Goal: Task Accomplishment & Management: Manage account settings

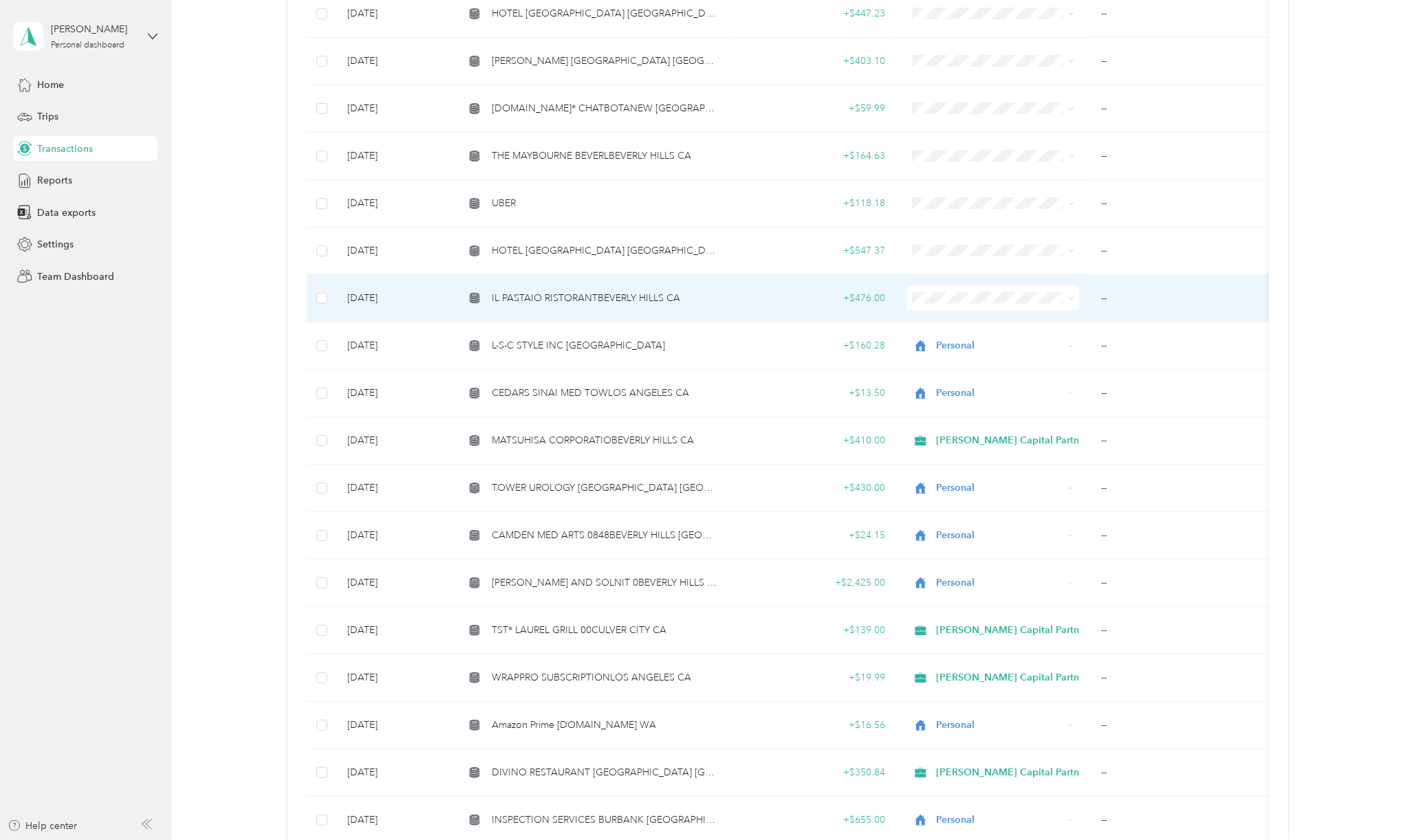
scroll to position [1741, 0]
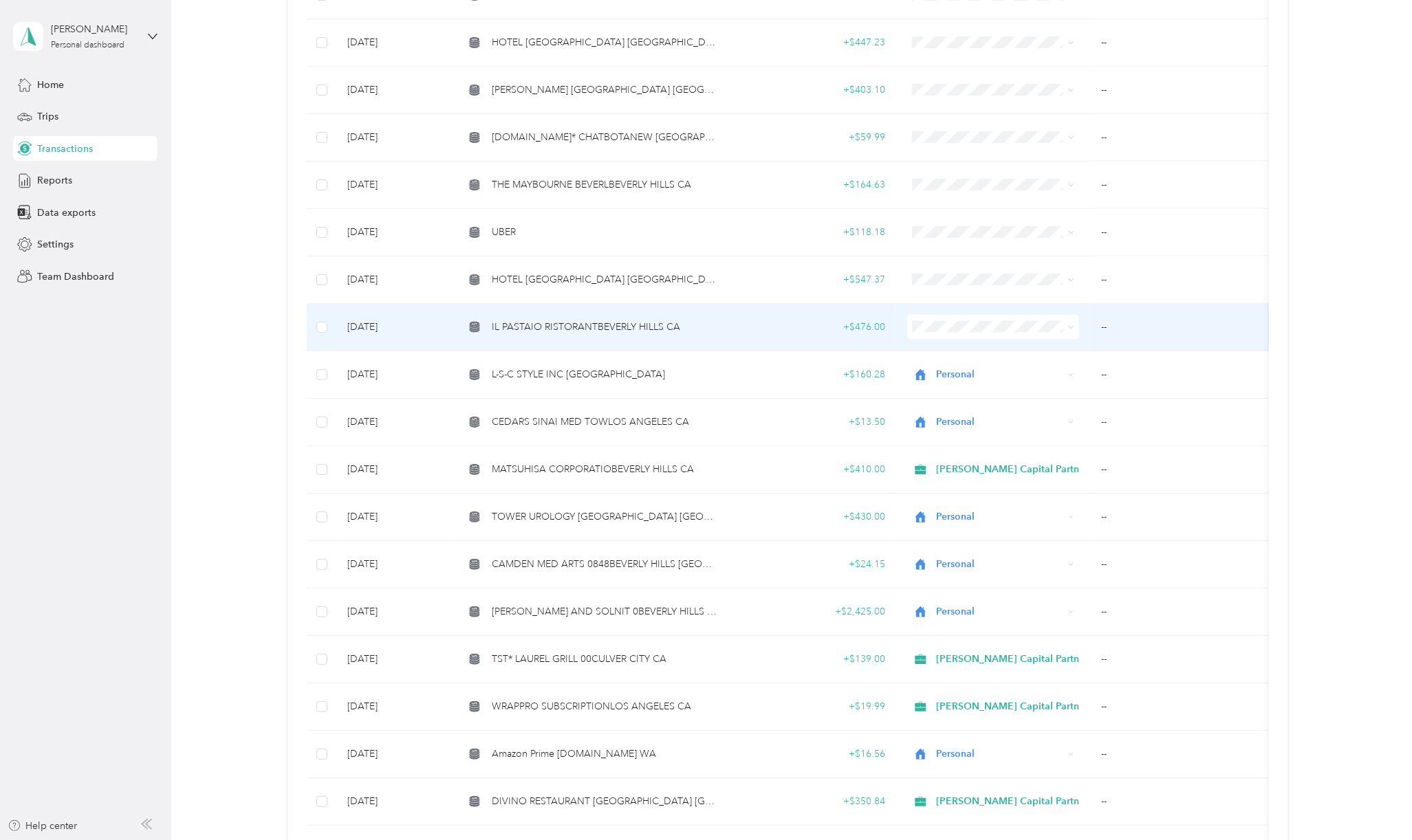
click at [560, 324] on span "IL PASTAIO RISTORANTBEVERLY HILLS CA" at bounding box center [585, 327] width 188 height 15
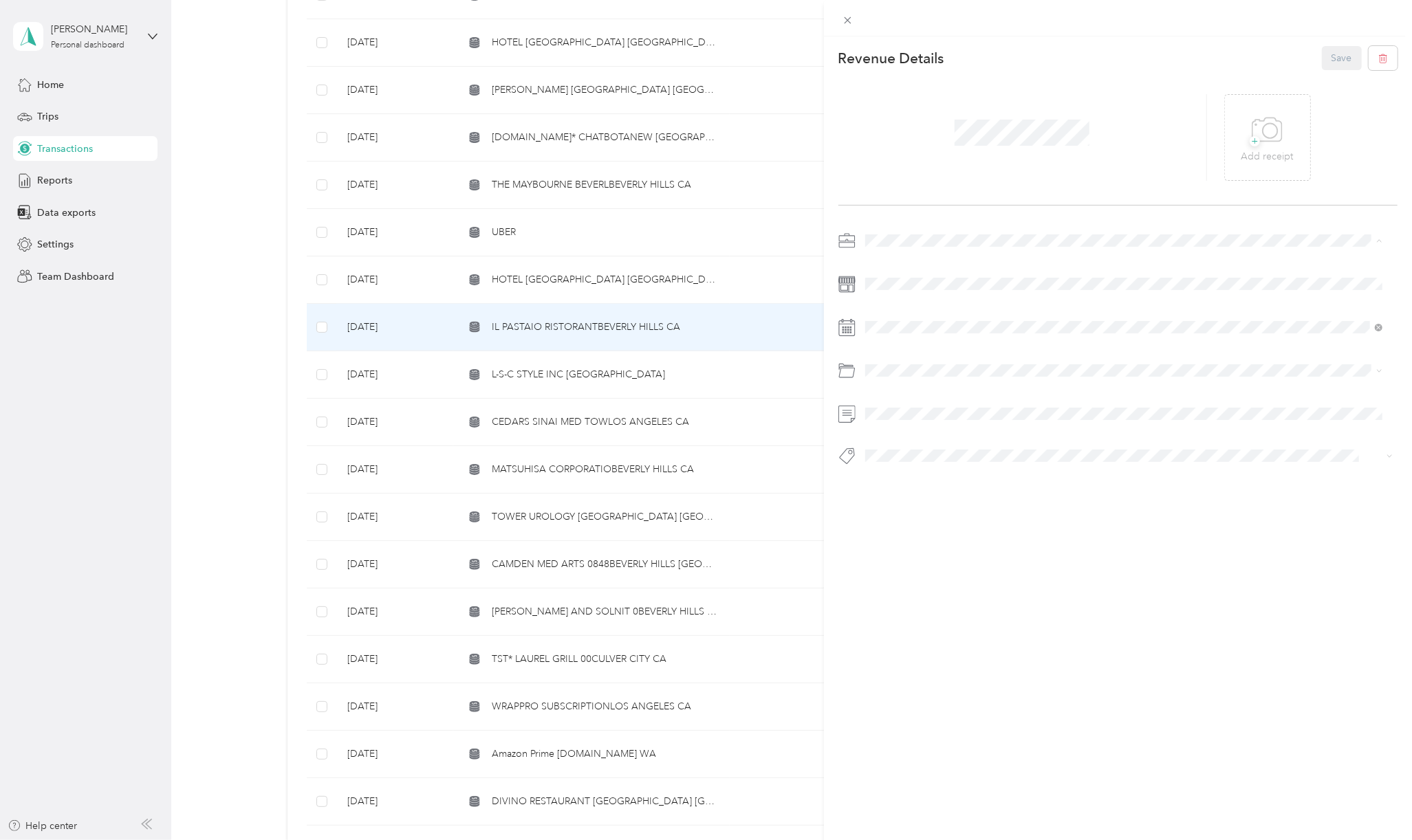
click at [887, 262] on span "[PERSON_NAME] Capital Partners" at bounding box center [943, 265] width 146 height 11
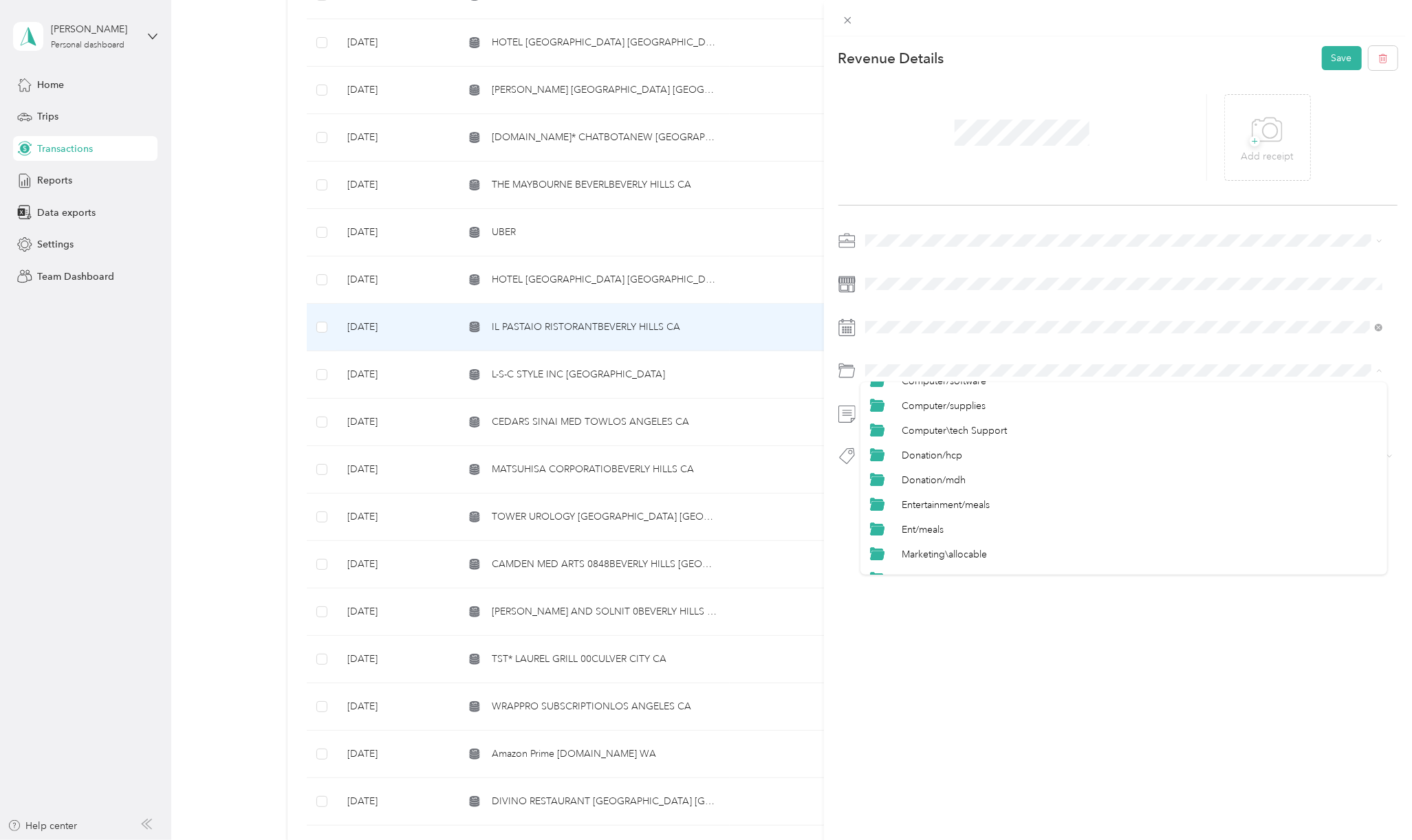
scroll to position [275, 0]
drag, startPoint x: 937, startPoint y: 465, endPoint x: 1162, endPoint y: 430, distance: 227.7
click at [937, 465] on span "Entertainment/meals" at bounding box center [945, 470] width 88 height 11
click at [903, 485] on li "Hcp 100" at bounding box center [1124, 480] width 526 height 26
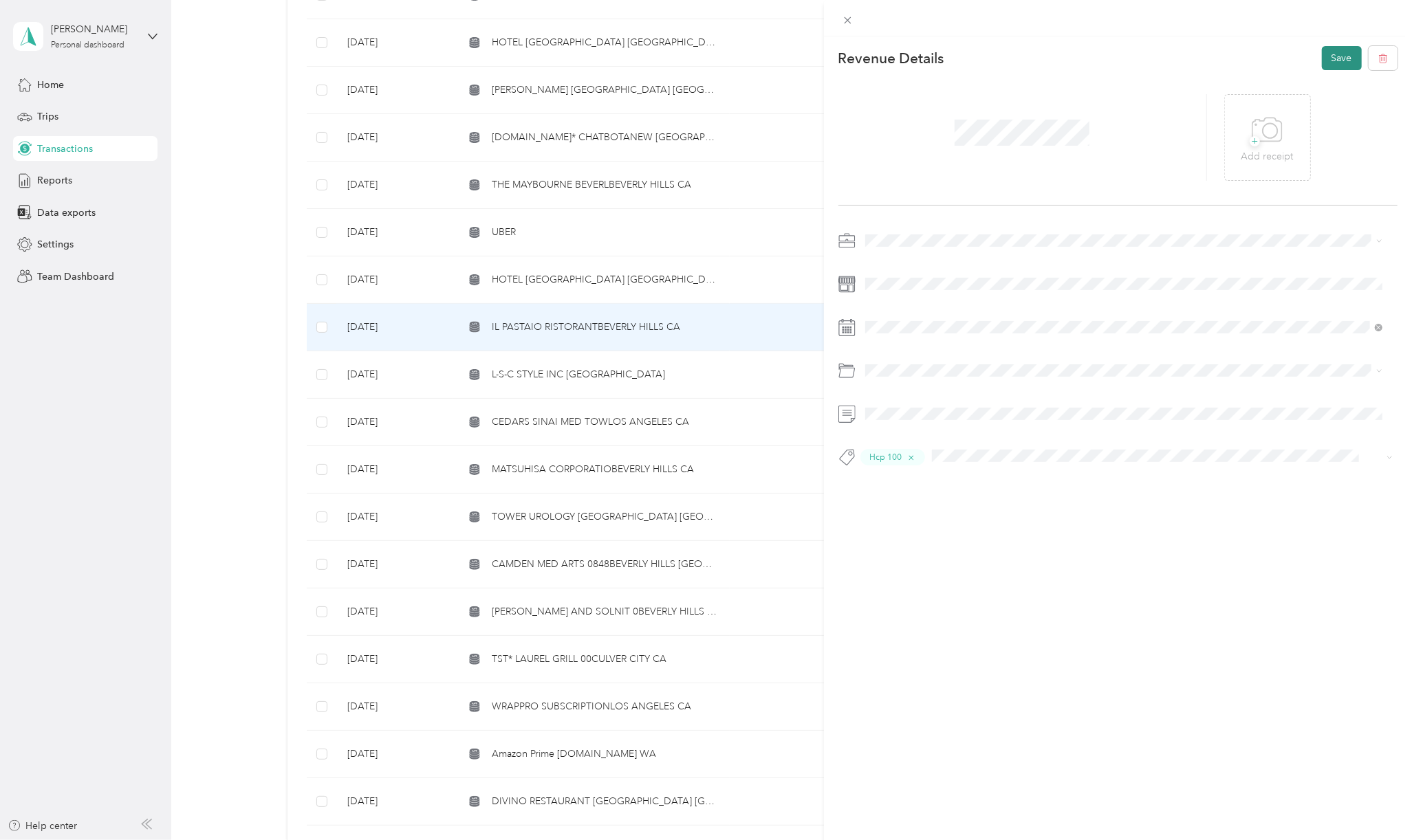
click at [1333, 56] on button "Save" at bounding box center [1342, 58] width 40 height 24
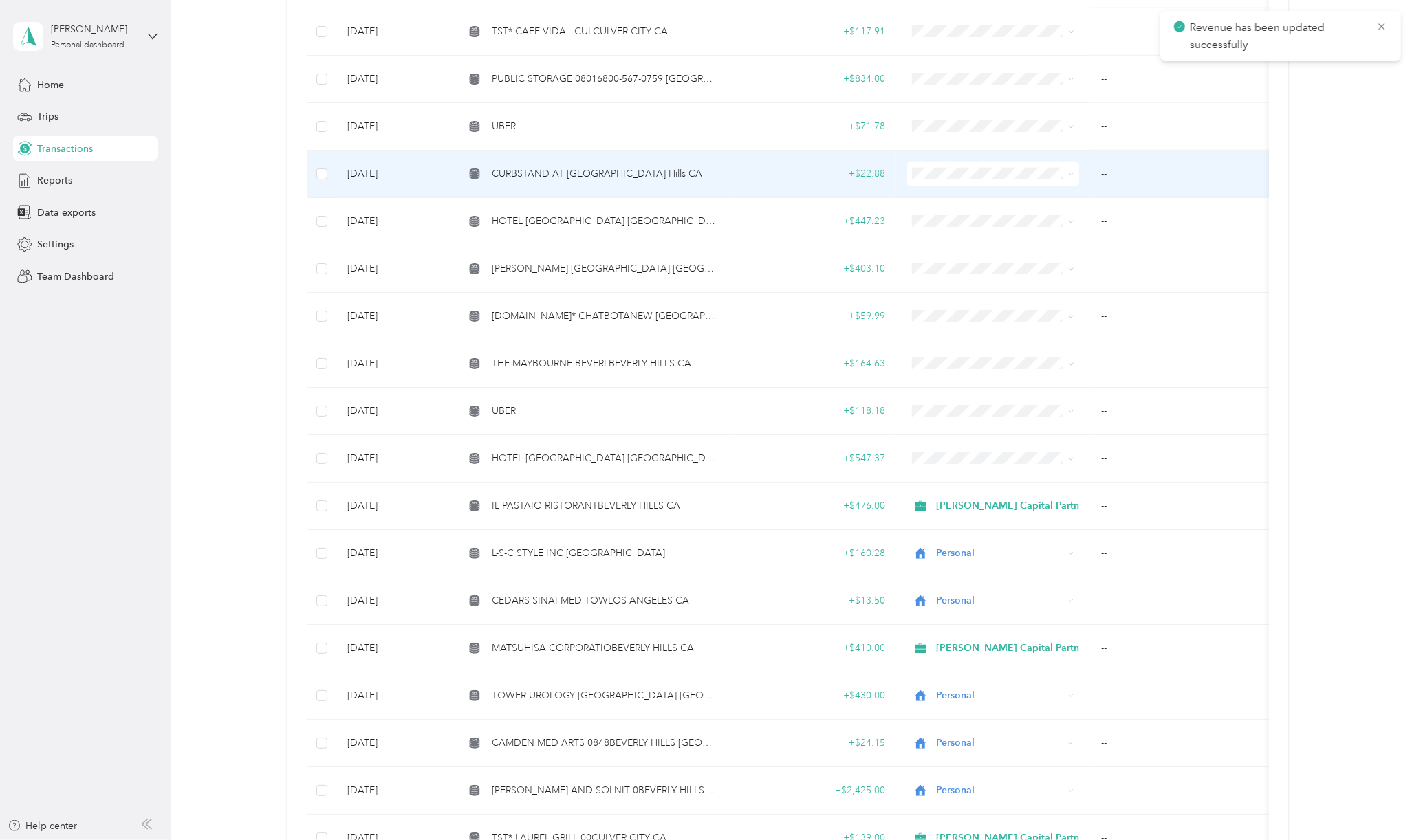
scroll to position [1558, 0]
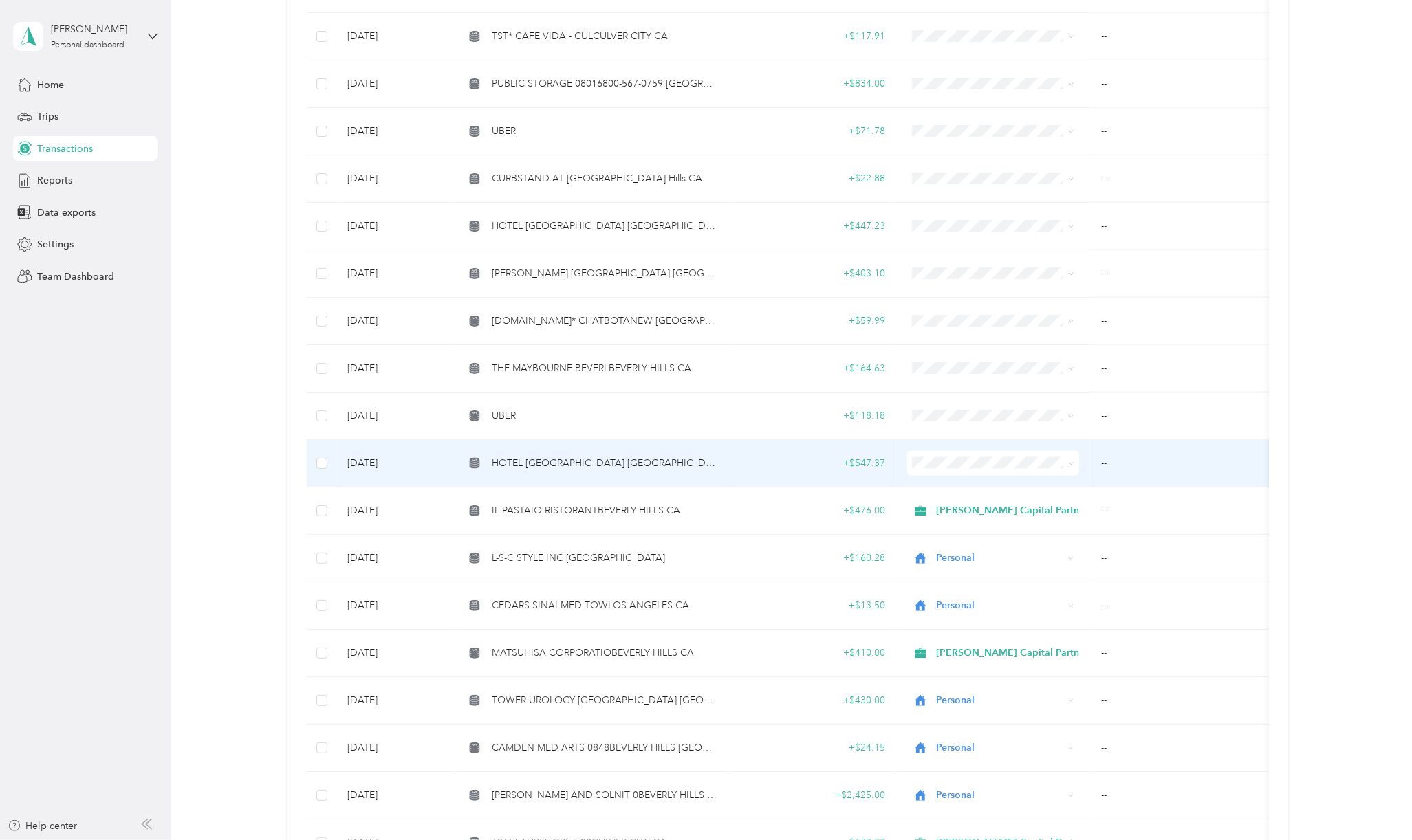
click at [559, 461] on span "HOTEL [GEOGRAPHIC_DATA] [GEOGRAPHIC_DATA] [GEOGRAPHIC_DATA]" at bounding box center [604, 463] width 227 height 15
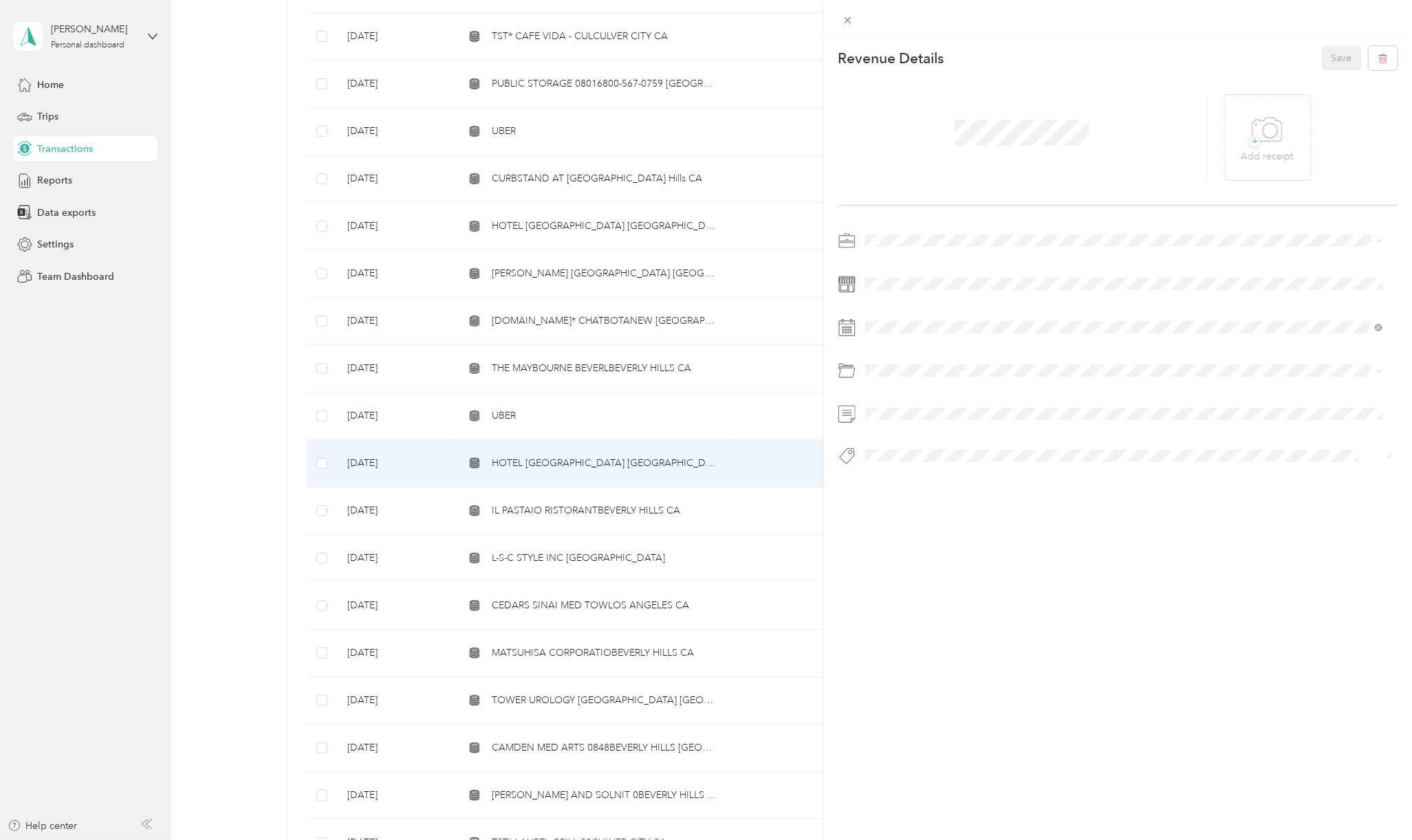
click at [913, 262] on span "[PERSON_NAME] Capital Partners" at bounding box center [943, 265] width 146 height 11
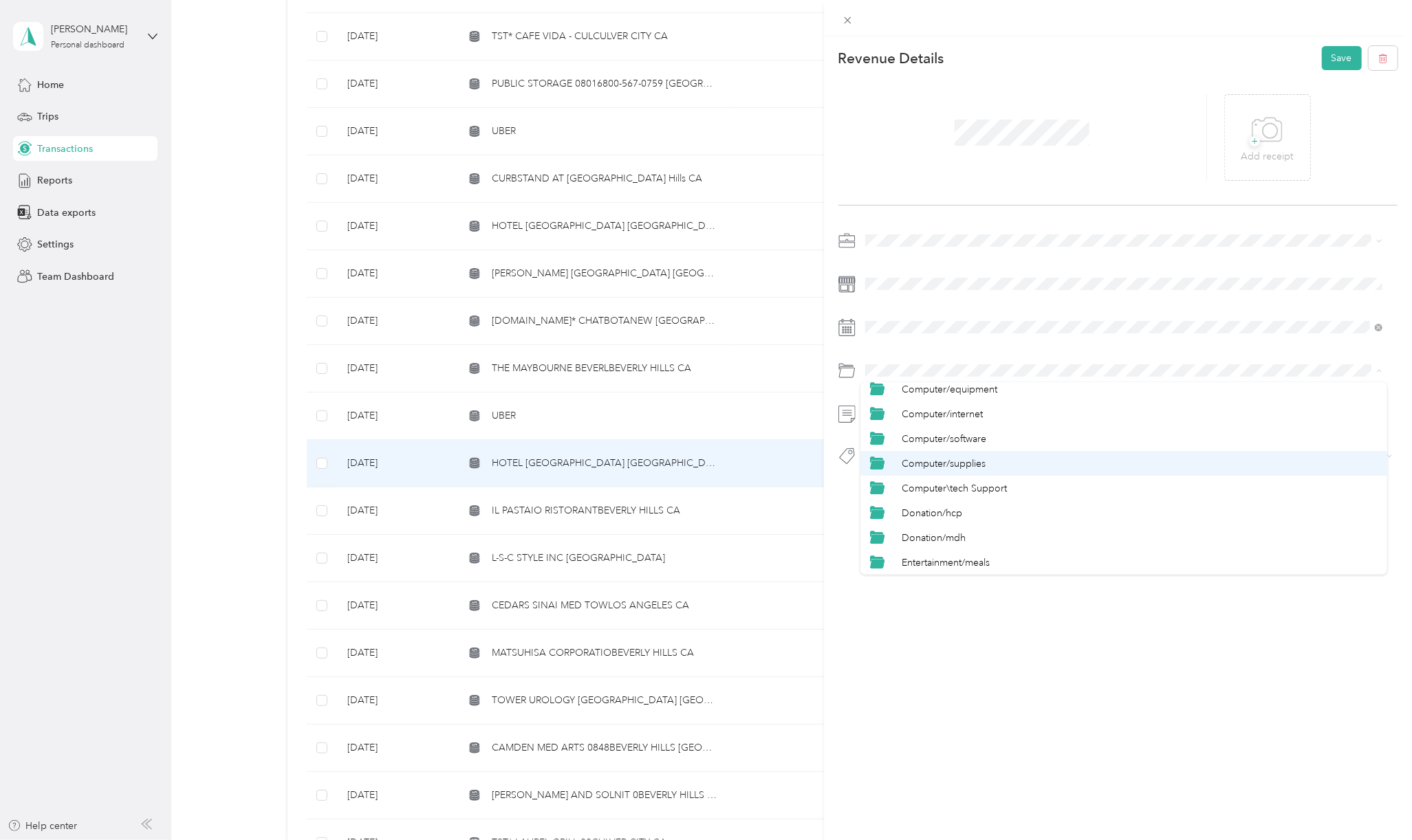
scroll to position [275, 0]
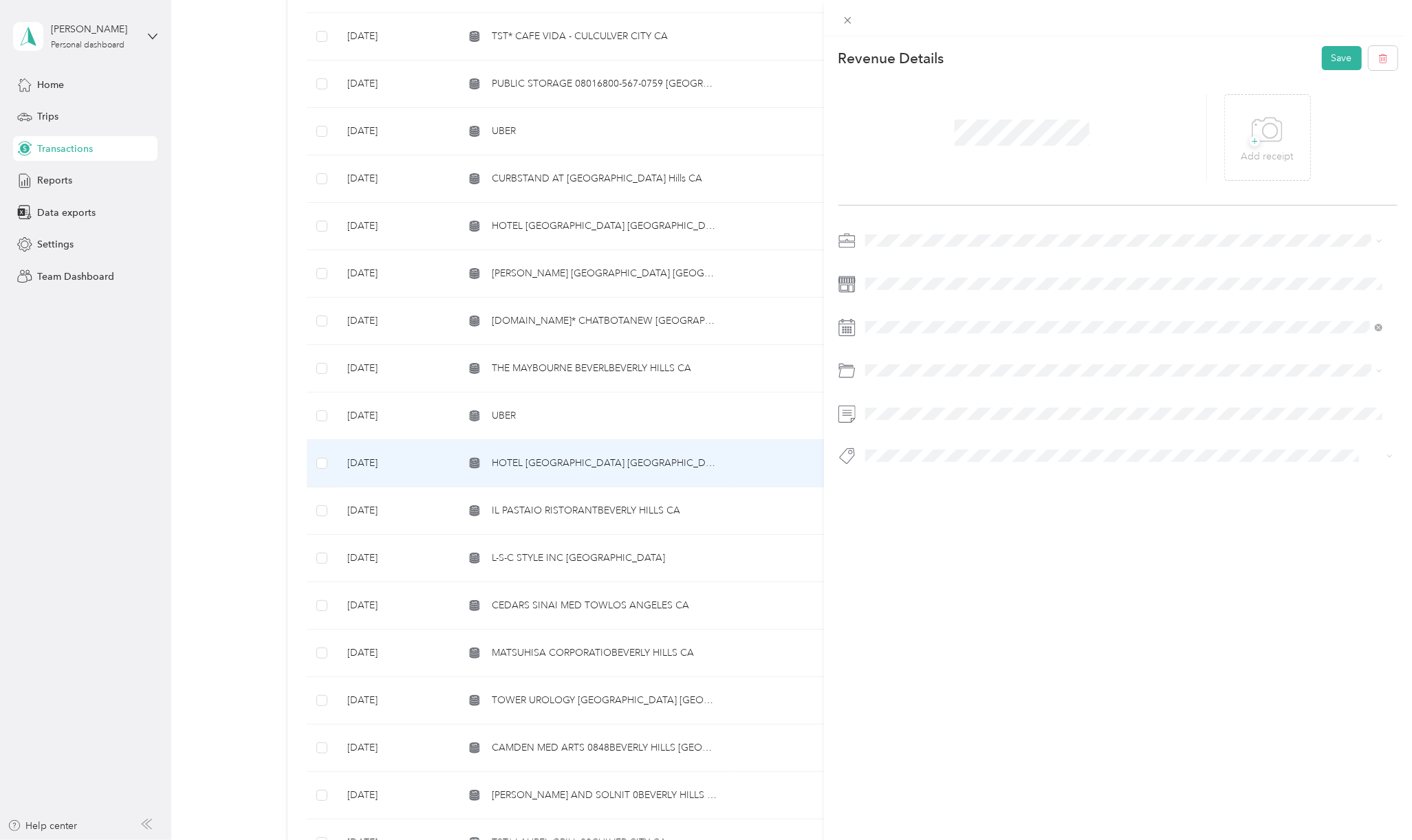
click at [958, 465] on span "Entertainment/meals" at bounding box center [945, 466] width 88 height 11
click at [903, 526] on li "Hcp 100" at bounding box center [1124, 523] width 526 height 26
click at [1322, 59] on button "Save" at bounding box center [1342, 58] width 40 height 24
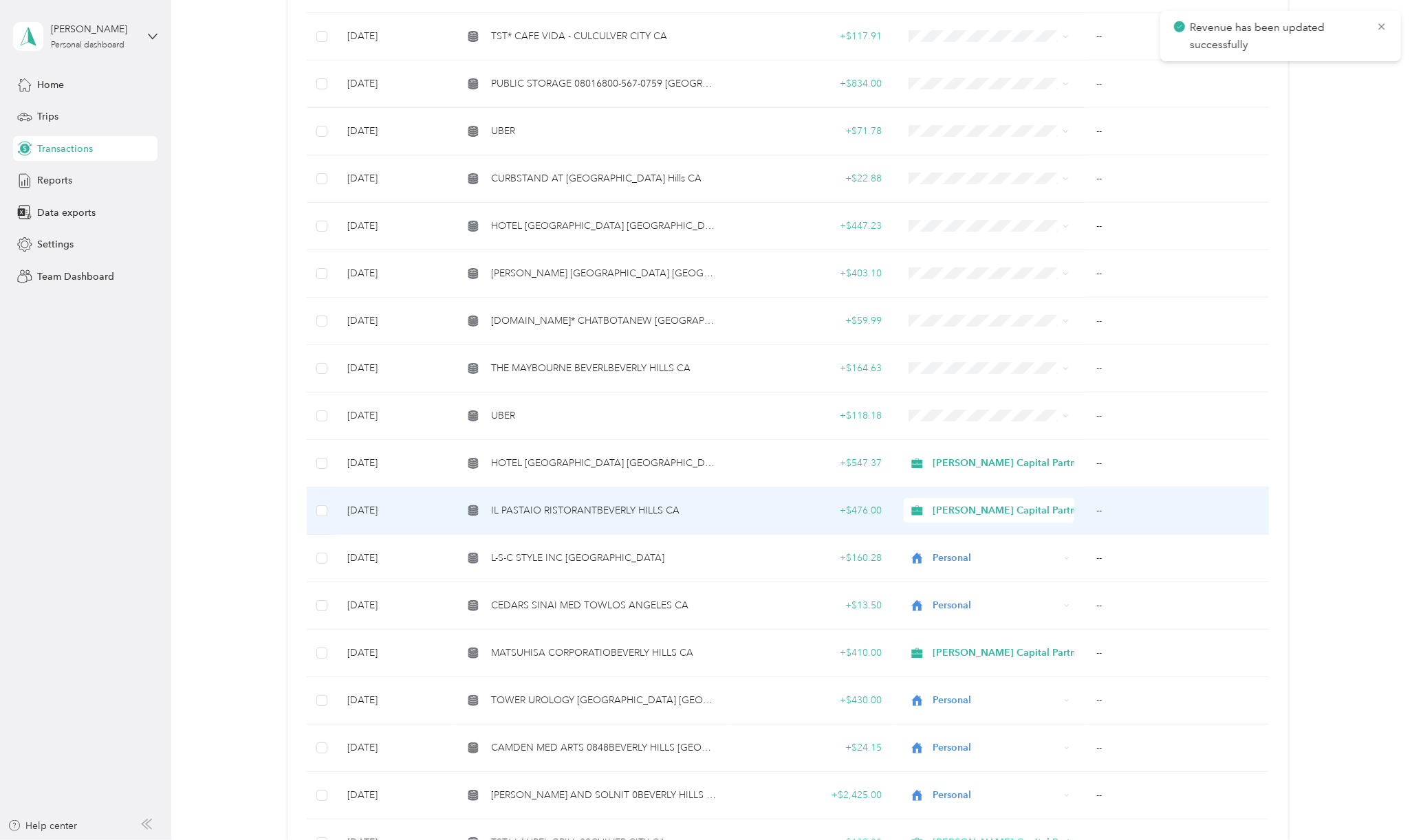
click at [539, 503] on span "IL PASTAIO RISTORANTBEVERLY HILLS CA" at bounding box center [584, 510] width 188 height 15
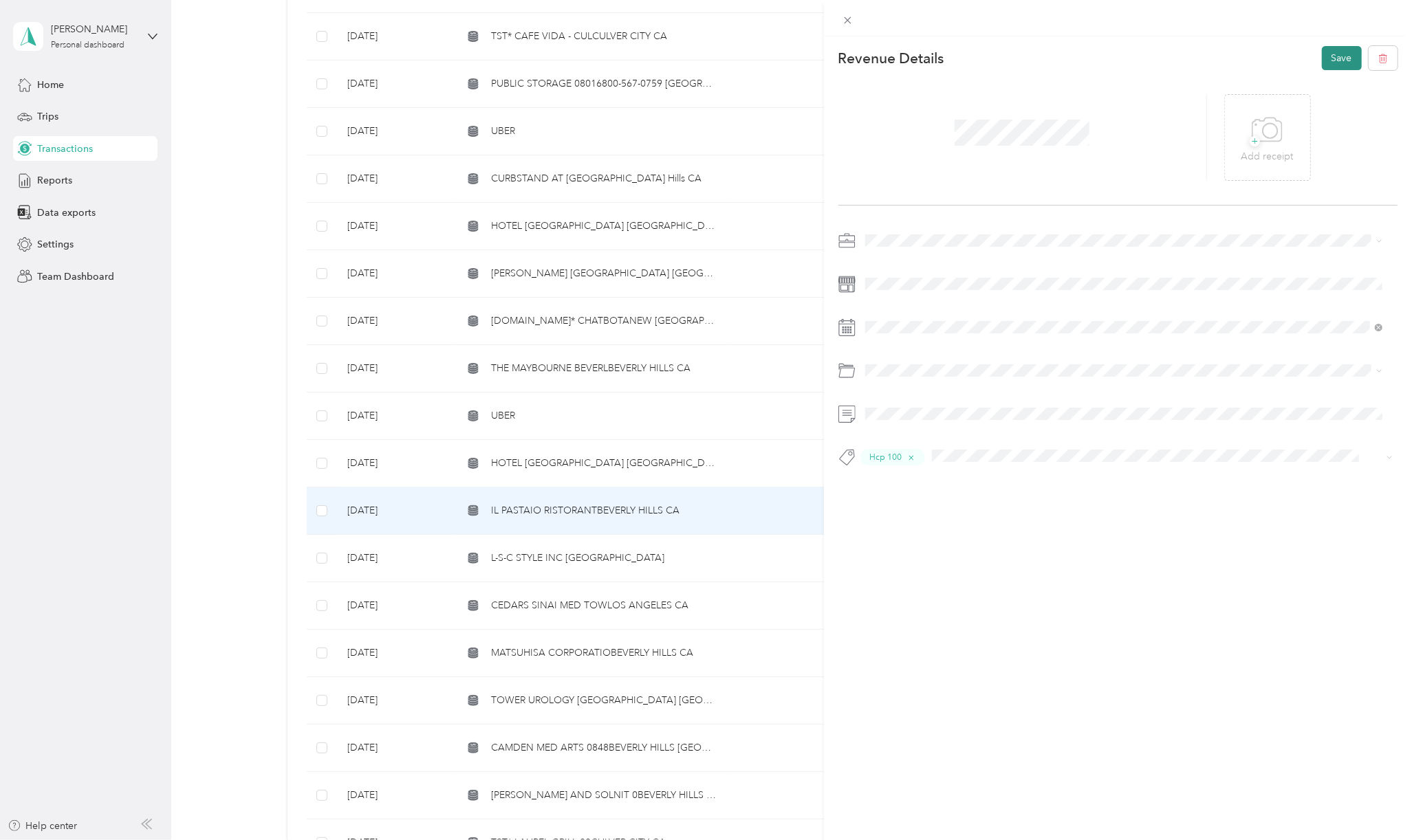
click at [1322, 56] on button "Save" at bounding box center [1342, 58] width 40 height 24
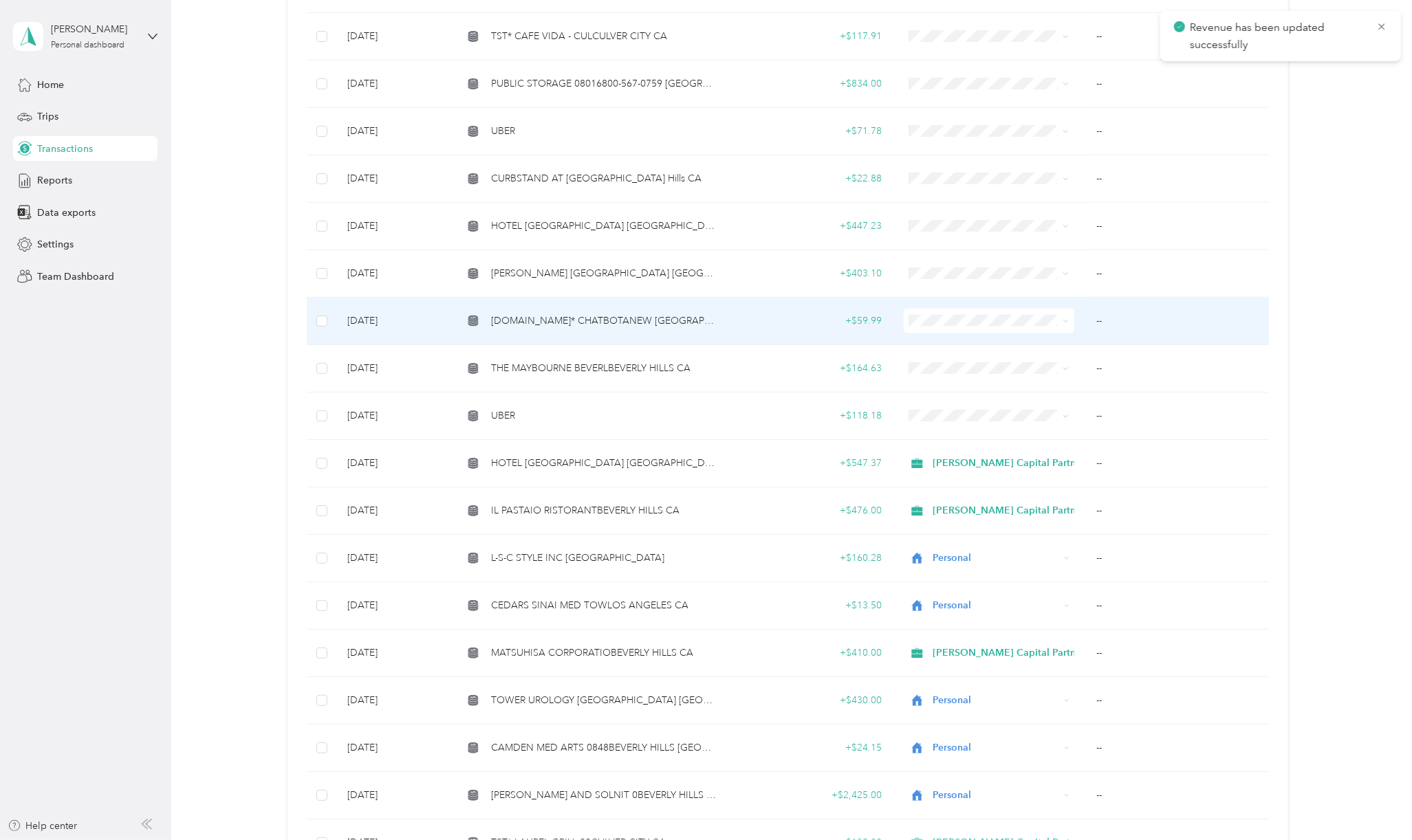
scroll to position [1466, 0]
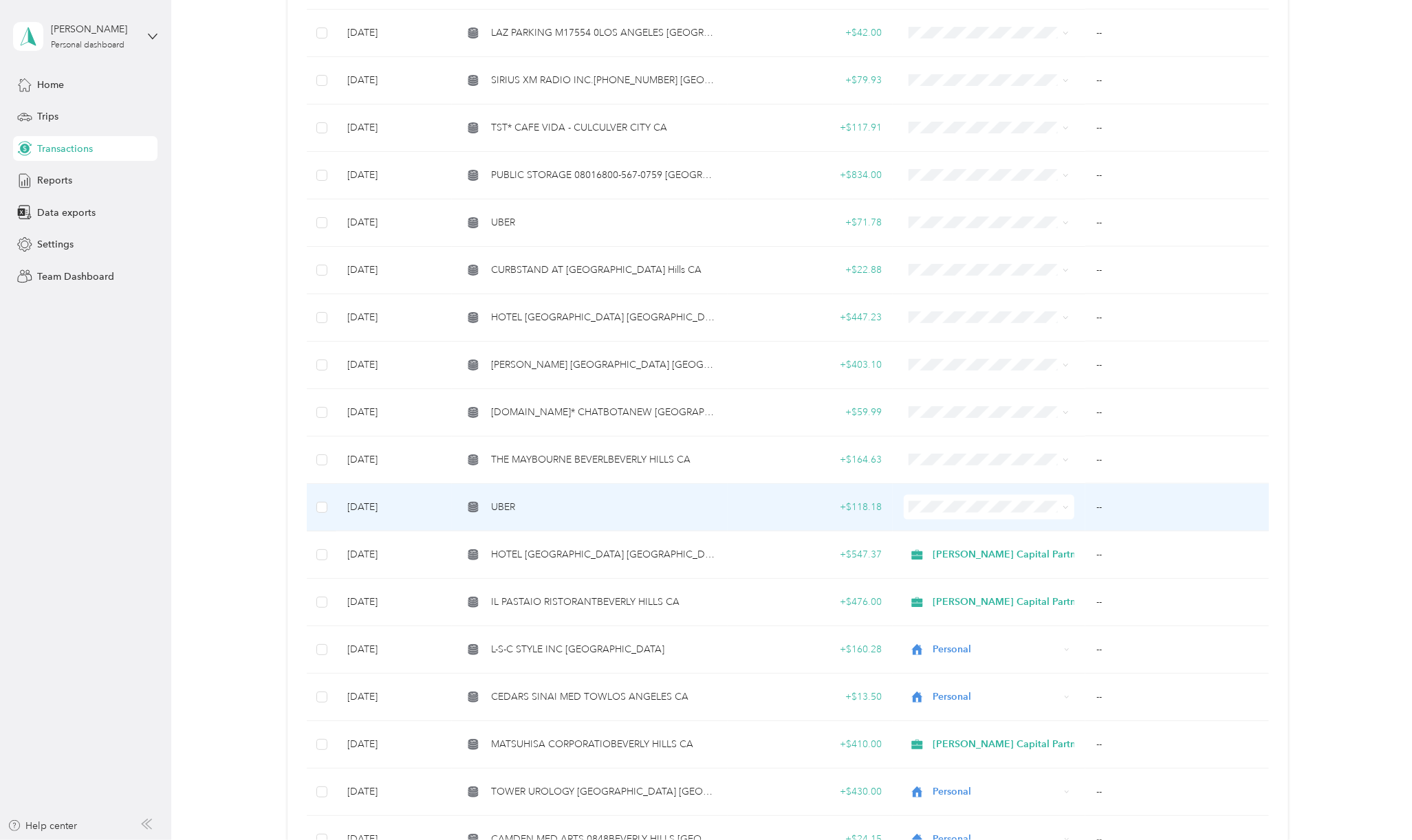
click at [535, 508] on td "UBER" at bounding box center [589, 508] width 275 height 47
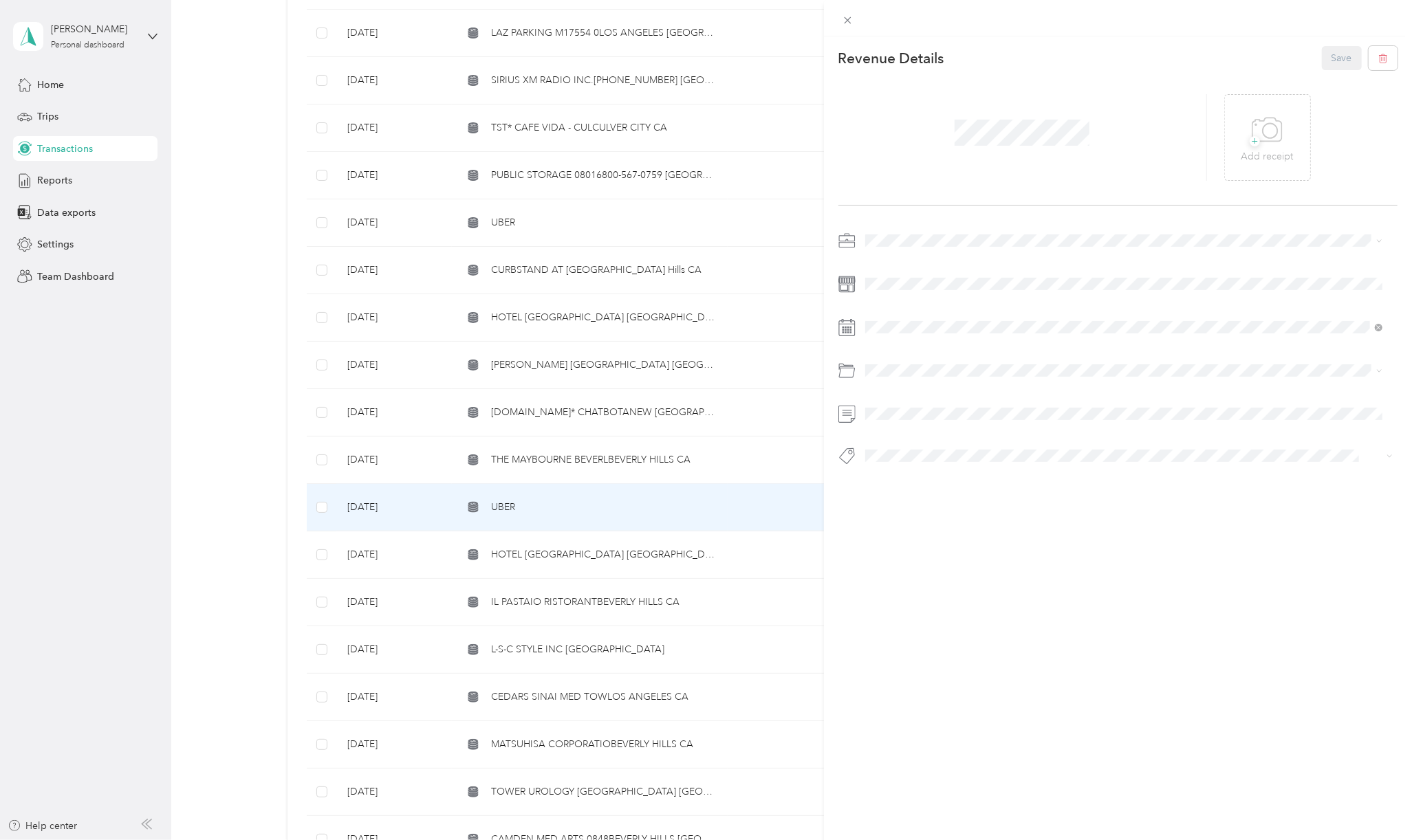
click at [900, 259] on span "[PERSON_NAME] Capital Partners" at bounding box center [943, 260] width 146 height 11
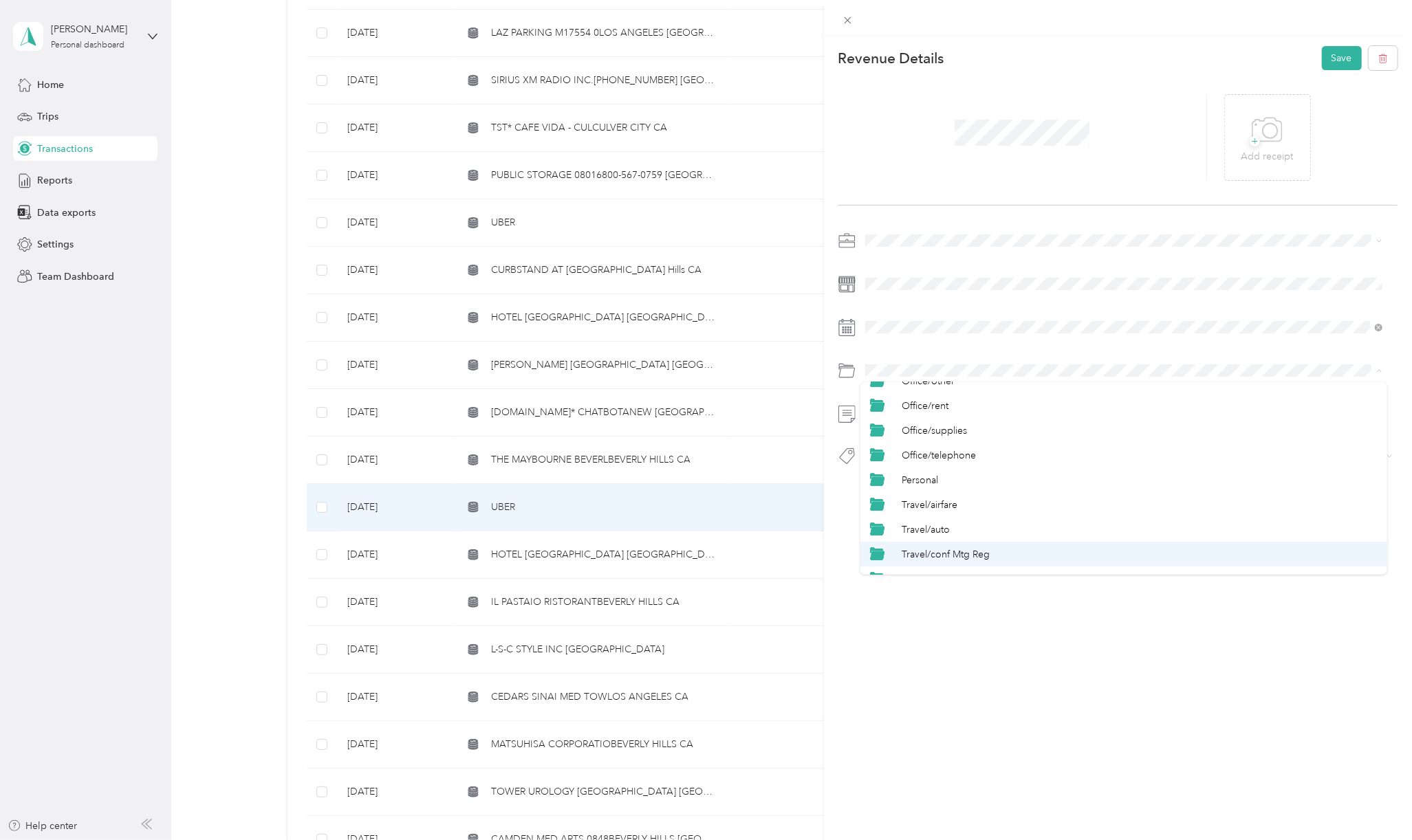
scroll to position [678, 0]
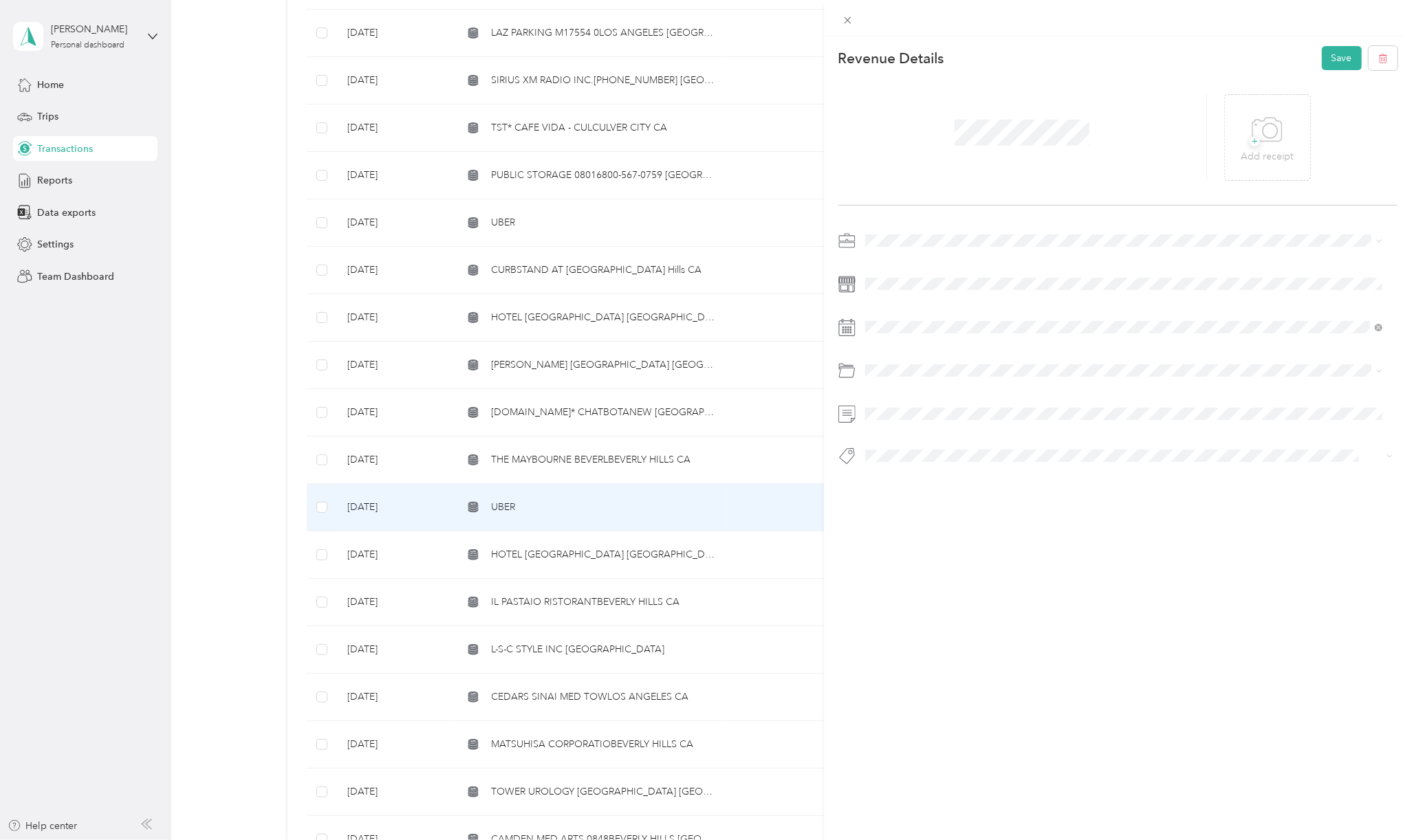
drag, startPoint x: 926, startPoint y: 557, endPoint x: 975, endPoint y: 440, distance: 126.8
click at [930, 550] on li "Travel/taxi" at bounding box center [1124, 559] width 526 height 25
click at [912, 473] on button "Hcp 100" at bounding box center [896, 480] width 52 height 17
click at [1328, 61] on button "Save" at bounding box center [1342, 58] width 40 height 24
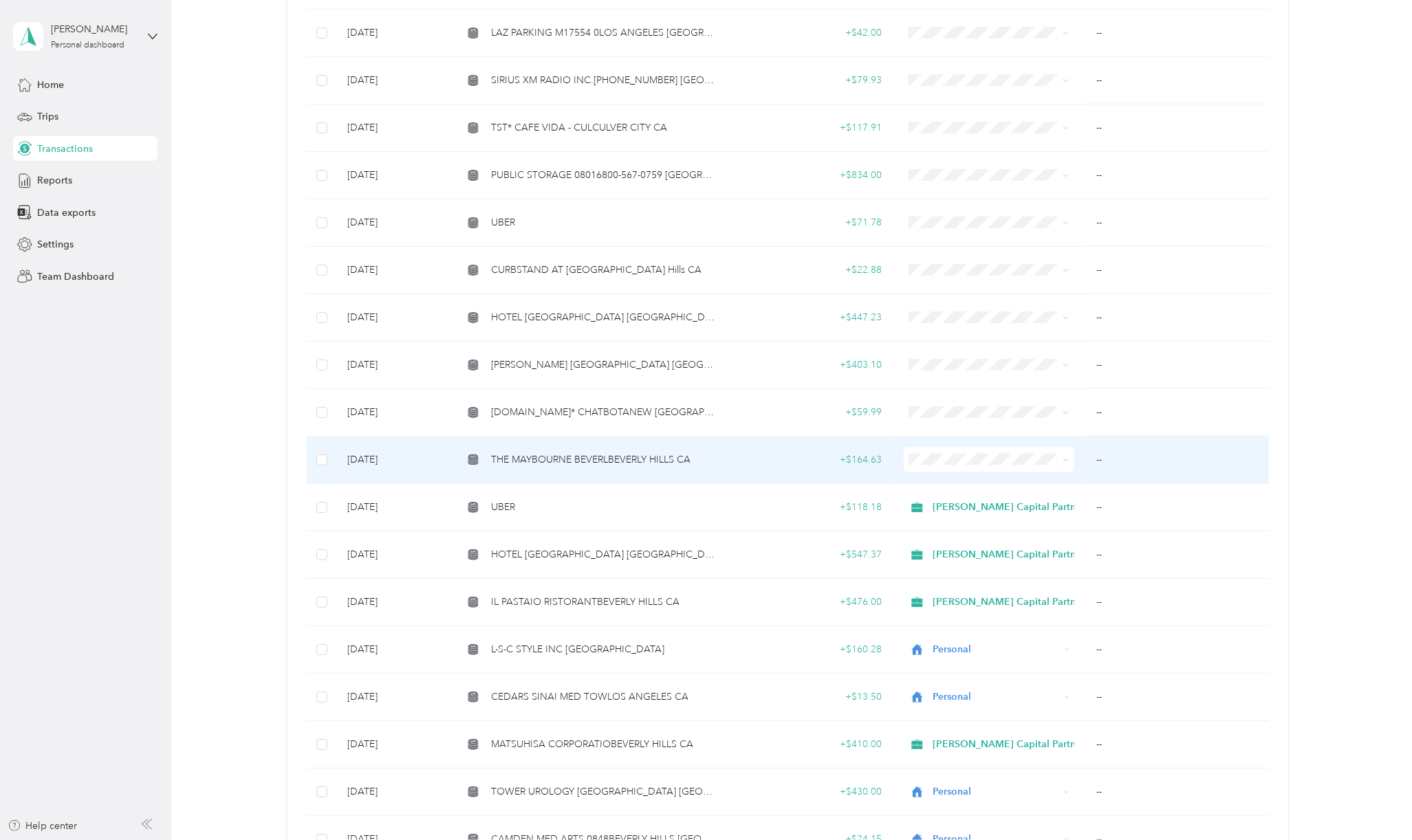
click at [623, 455] on span "THE MAYBOURNE BEVERLBEVERLY HILLS CA" at bounding box center [590, 460] width 200 height 15
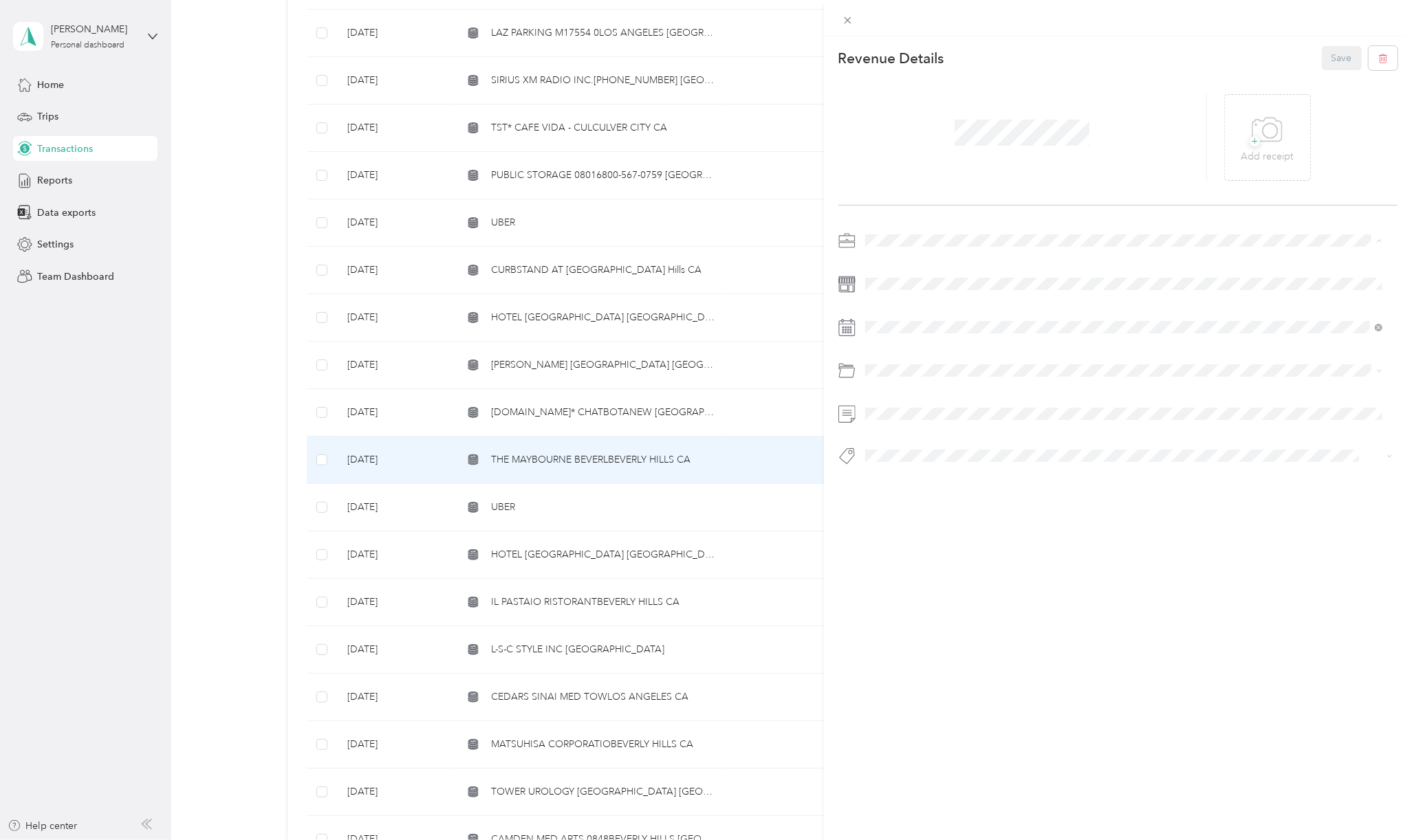
click at [911, 252] on li "[PERSON_NAME] Capital Partners" at bounding box center [1124, 265] width 526 height 24
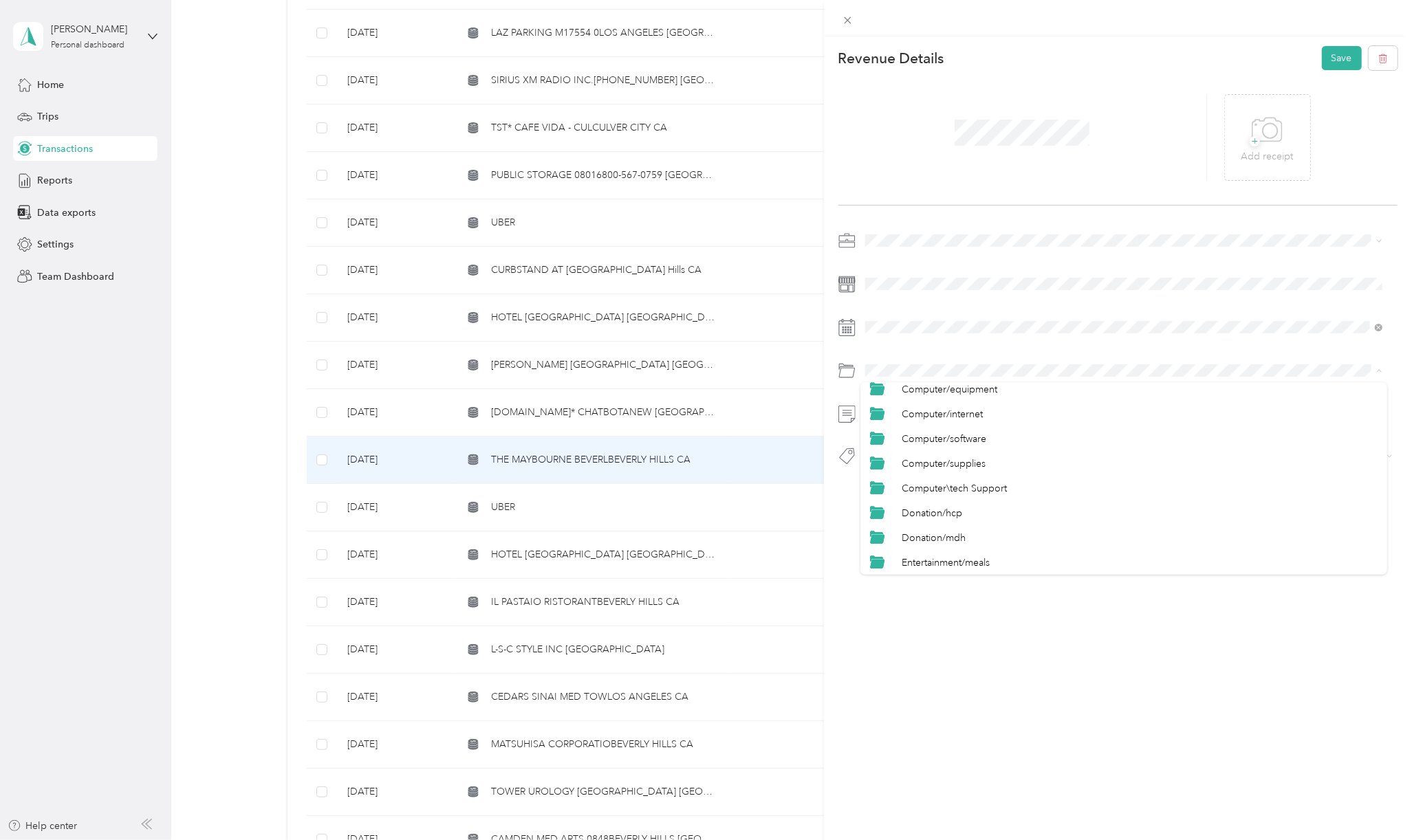
scroll to position [275, 0]
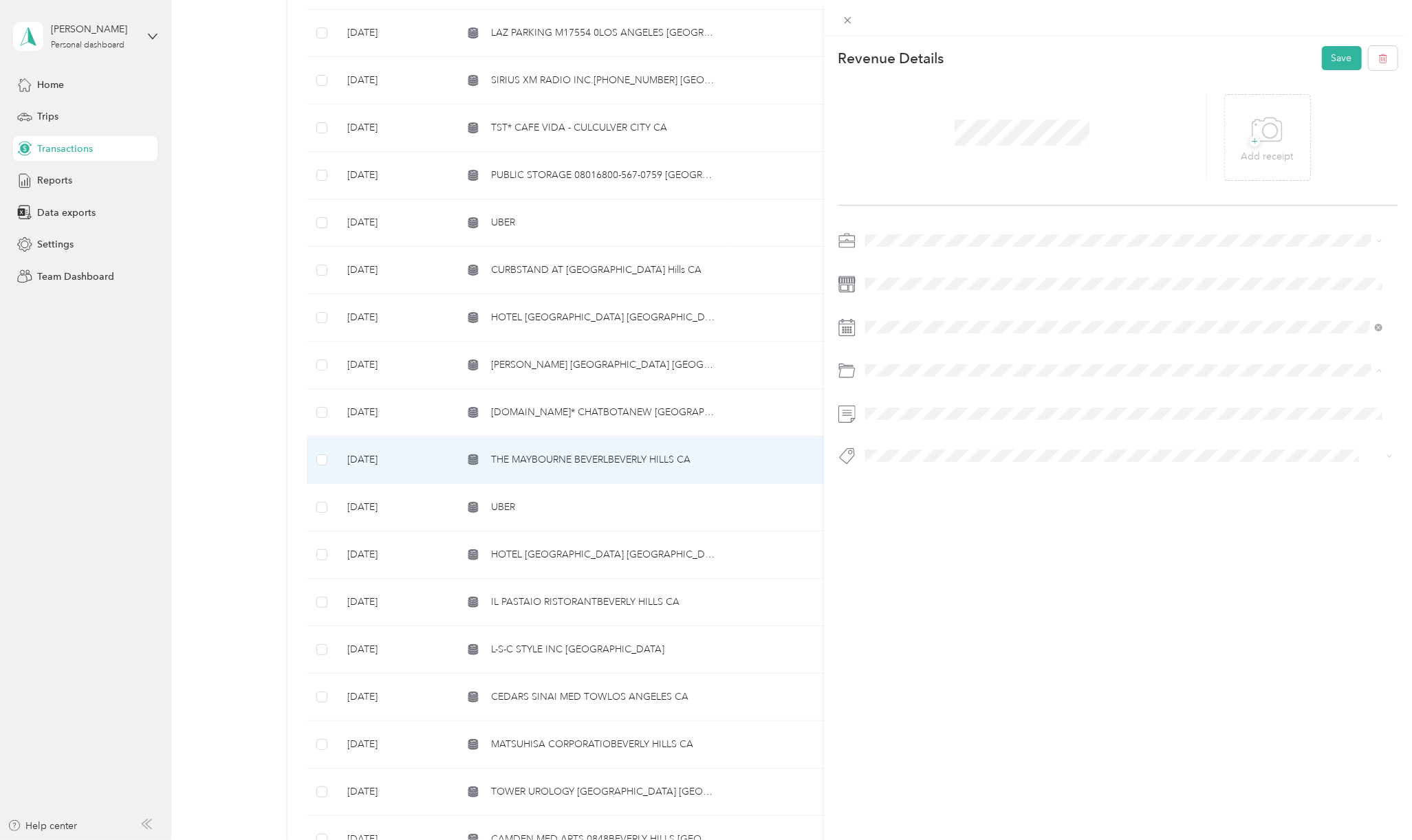
drag, startPoint x: 906, startPoint y: 495, endPoint x: 911, endPoint y: 490, distance: 7.1
click at [906, 494] on span "Ent/meals" at bounding box center [922, 495] width 42 height 11
click at [900, 479] on span "Hcp 100" at bounding box center [896, 478] width 32 height 12
click at [1327, 59] on button "Save" at bounding box center [1342, 58] width 40 height 24
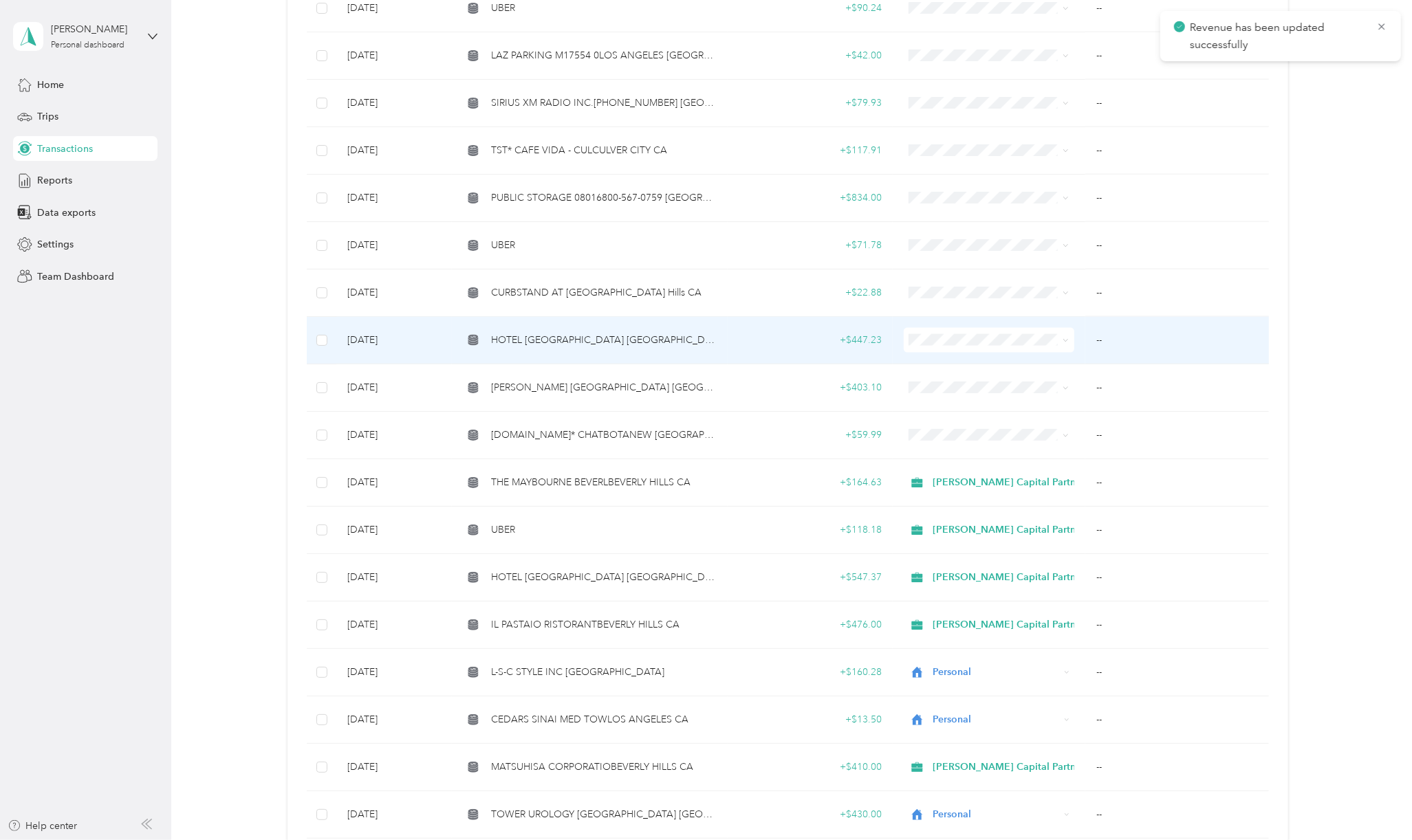
scroll to position [1466, 0]
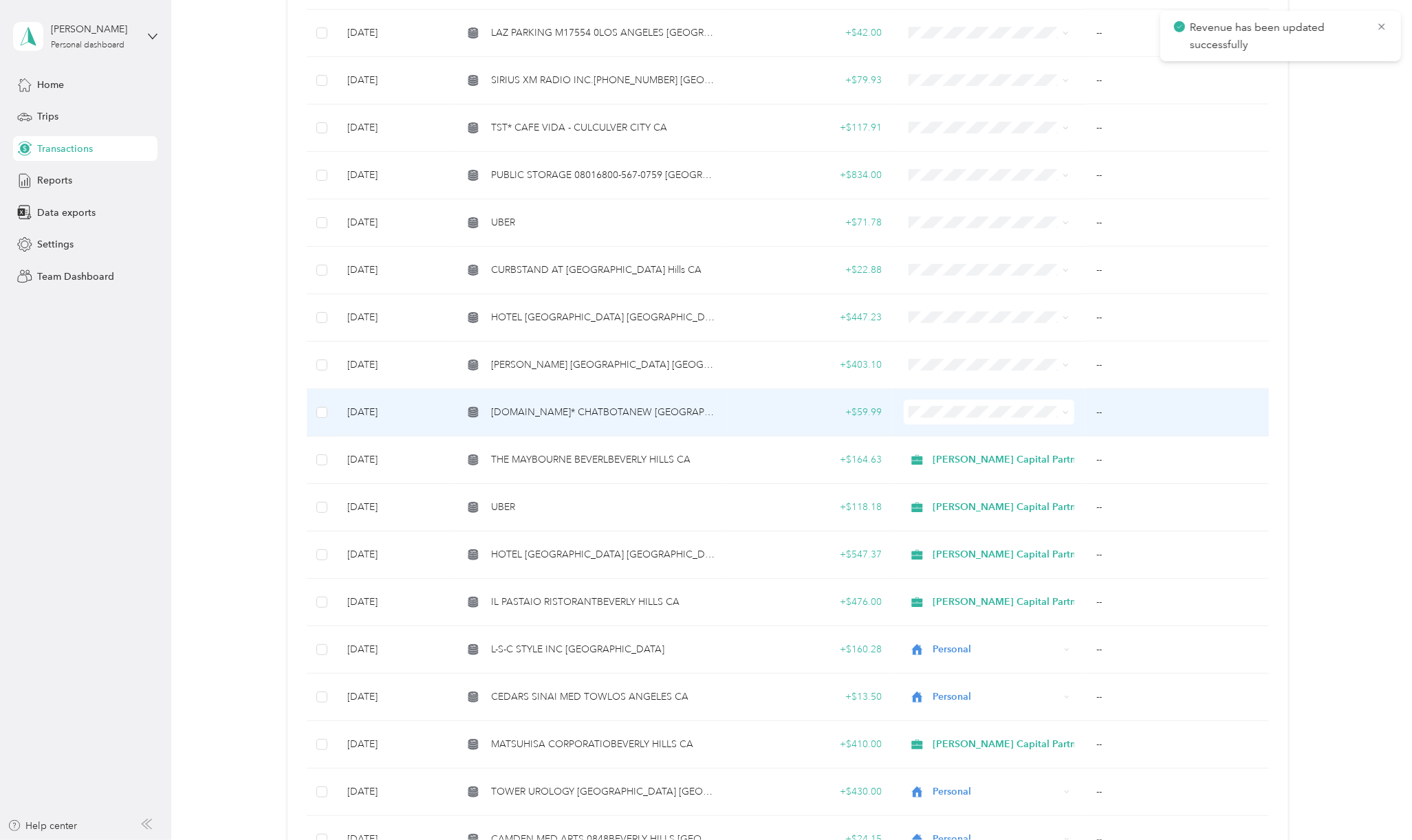
click at [637, 405] on span "[DOMAIN_NAME]* CHATBOTANEW [GEOGRAPHIC_DATA] [GEOGRAPHIC_DATA]" at bounding box center [603, 412] width 225 height 15
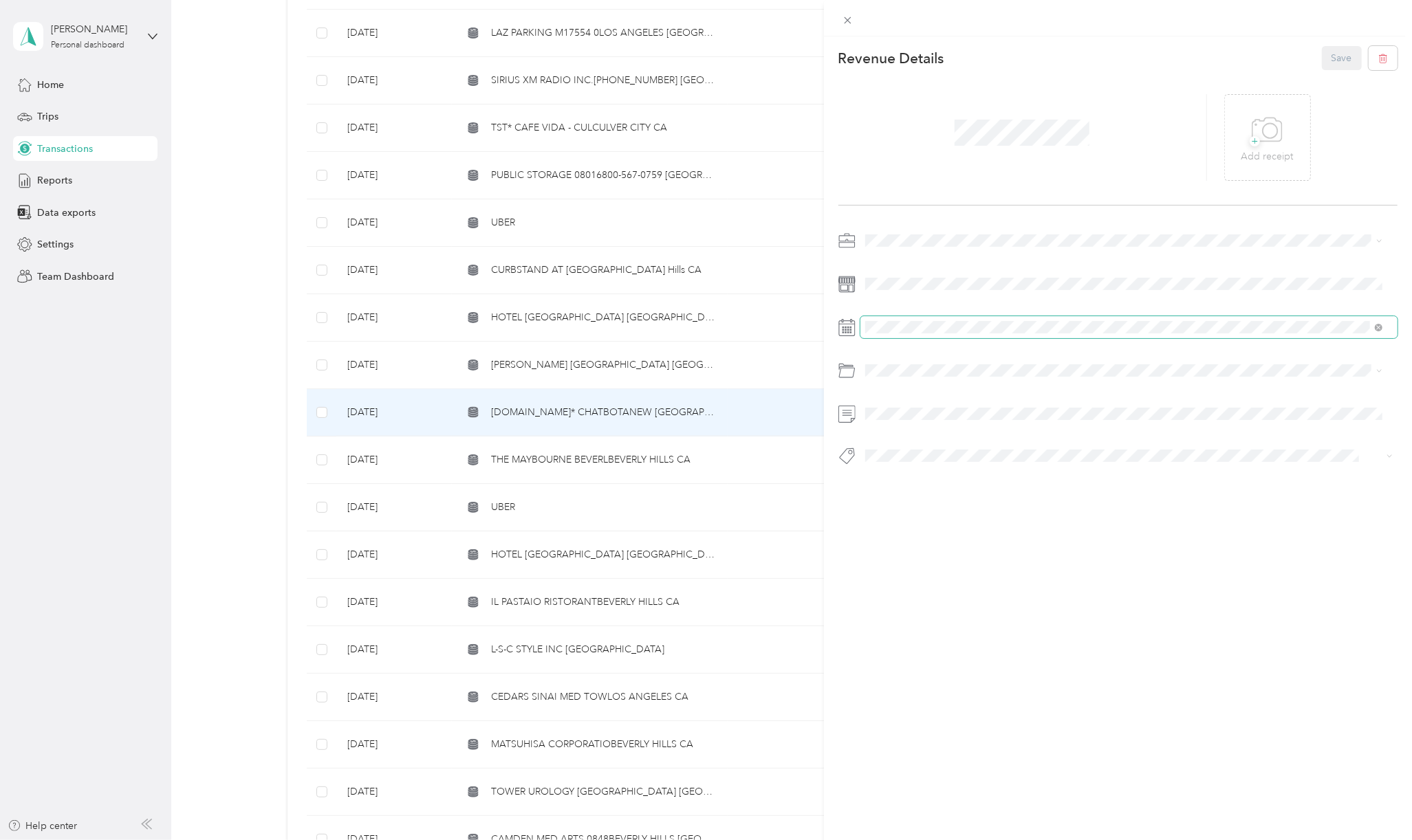
drag, startPoint x: 903, startPoint y: 265, endPoint x: 1011, endPoint y: 333, distance: 127.6
click at [909, 265] on li "[PERSON_NAME] Capital Partners" at bounding box center [1124, 260] width 526 height 24
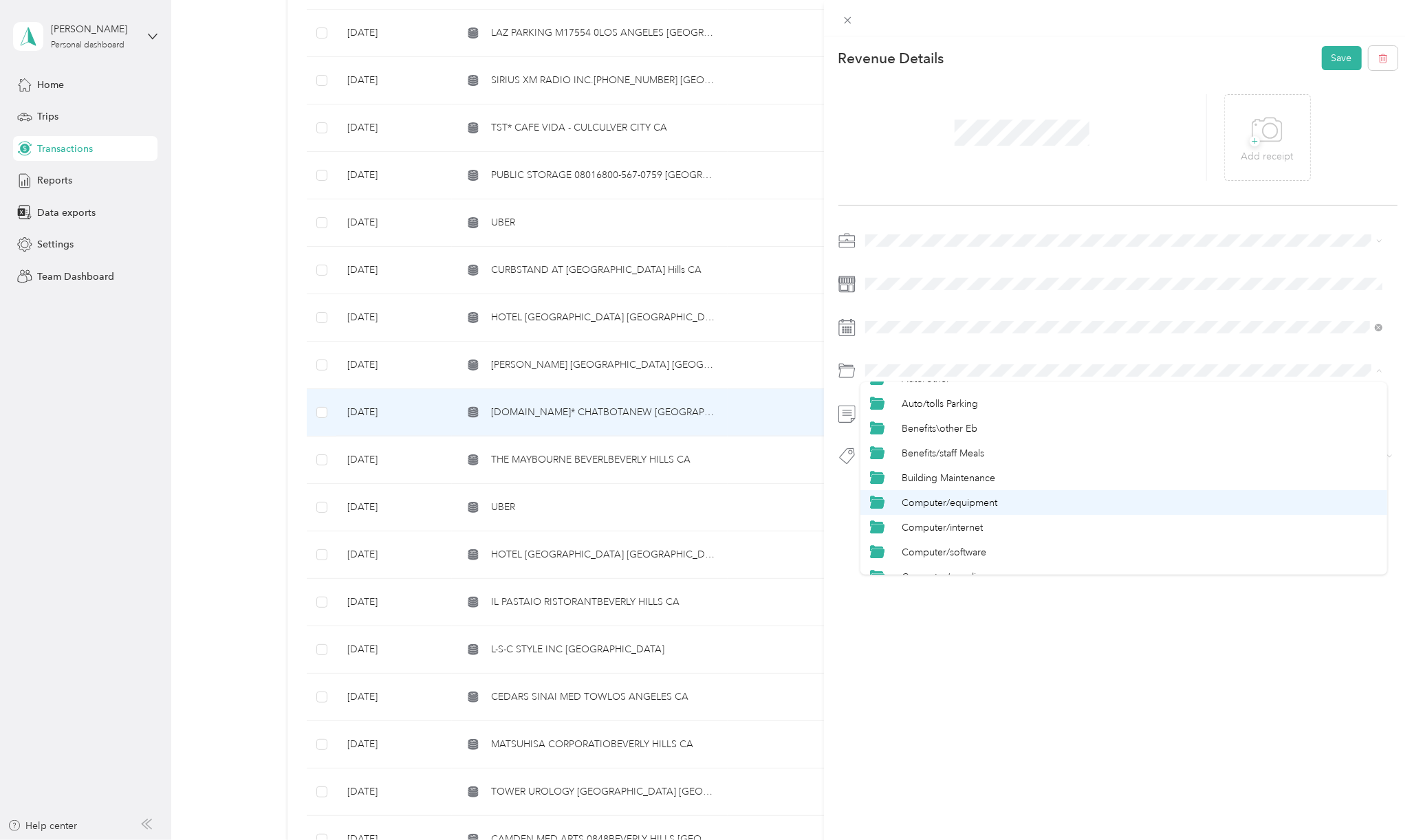
scroll to position [92, 0]
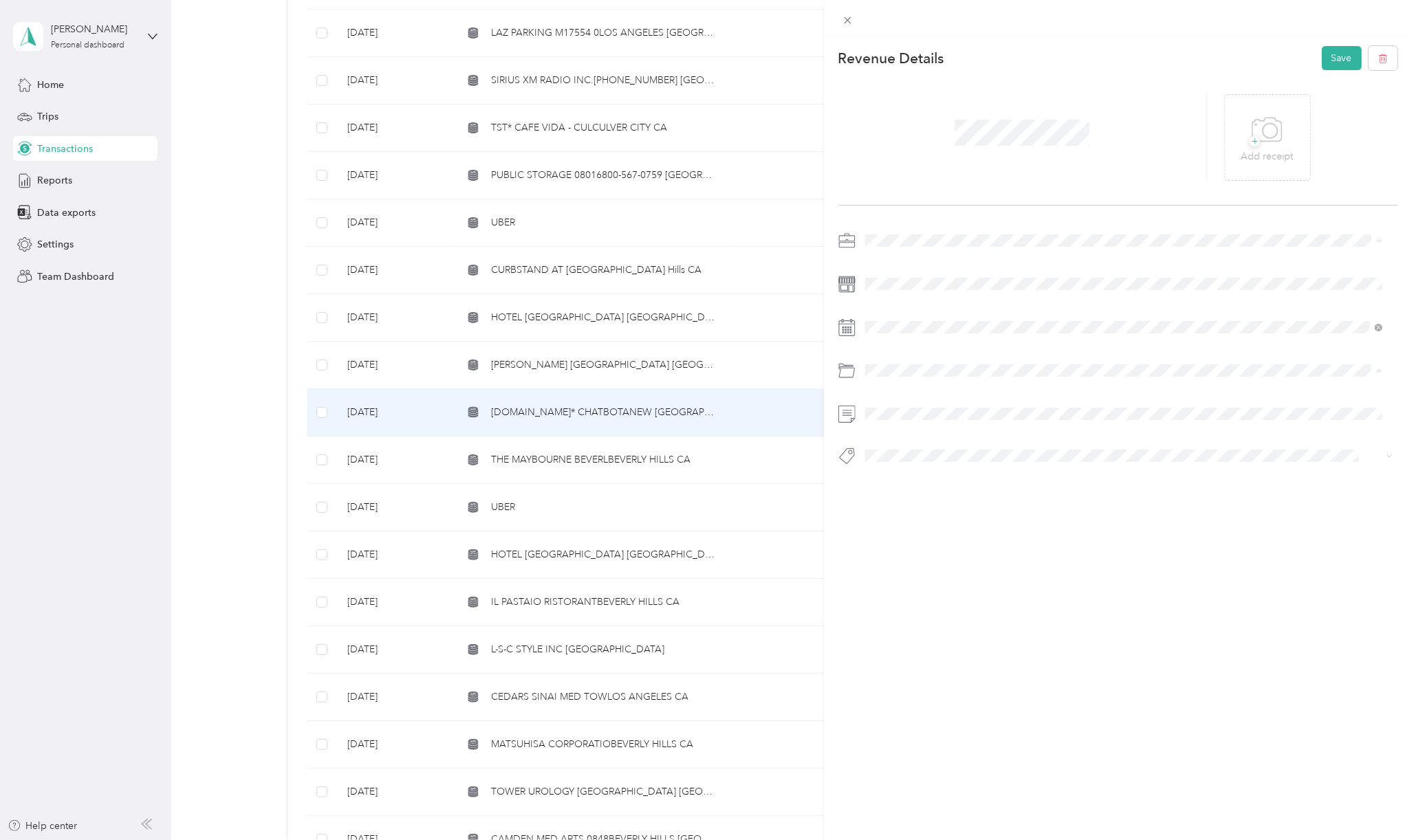
click at [972, 534] on li "Computer/software" at bounding box center [1124, 530] width 526 height 25
click at [891, 480] on span "Hcp 100" at bounding box center [896, 479] width 32 height 12
click at [1326, 54] on button "Save" at bounding box center [1342, 58] width 40 height 24
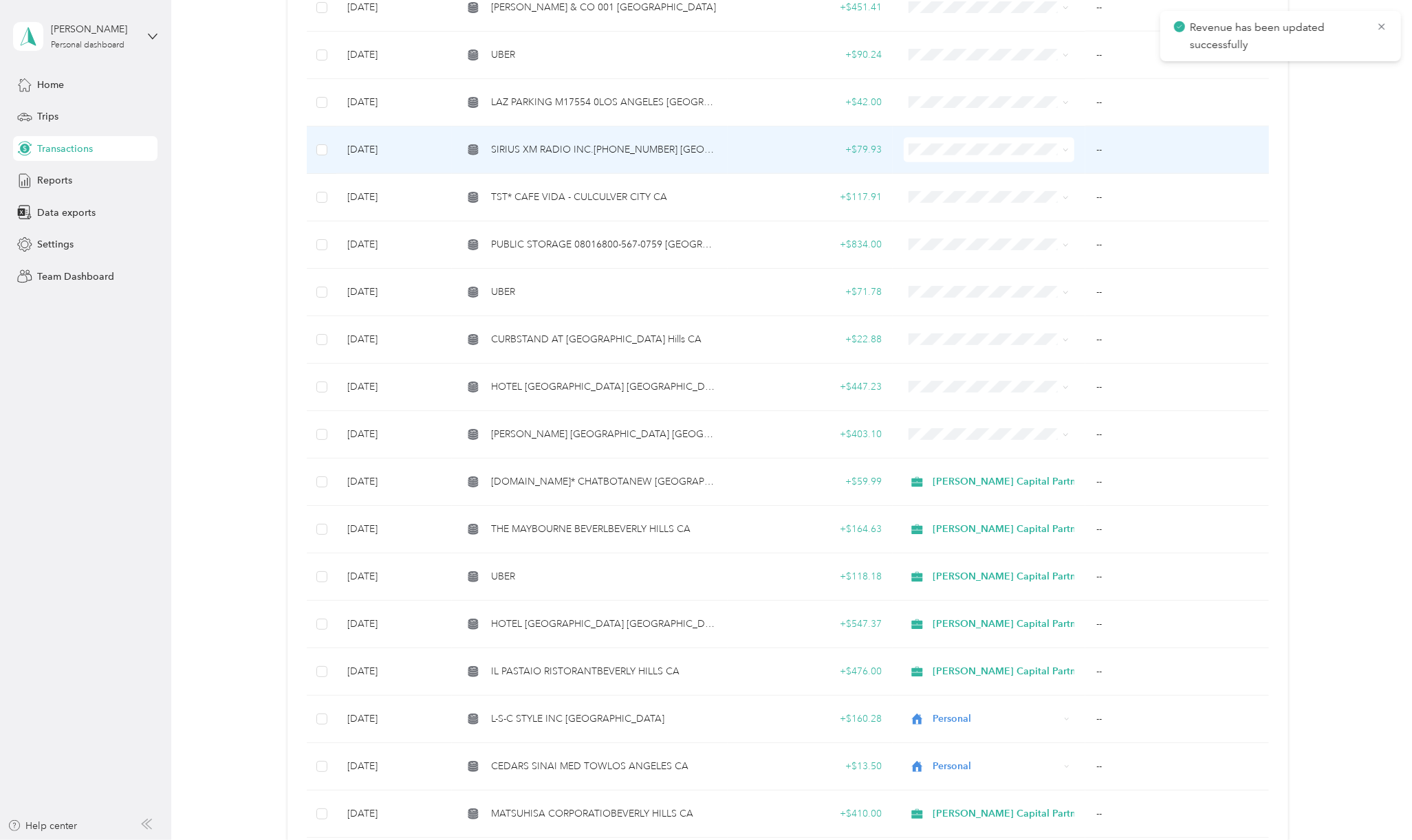
scroll to position [1375, 0]
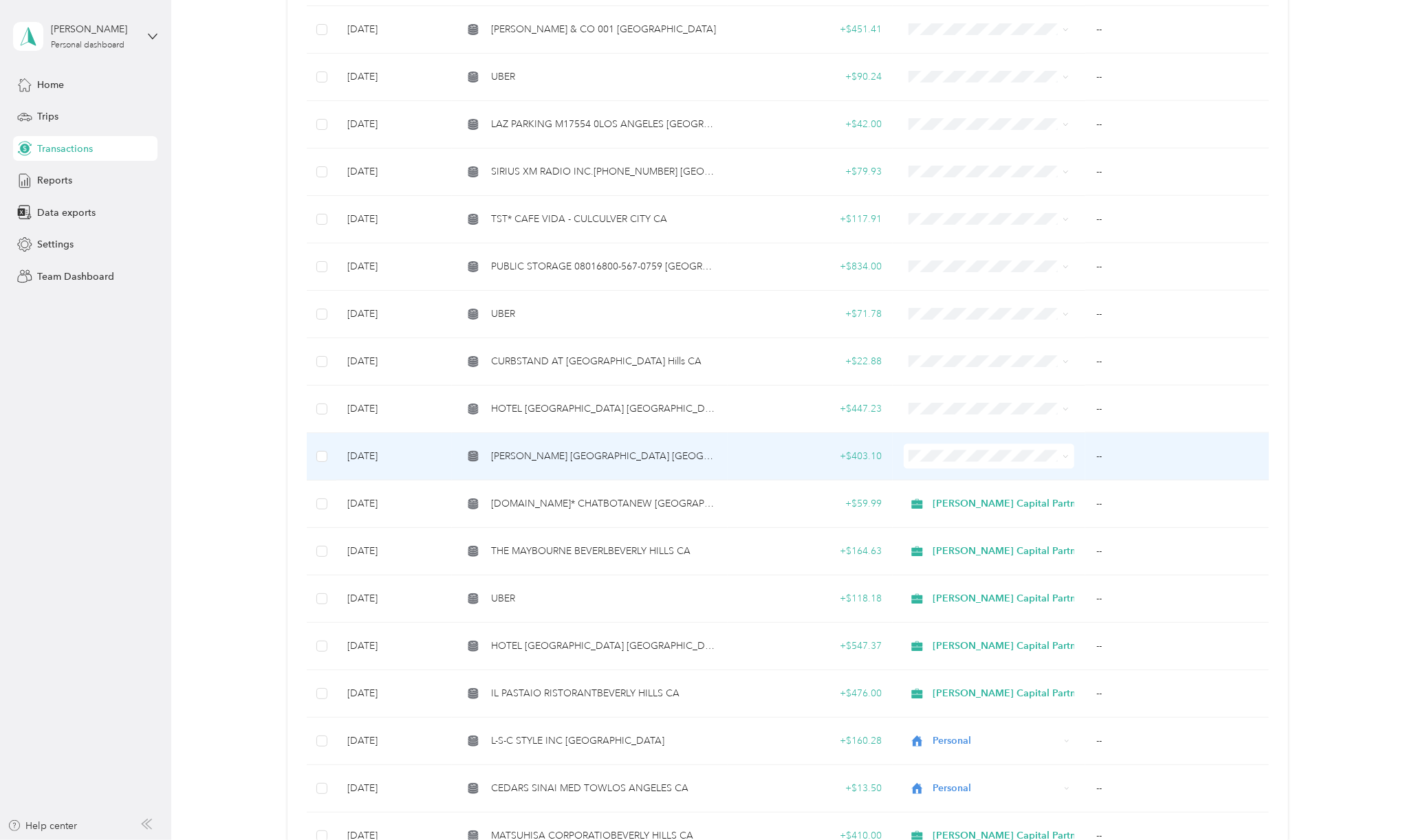
click at [578, 449] on span "[PERSON_NAME] [GEOGRAPHIC_DATA] [GEOGRAPHIC_DATA]" at bounding box center [603, 456] width 225 height 15
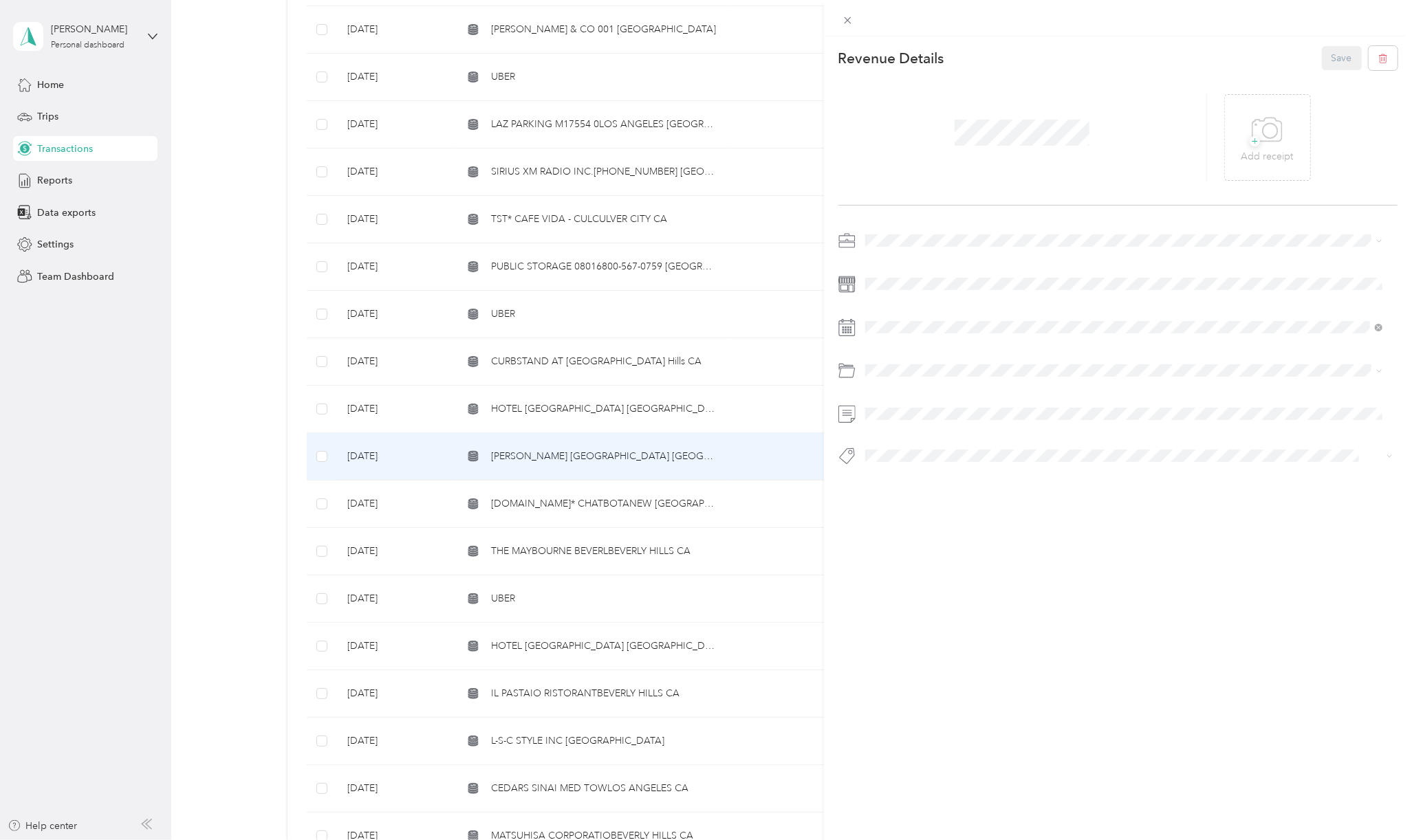
click at [898, 262] on span "[PERSON_NAME] Capital Partners" at bounding box center [943, 265] width 146 height 11
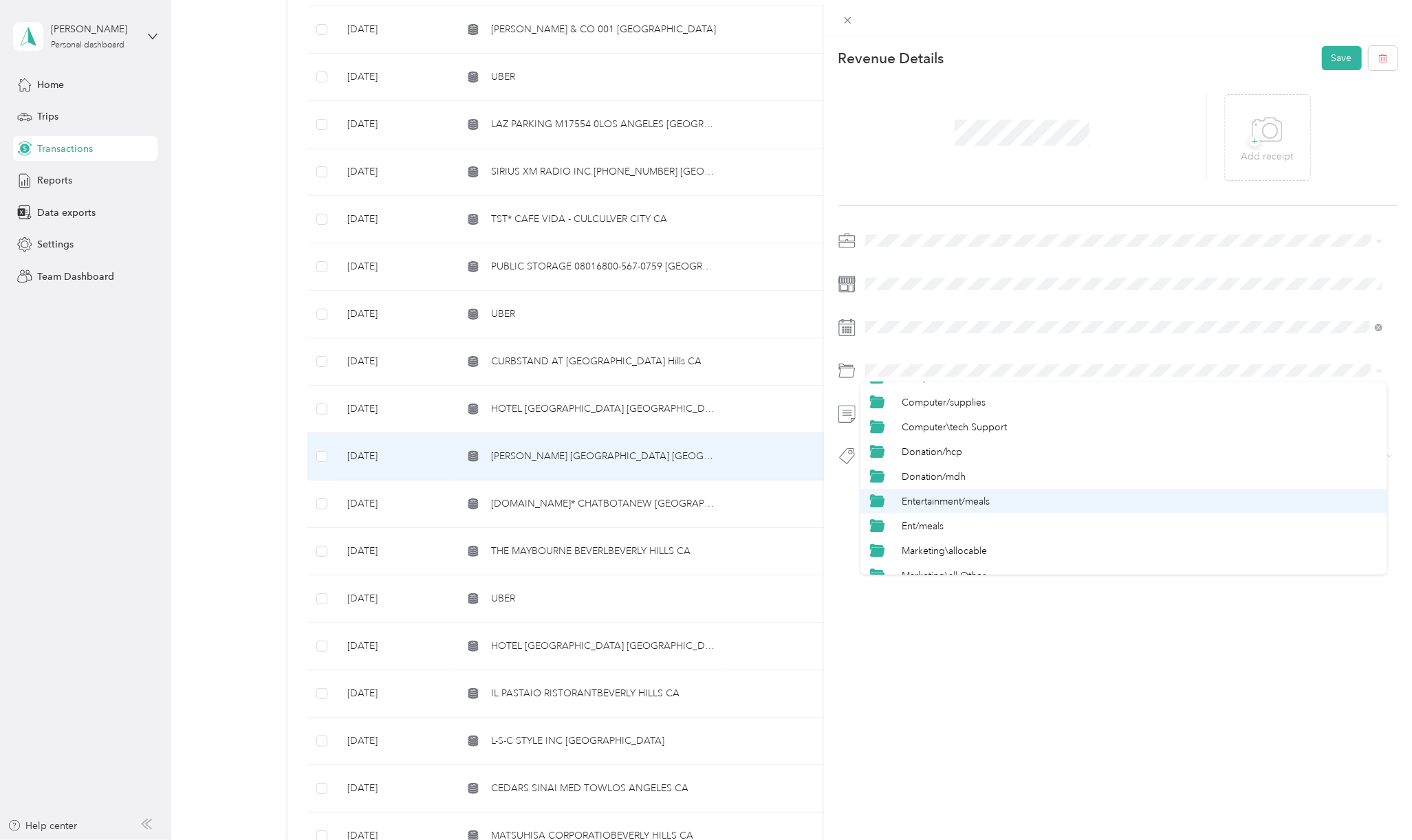
scroll to position [275, 0]
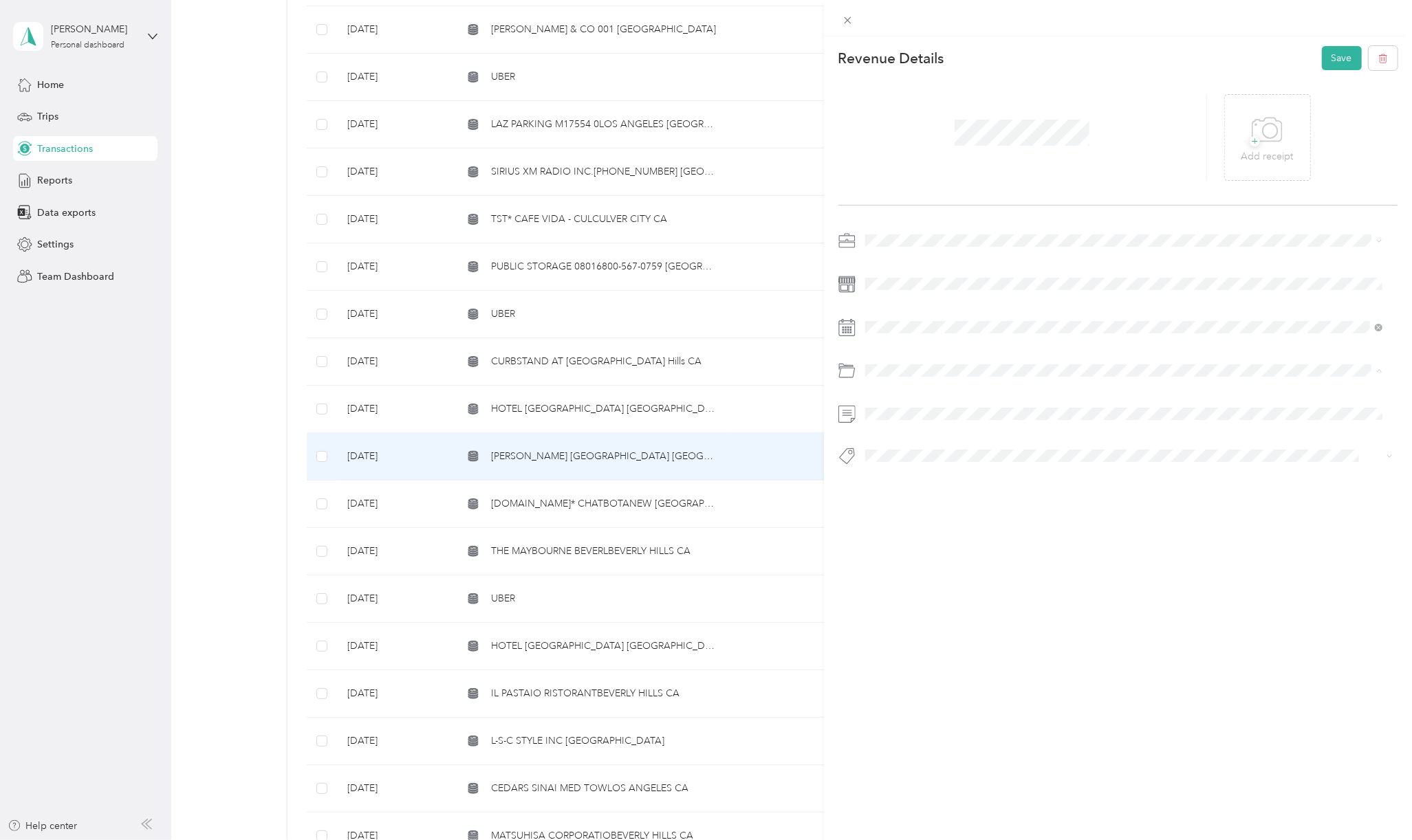
click at [958, 473] on div "Entertainment/meals" at bounding box center [1139, 470] width 476 height 14
drag, startPoint x: 883, startPoint y: 478, endPoint x: 897, endPoint y: 478, distance: 14.0
click at [883, 476] on span "Hcp 100" at bounding box center [896, 479] width 32 height 12
click at [1328, 60] on button "Save" at bounding box center [1342, 58] width 40 height 24
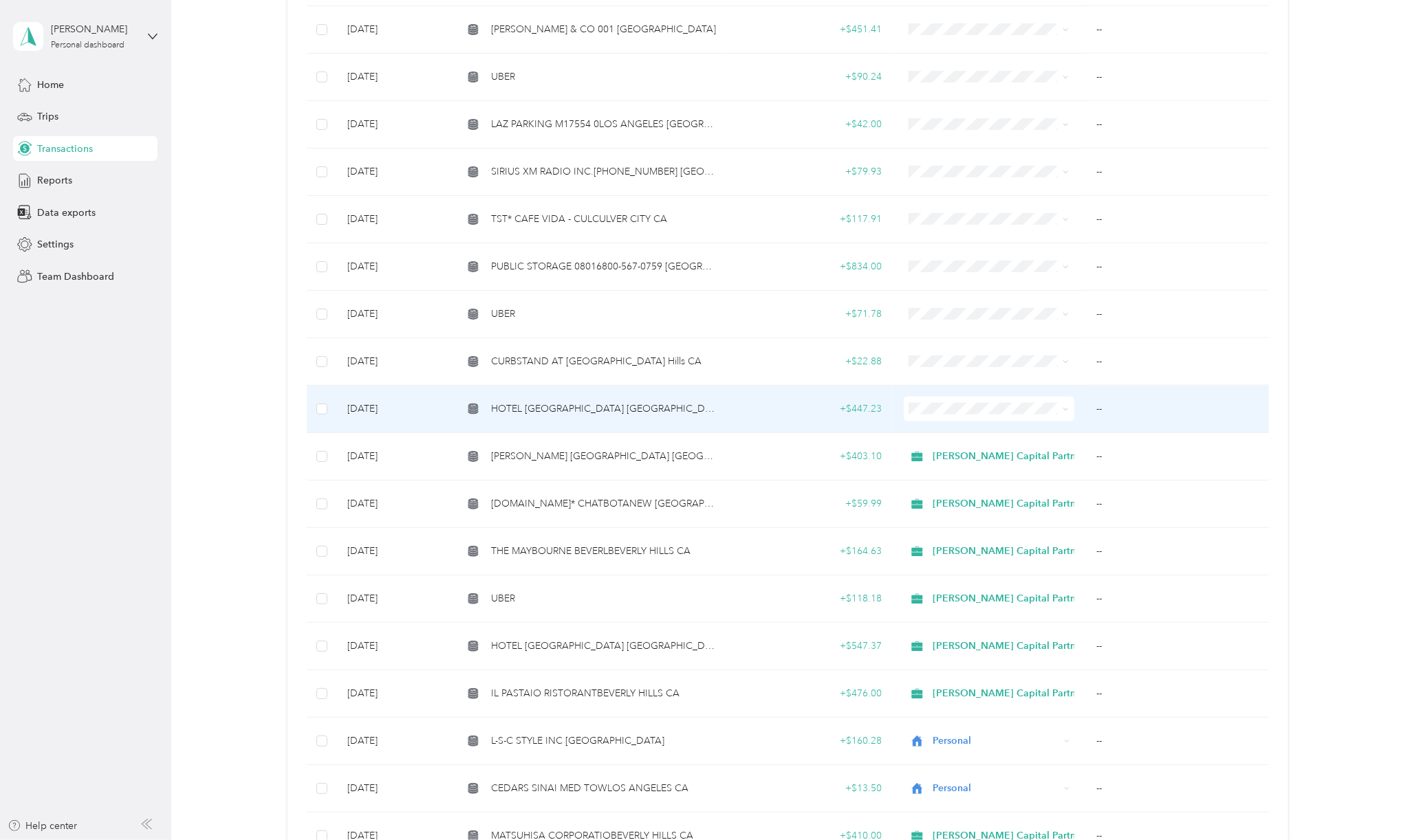
click at [579, 413] on td "HOTEL [GEOGRAPHIC_DATA] [GEOGRAPHIC_DATA] [GEOGRAPHIC_DATA]" at bounding box center [589, 409] width 275 height 47
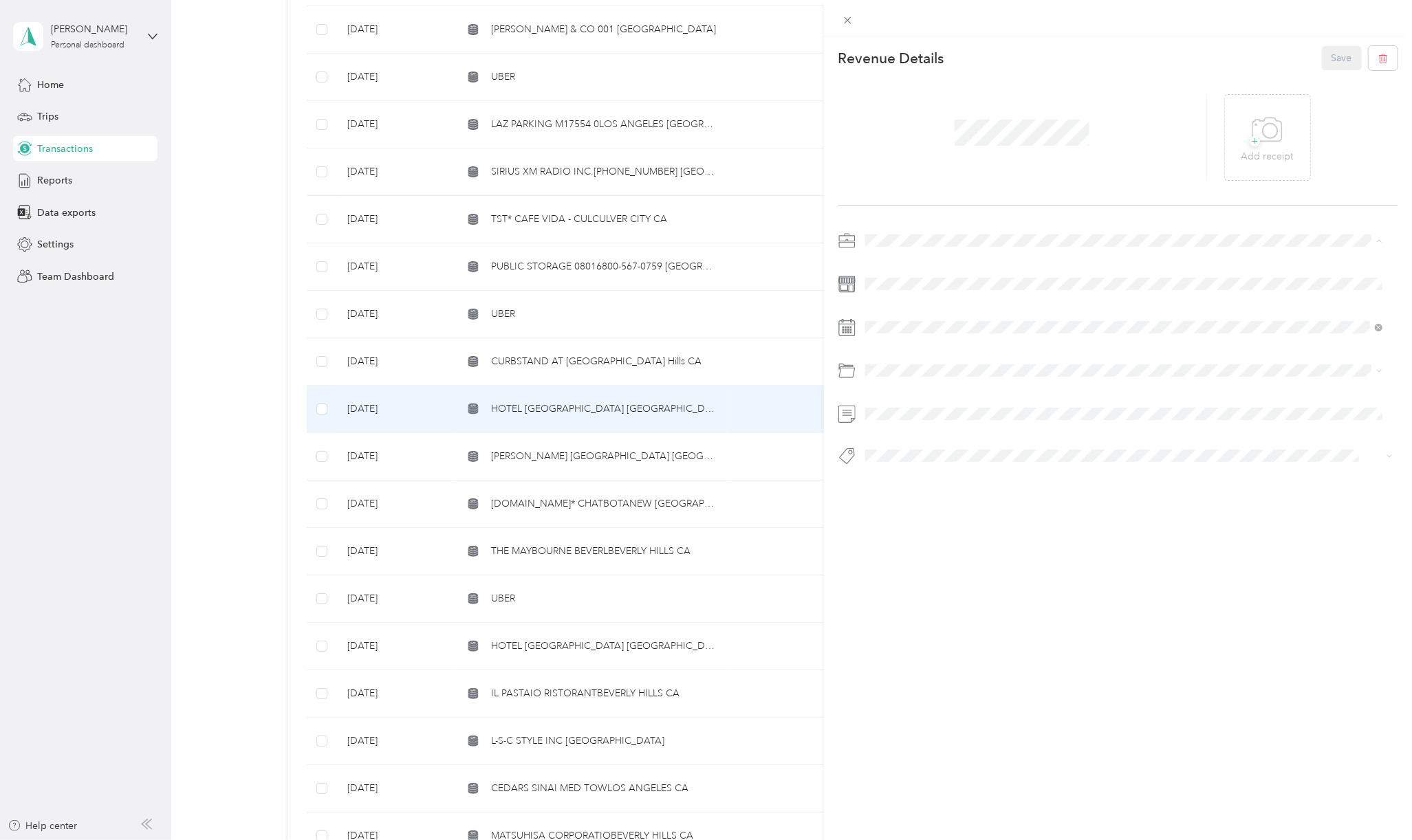
click at [901, 270] on li "[PERSON_NAME] Capital Partners" at bounding box center [1124, 265] width 526 height 24
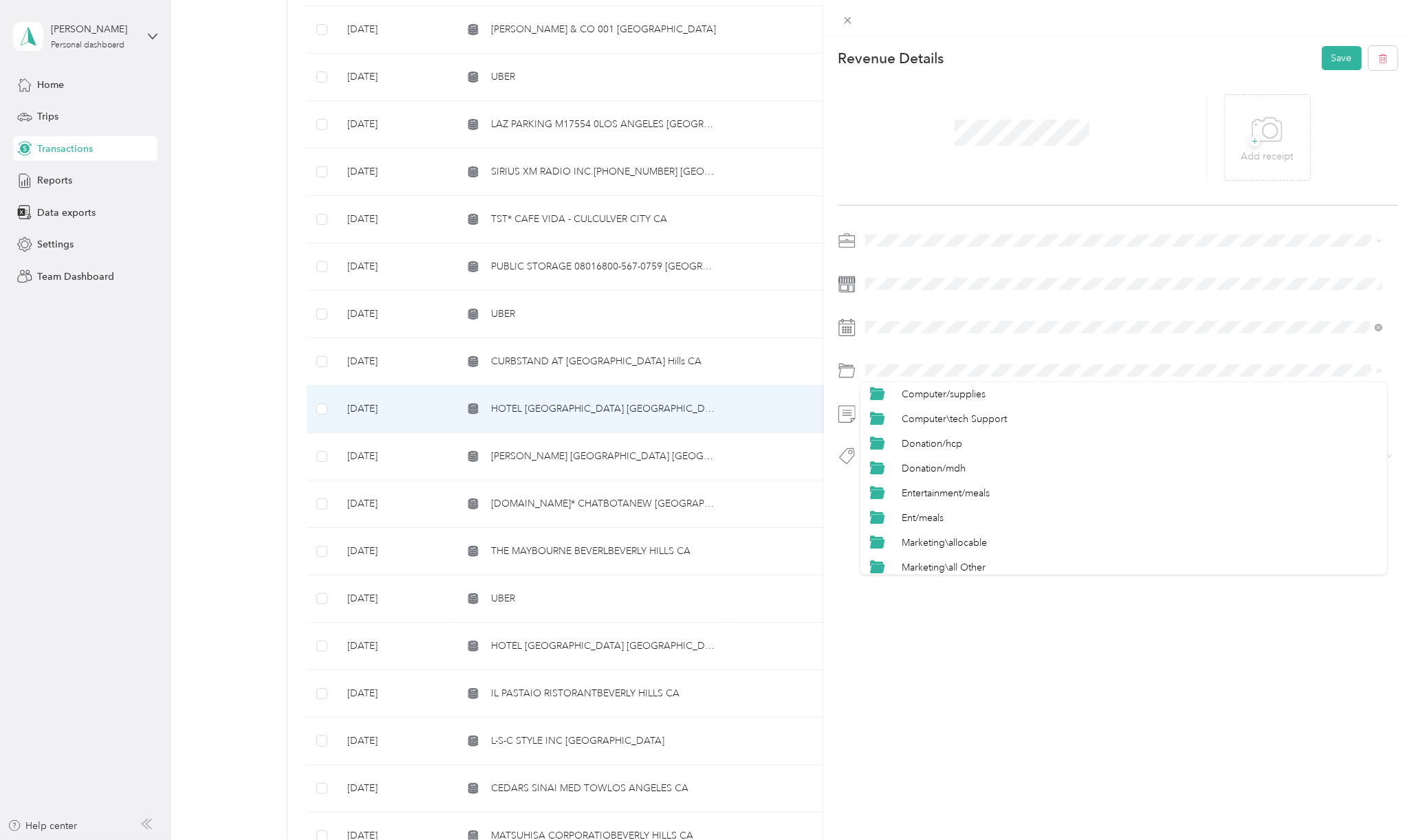
scroll to position [275, 0]
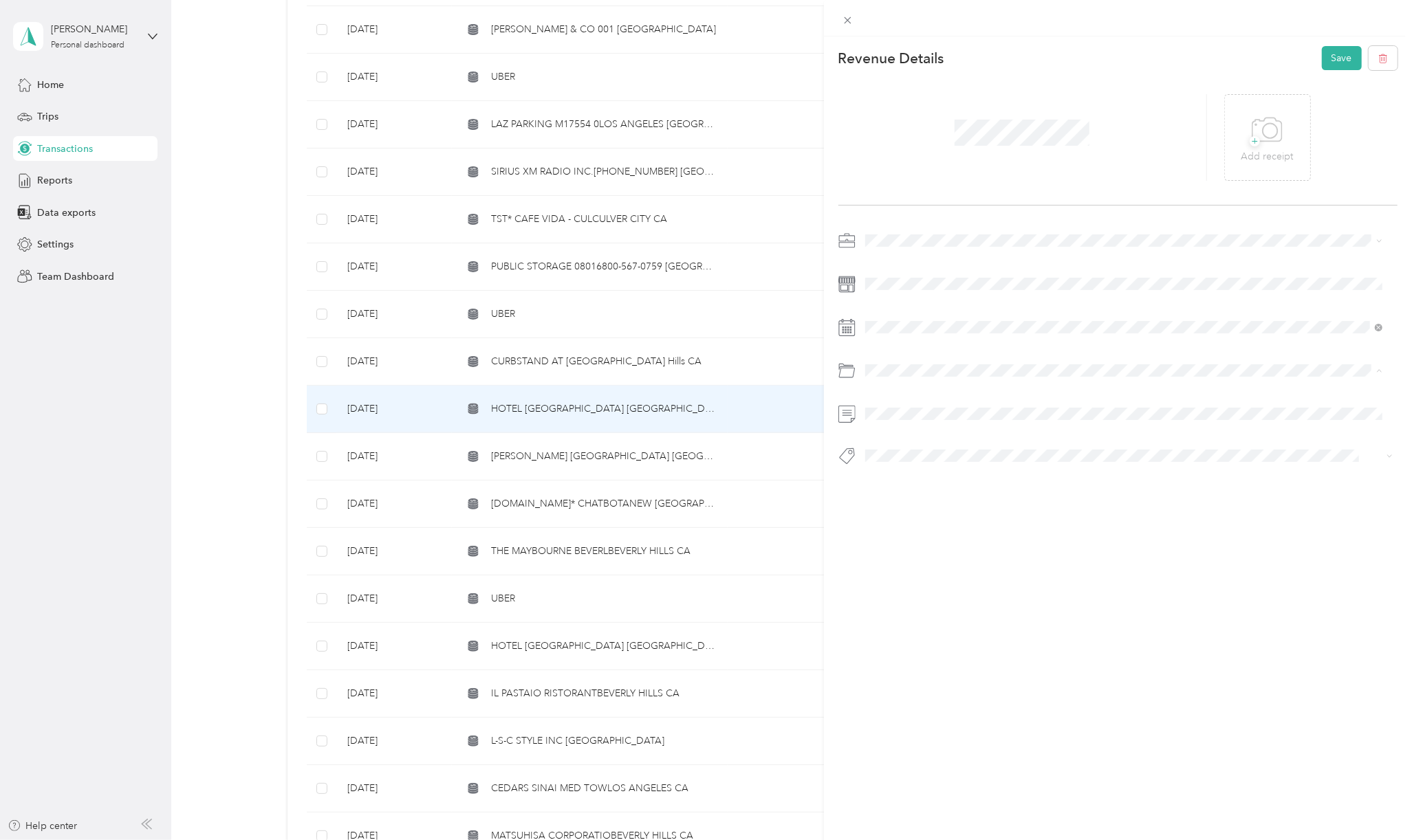
click at [920, 497] on span "Ent/meals" at bounding box center [922, 495] width 42 height 11
click at [891, 476] on span "Hcp 100" at bounding box center [896, 479] width 32 height 12
click at [1322, 59] on button "Save" at bounding box center [1342, 58] width 40 height 24
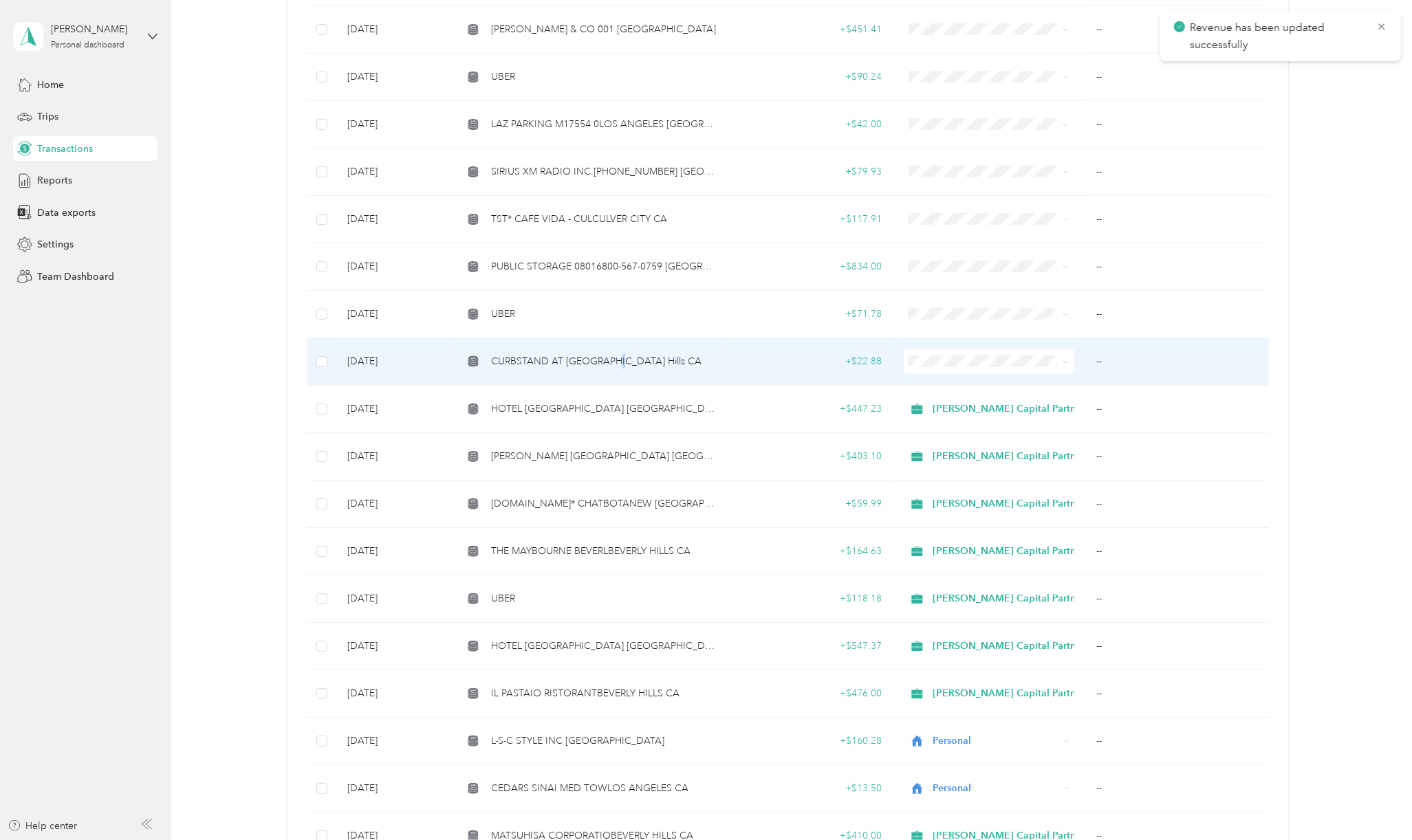
click at [624, 360] on td "CURBSTAND AT [GEOGRAPHIC_DATA] Hills CA" at bounding box center [589, 362] width 275 height 47
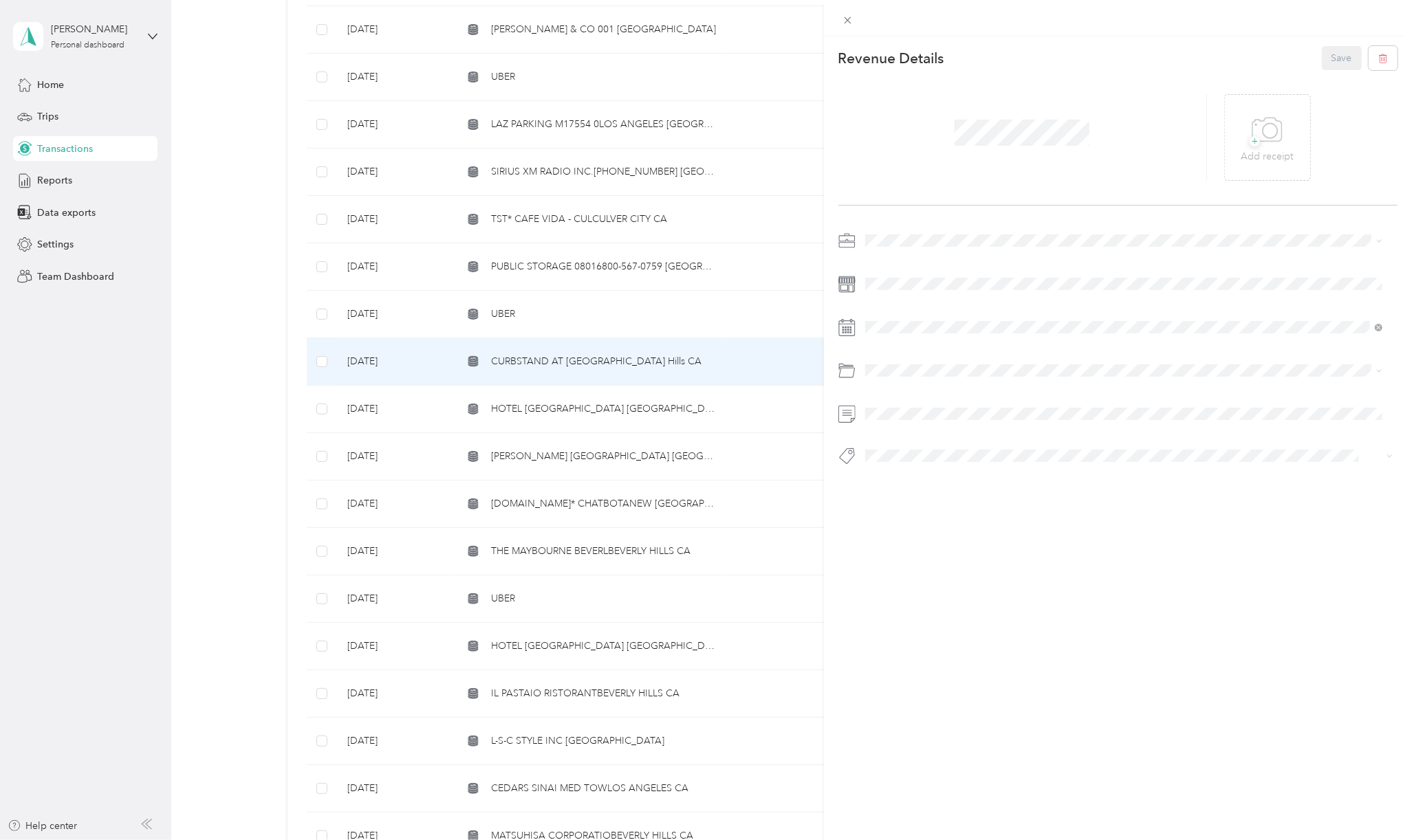
click at [893, 257] on div "[PERSON_NAME] Capital Partners" at bounding box center [1124, 261] width 508 height 14
click at [961, 472] on span "Auto/tolls Parking" at bounding box center [939, 473] width 77 height 11
click at [892, 483] on li "Hcp 100" at bounding box center [1124, 480] width 526 height 26
click at [1325, 58] on button "Save" at bounding box center [1342, 58] width 40 height 24
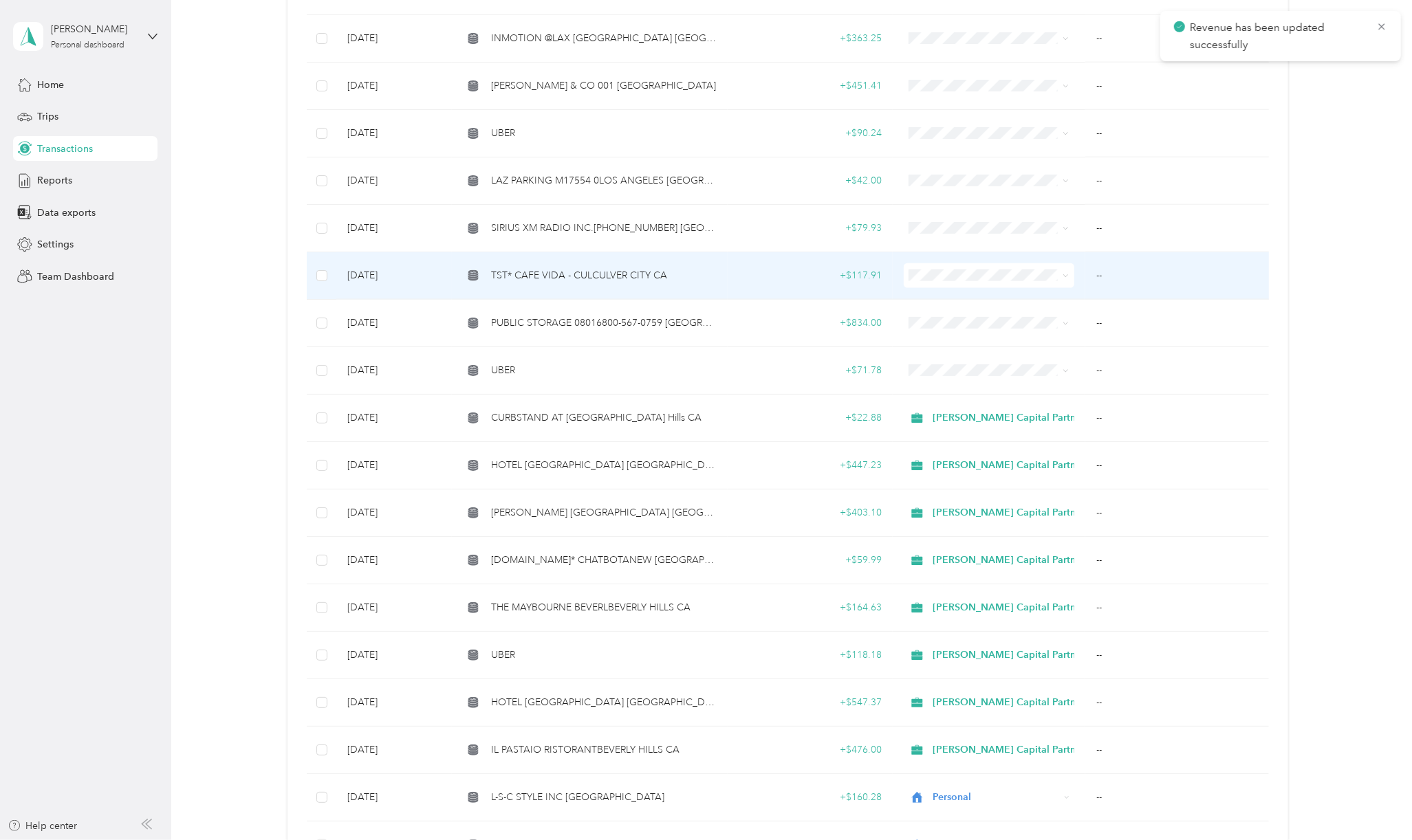
scroll to position [1283, 0]
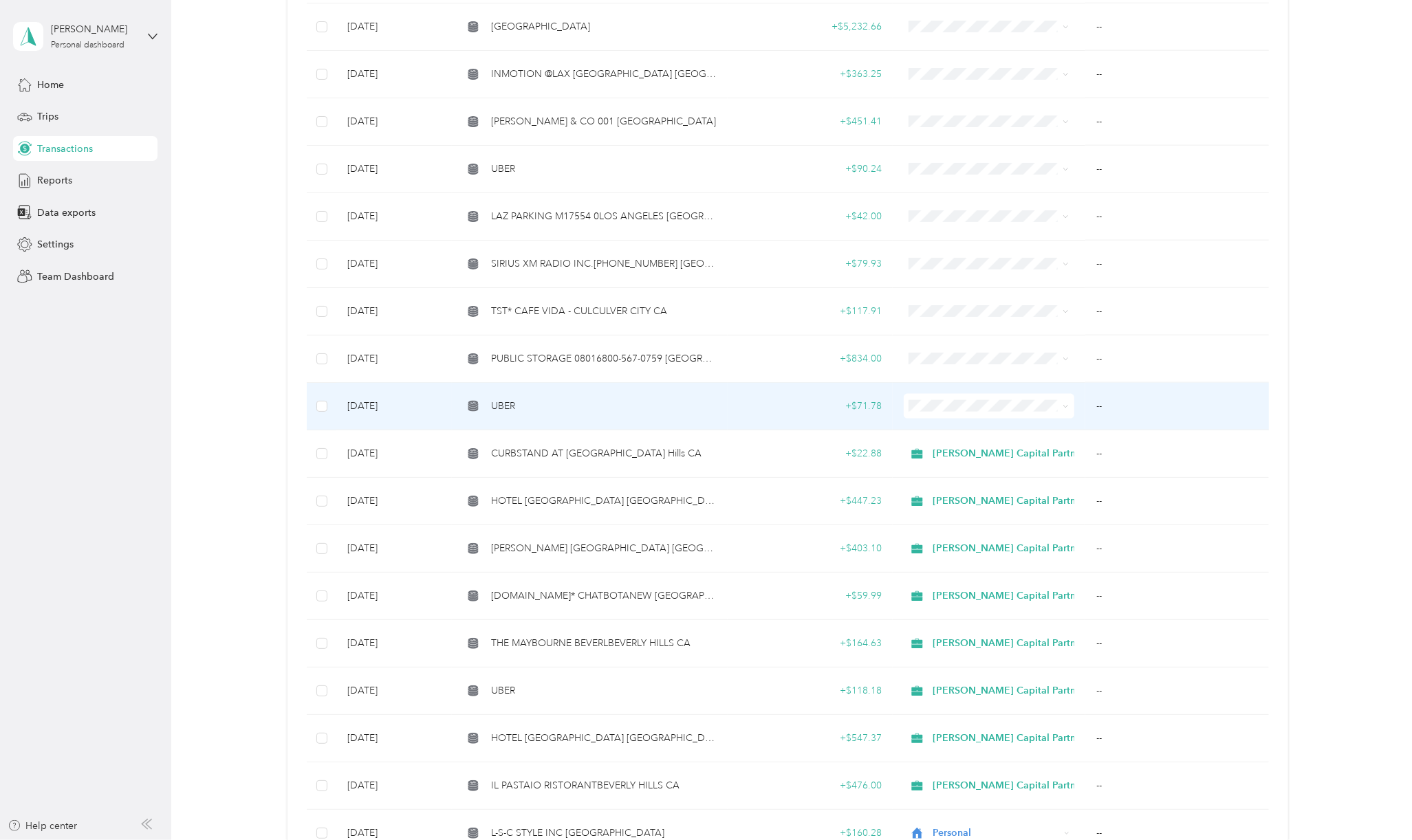
click at [622, 401] on div "UBER" at bounding box center [589, 406] width 253 height 15
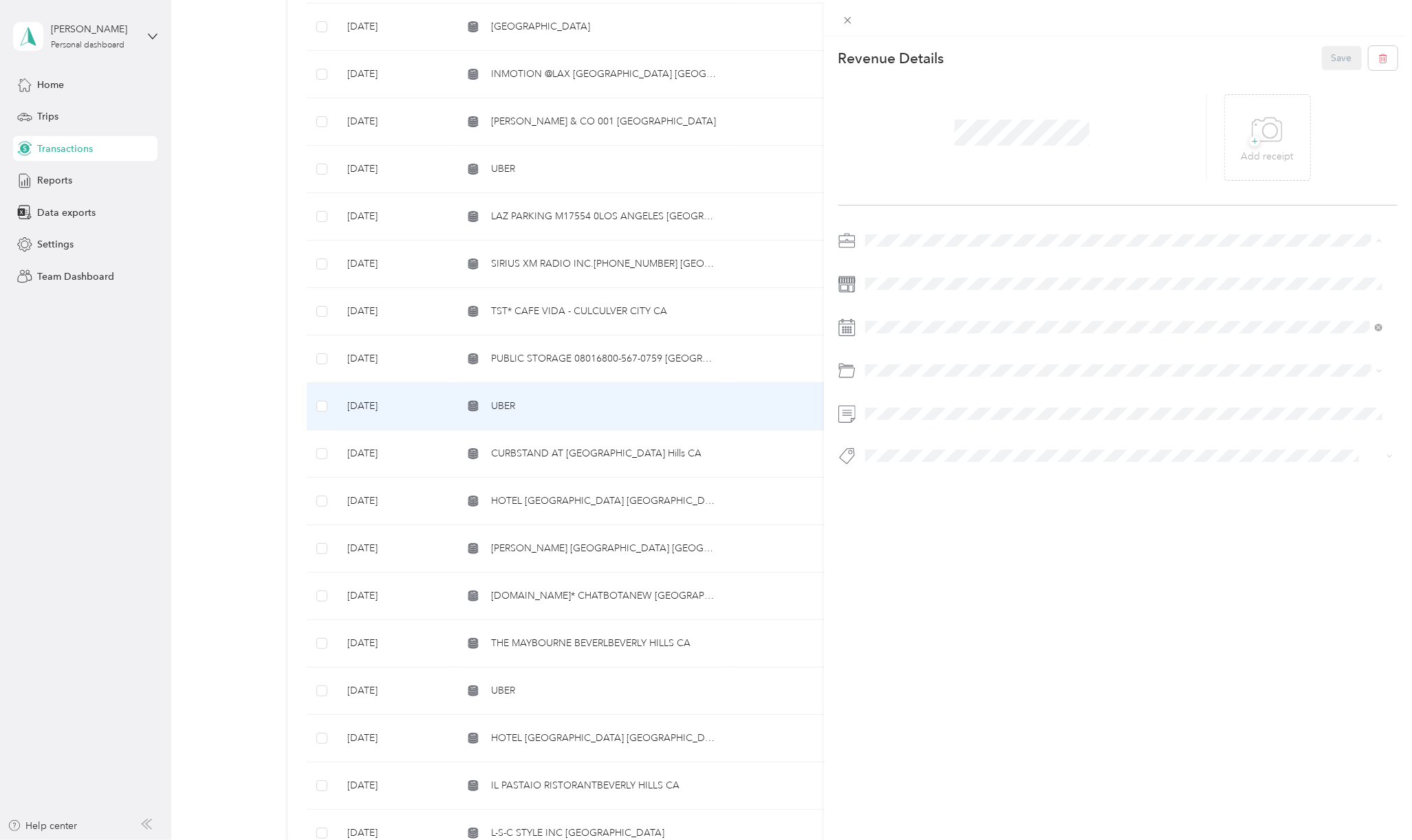
click at [884, 259] on span "[PERSON_NAME] Capital Partners" at bounding box center [943, 265] width 146 height 11
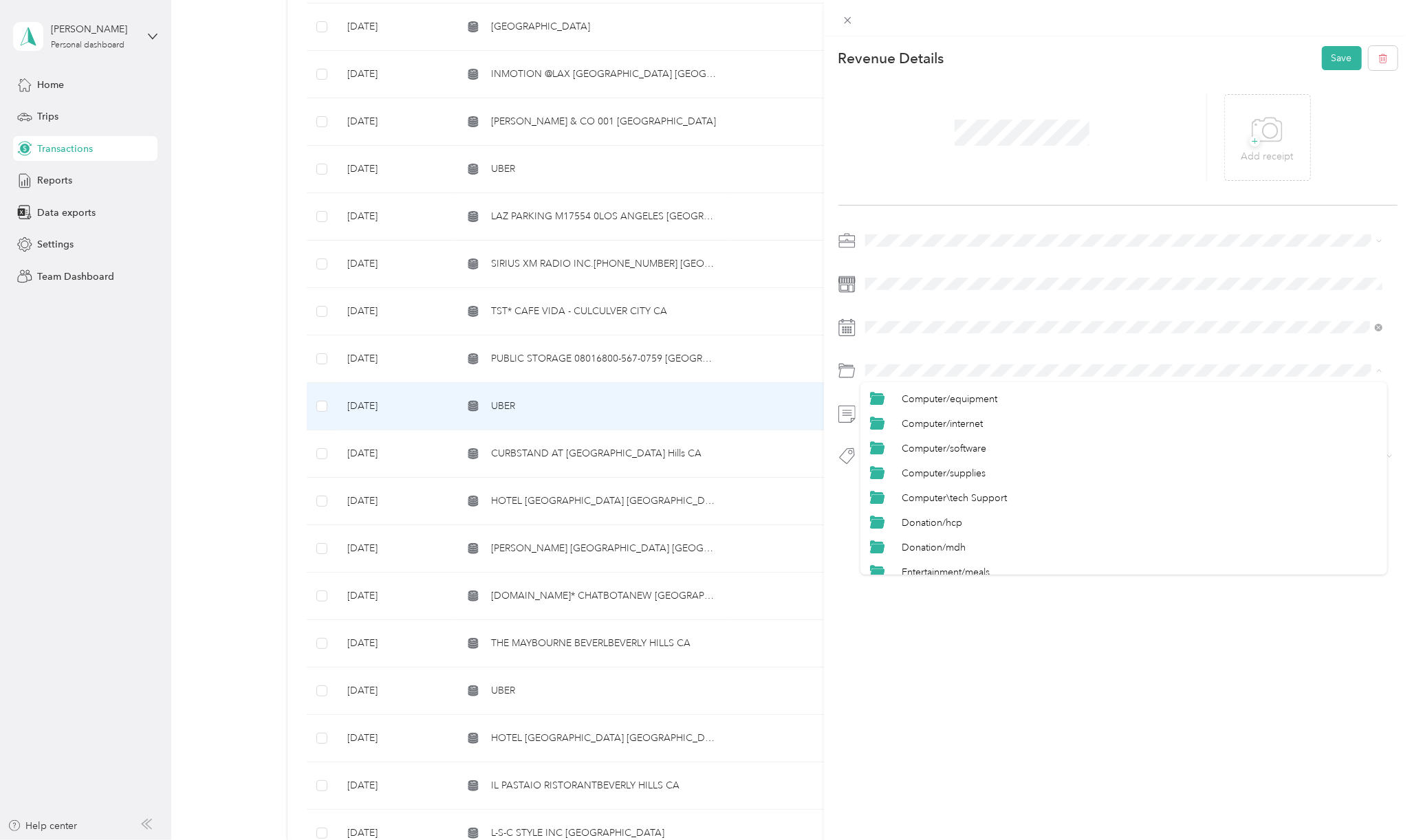
scroll to position [678, 0]
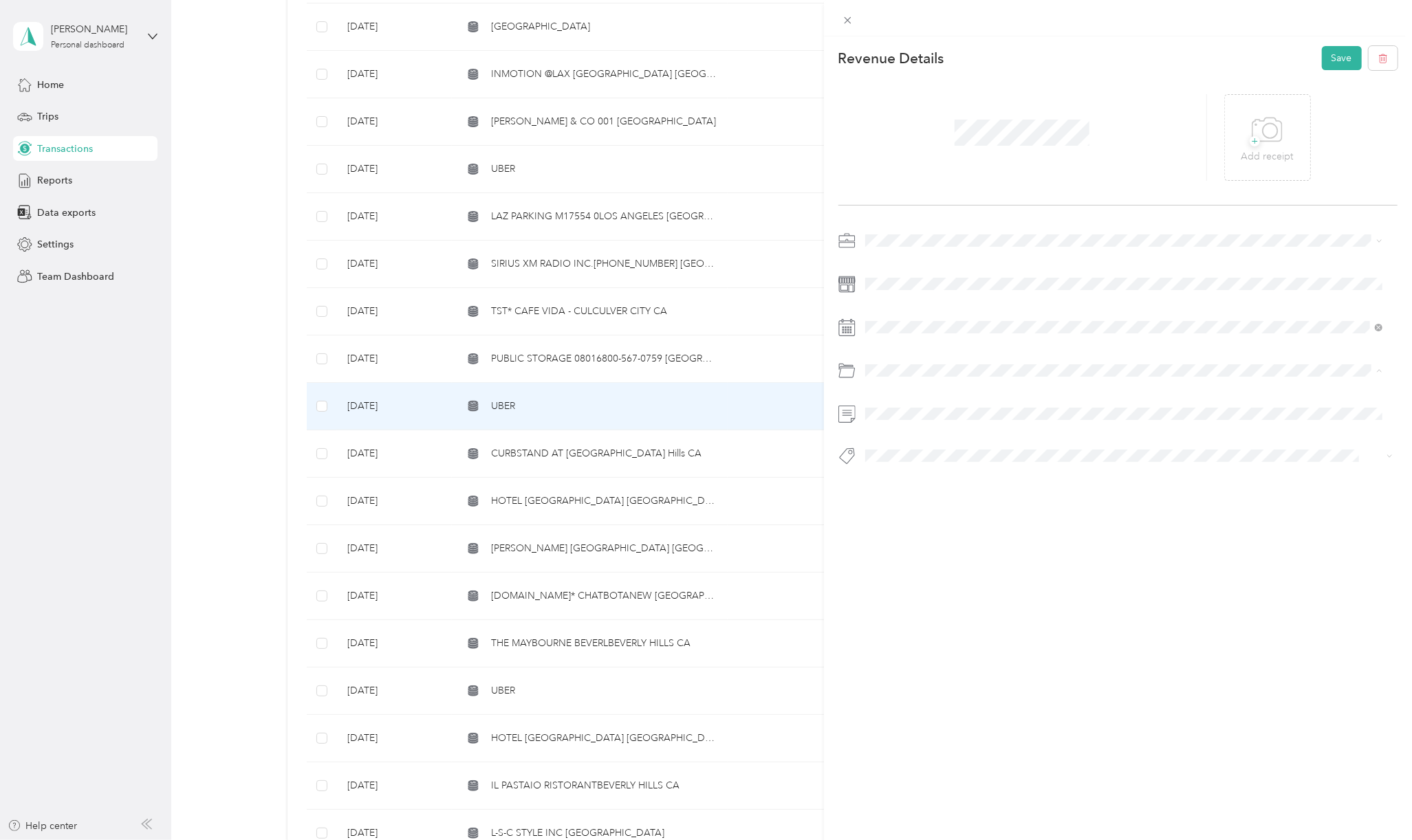
drag, startPoint x: 919, startPoint y: 559, endPoint x: 936, endPoint y: 549, distance: 19.7
click at [919, 558] on span "Travel/taxi" at bounding box center [923, 563] width 44 height 11
click at [894, 477] on span "Hcp 100" at bounding box center [896, 479] width 32 height 12
click at [1332, 59] on button "Save" at bounding box center [1342, 58] width 40 height 24
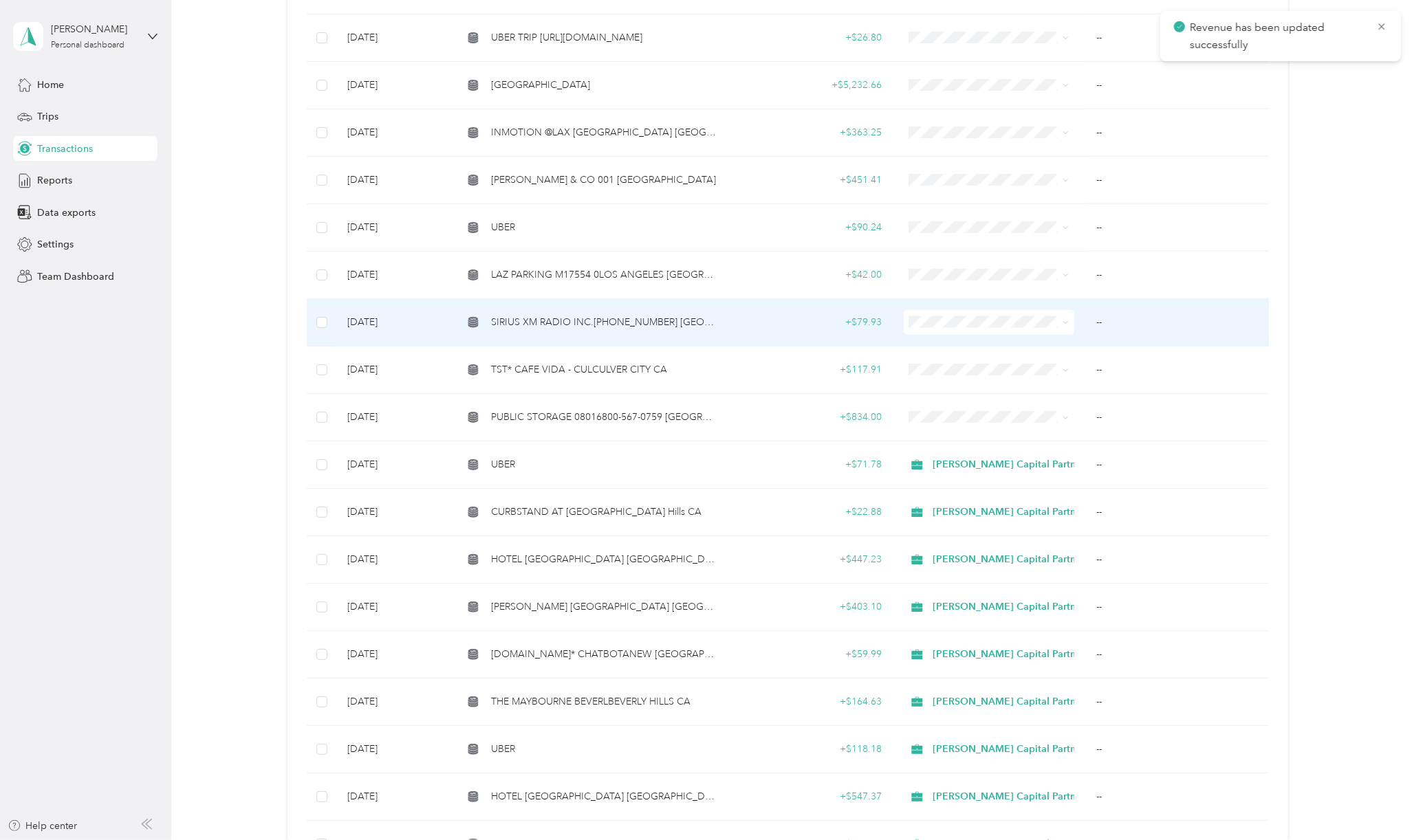
scroll to position [1191, 0]
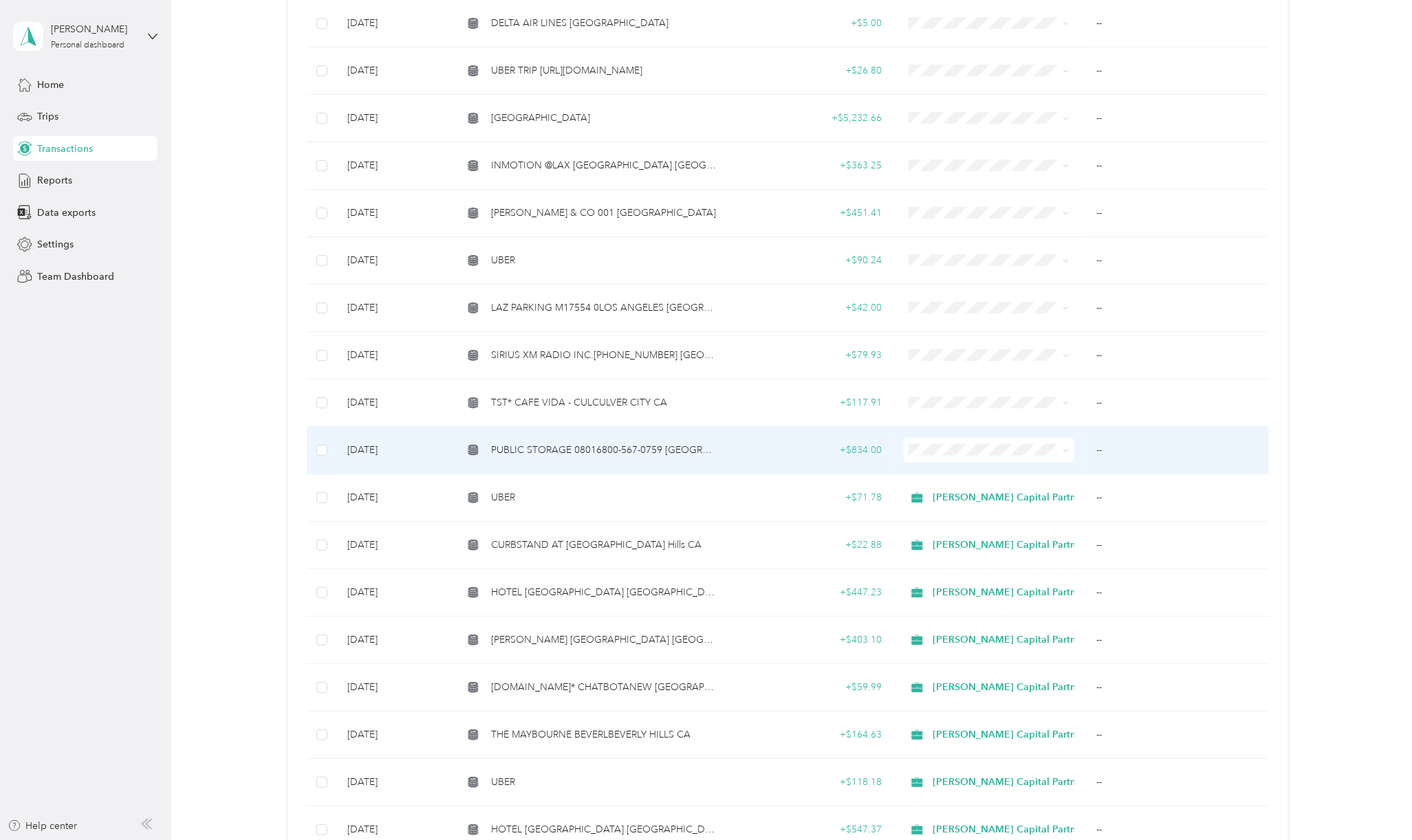
click at [577, 446] on span "PUBLIC STORAGE 08016800-567-0759 [GEOGRAPHIC_DATA]" at bounding box center [603, 450] width 225 height 15
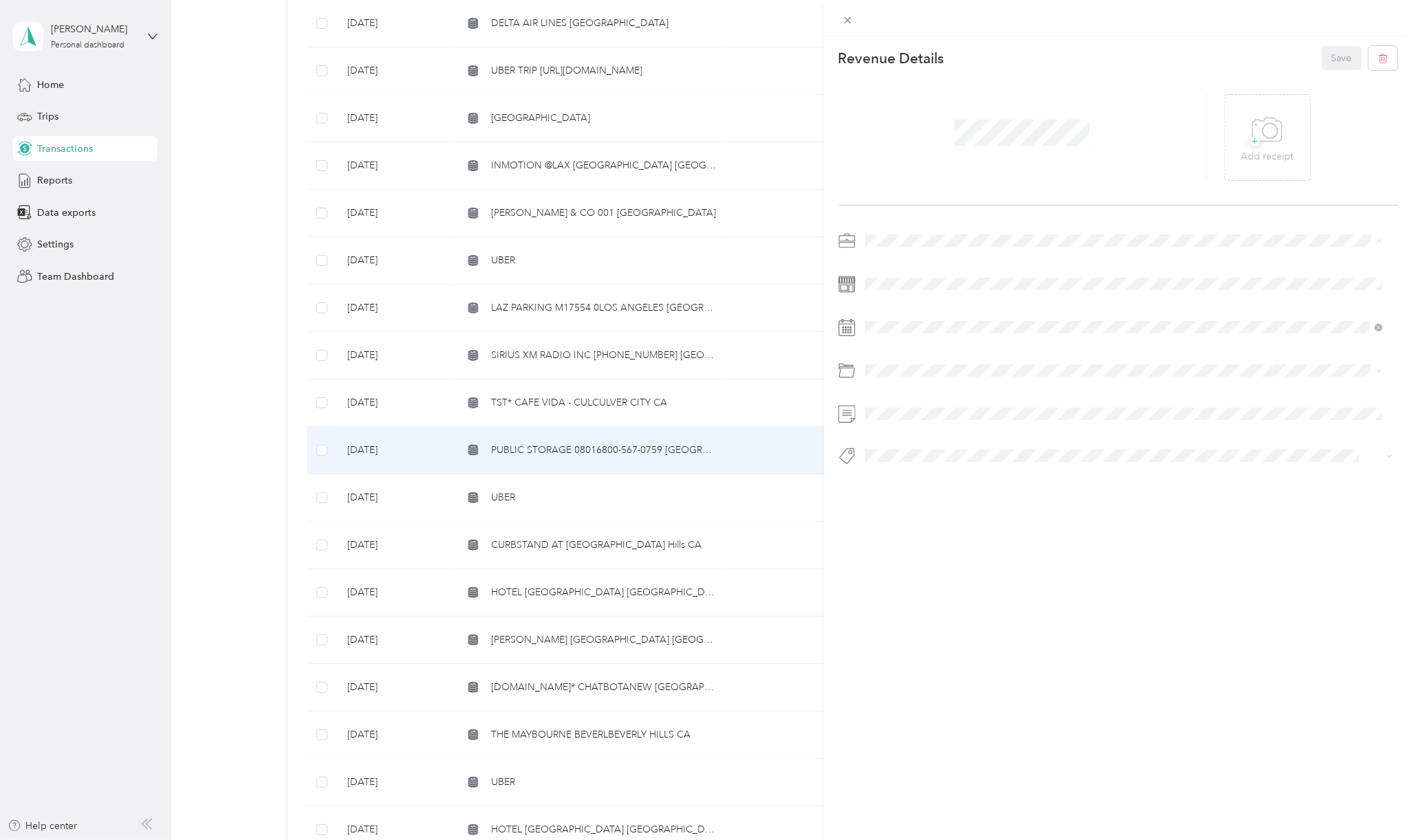
click at [888, 839] on div "This revenue cannot be edited because it is either under review, approved, or p…" at bounding box center [702, 840] width 1405 height 0
click at [883, 284] on span "Personal" at bounding box center [888, 288] width 36 height 11
click at [910, 425] on div "Personal" at bounding box center [1139, 420] width 476 height 14
click at [913, 480] on span "Personal - Mdh" at bounding box center [908, 476] width 57 height 12
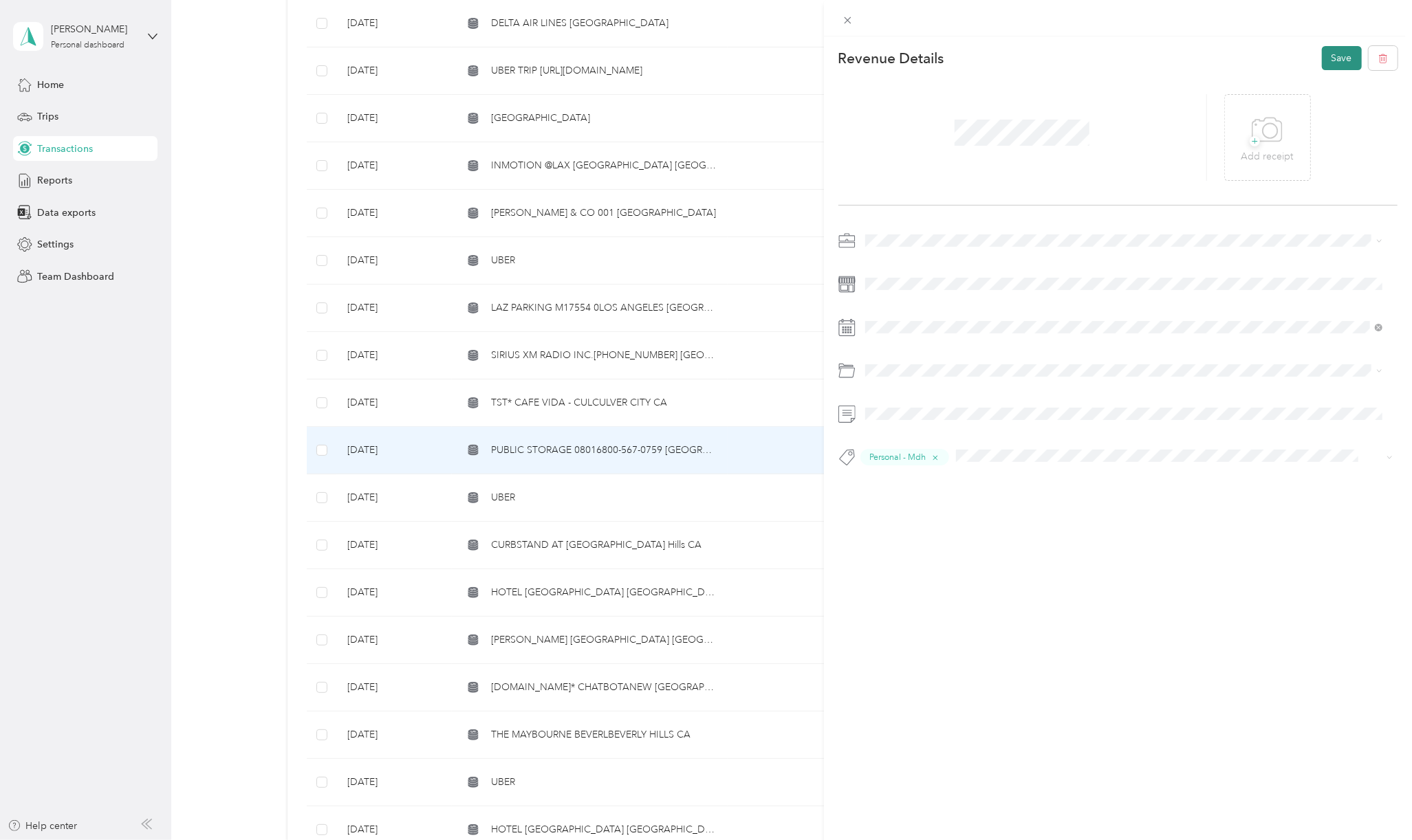
click at [1330, 55] on button "Save" at bounding box center [1342, 58] width 40 height 24
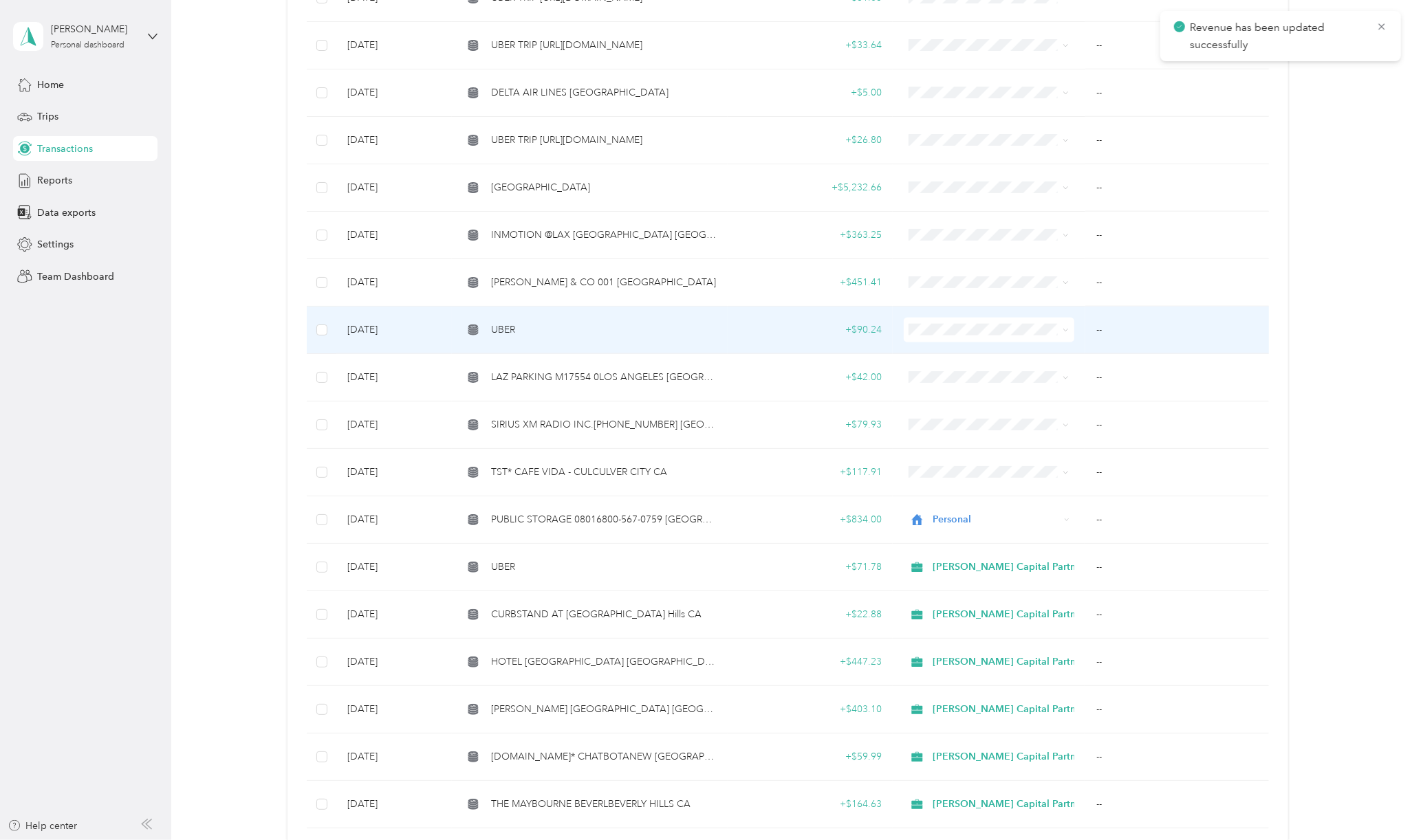
scroll to position [1100, 0]
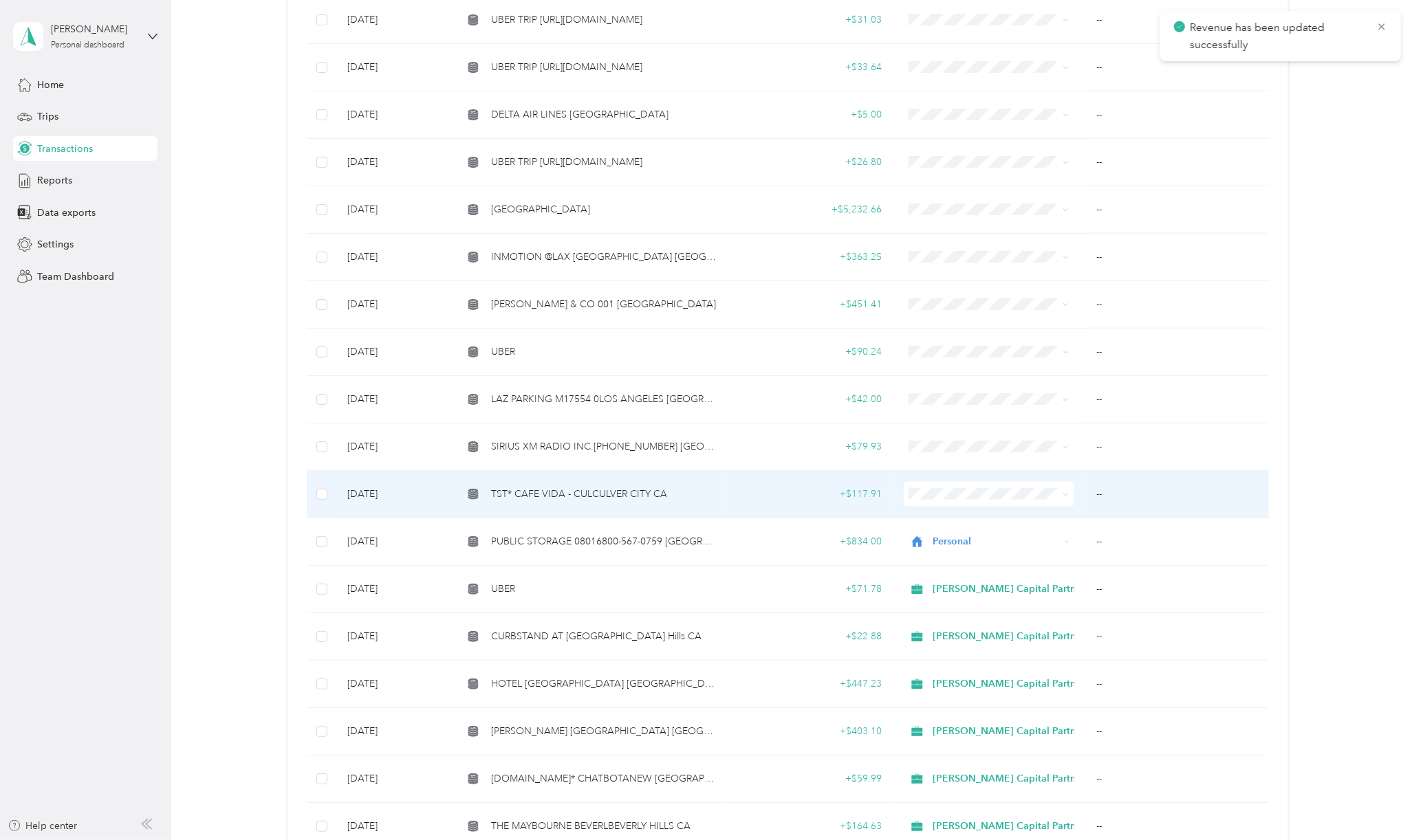
click at [585, 487] on span "TST* CAFE VIDA - CULCULVER CITY CA" at bounding box center [579, 494] width 176 height 15
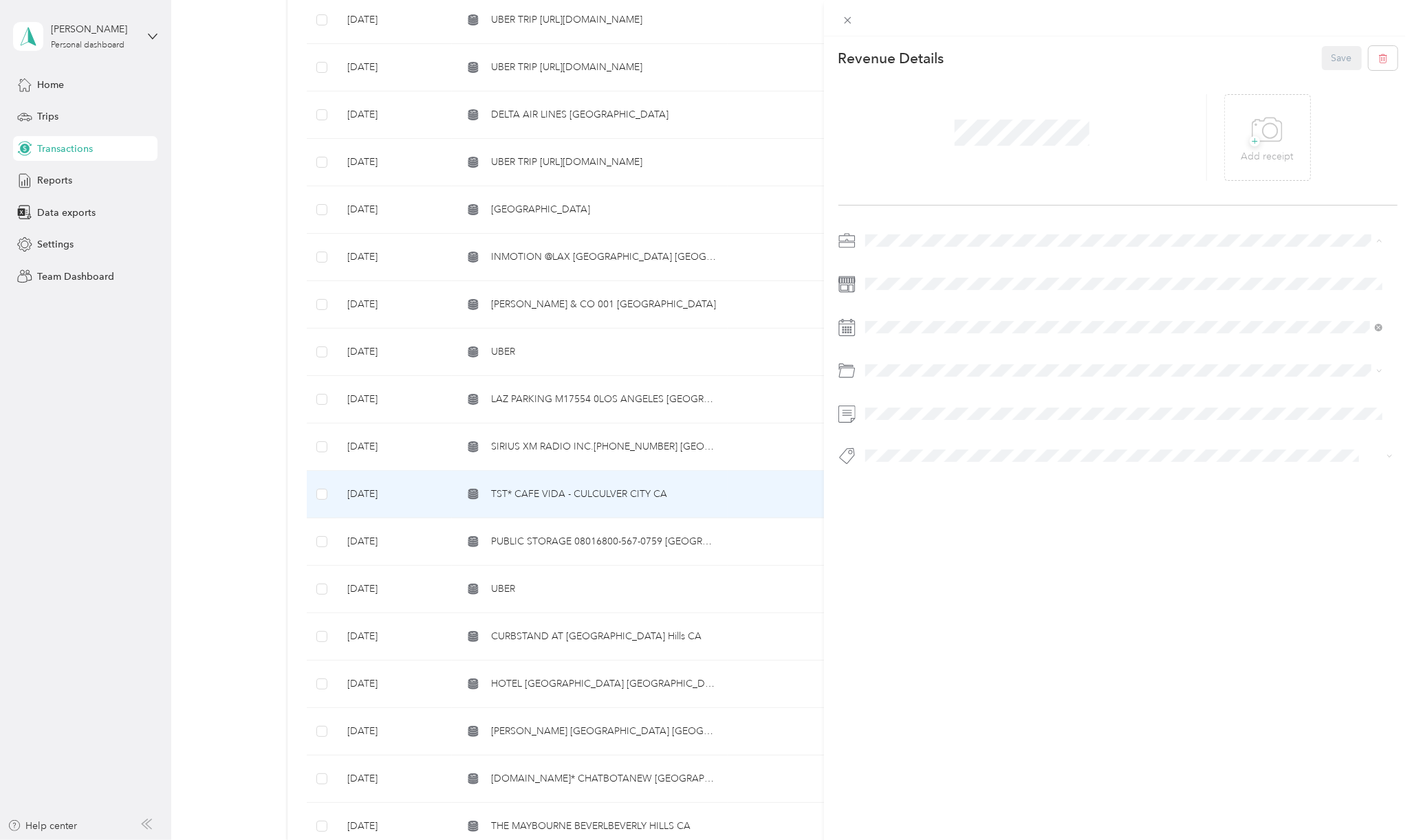
drag, startPoint x: 886, startPoint y: 260, endPoint x: 922, endPoint y: 262, distance: 36.1
click at [886, 260] on span "[PERSON_NAME] Capital Partners" at bounding box center [943, 265] width 146 height 11
click at [961, 518] on span "Benefits/staff Meals" at bounding box center [942, 523] width 82 height 11
click at [901, 473] on span "Hcp 100" at bounding box center [896, 479] width 32 height 12
click at [1338, 61] on button "Save" at bounding box center [1342, 58] width 40 height 24
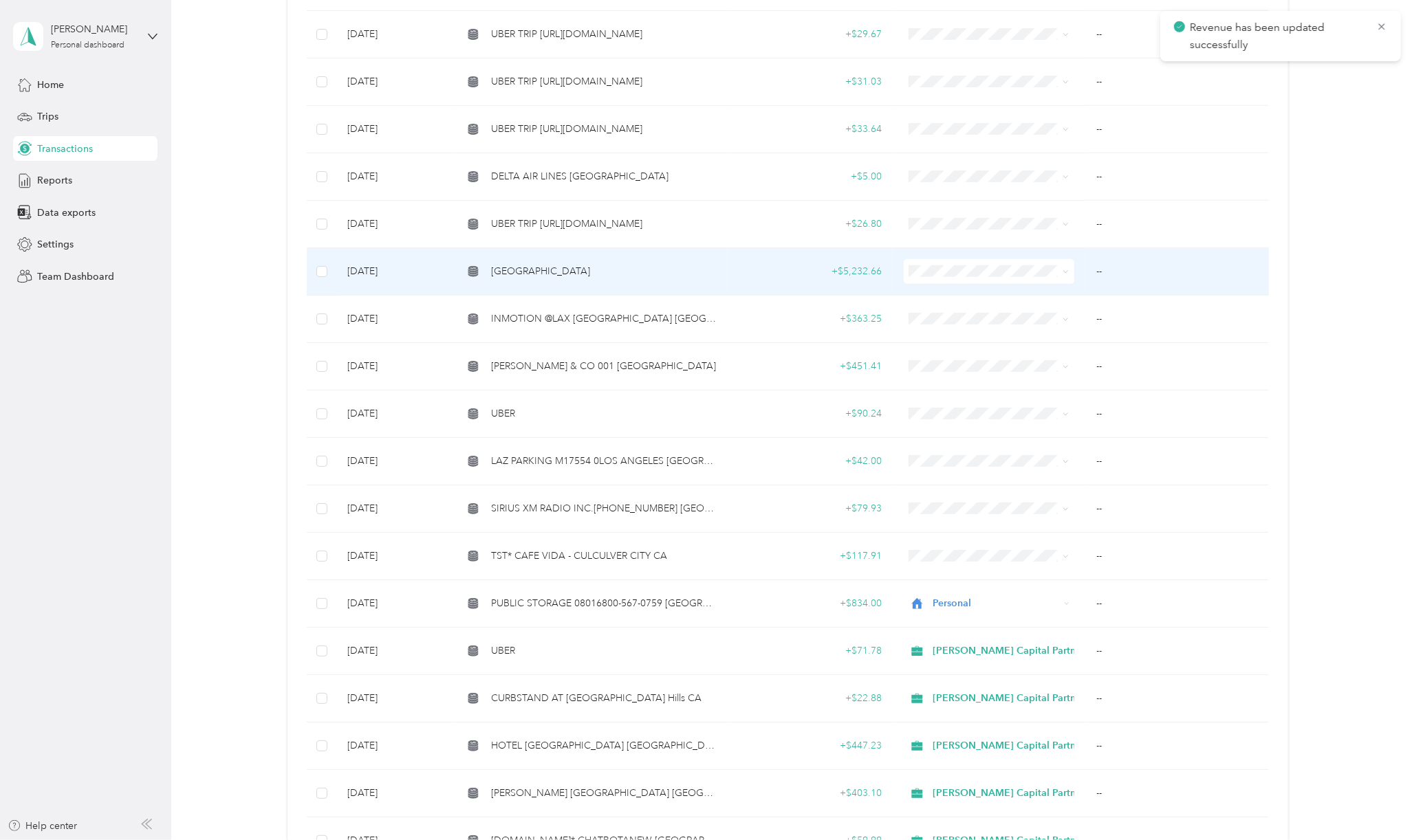
scroll to position [1007, 0]
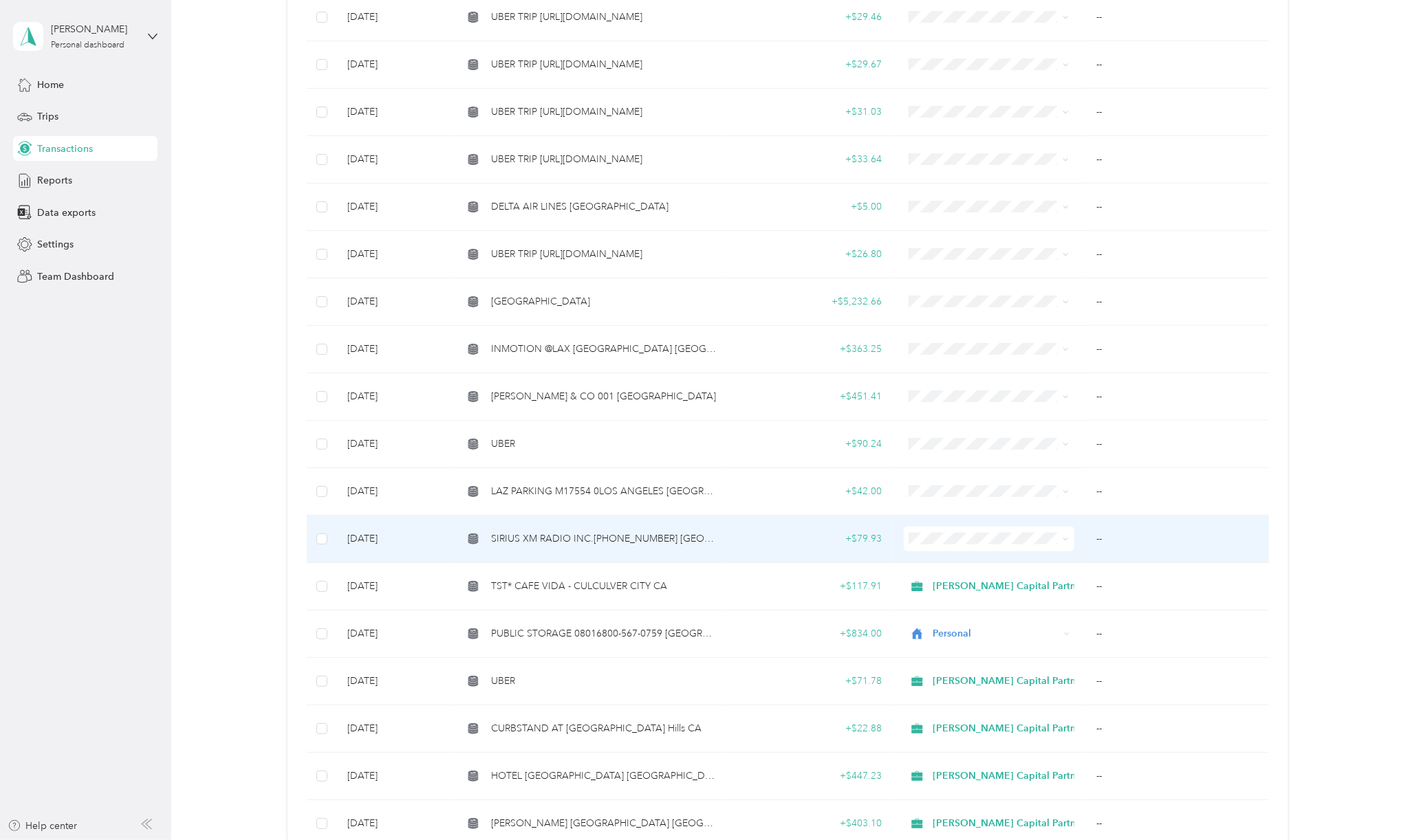
click at [603, 535] on span "SIRIUS XM RADIO INC.[PHONE_NUMBER] [GEOGRAPHIC_DATA]" at bounding box center [603, 538] width 225 height 15
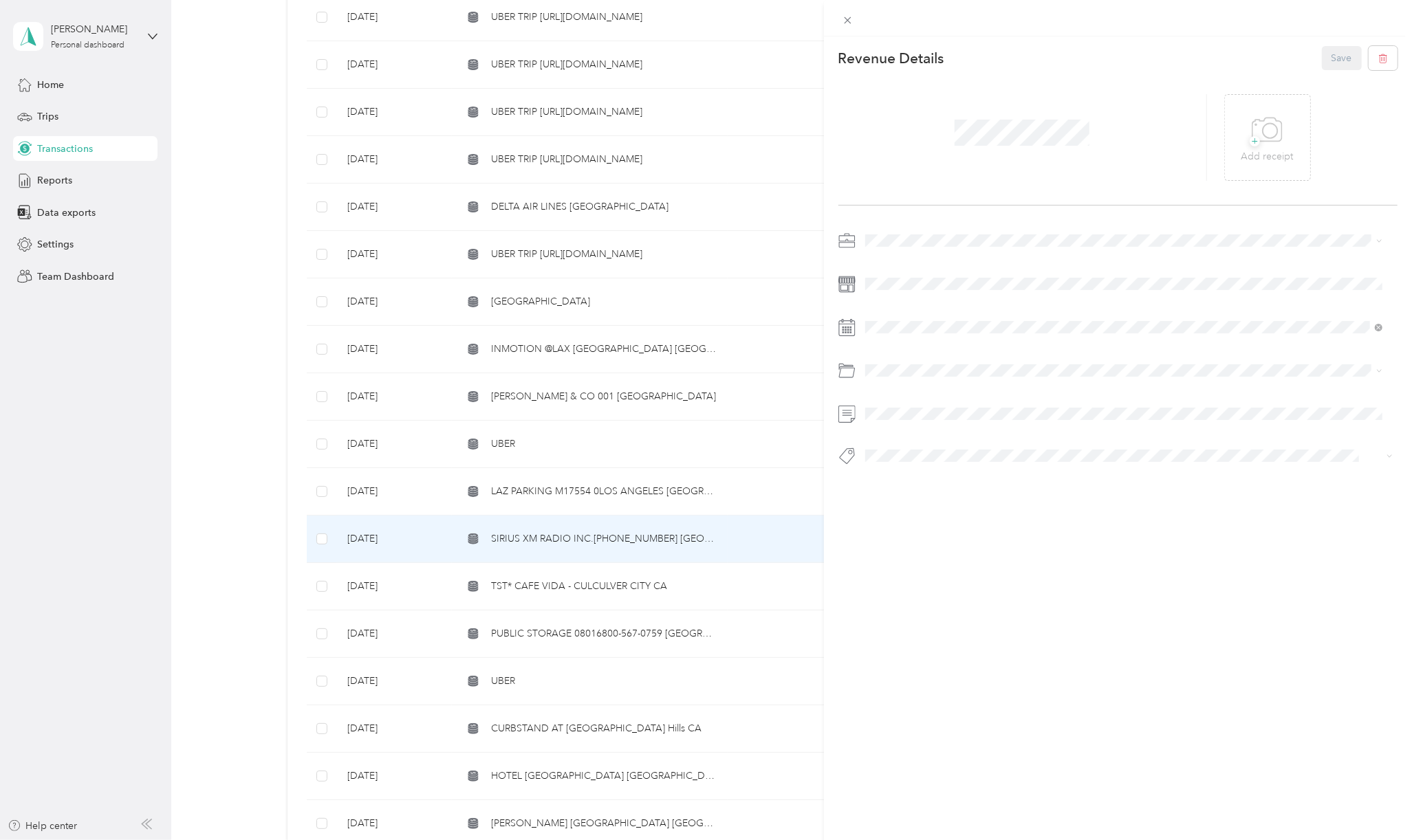
click at [942, 257] on li "[PERSON_NAME] Capital Partners" at bounding box center [1124, 260] width 526 height 24
click at [896, 282] on span "Personal" at bounding box center [888, 287] width 36 height 11
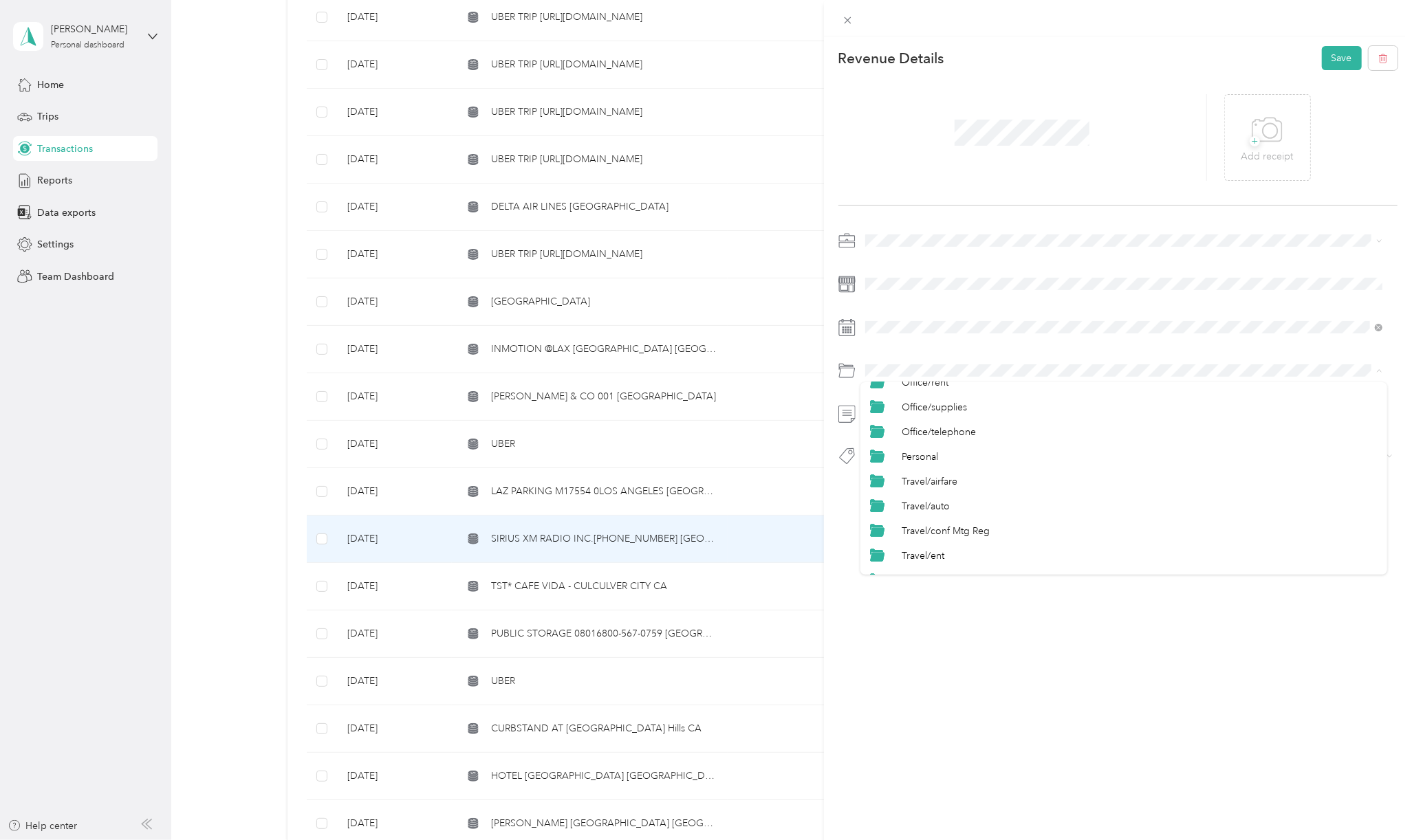
scroll to position [641, 0]
click at [938, 425] on div "Personal" at bounding box center [1139, 425] width 476 height 14
click at [906, 472] on button "Personal - Mdh" at bounding box center [908, 480] width 76 height 17
click at [1329, 56] on button "Save" at bounding box center [1342, 58] width 40 height 24
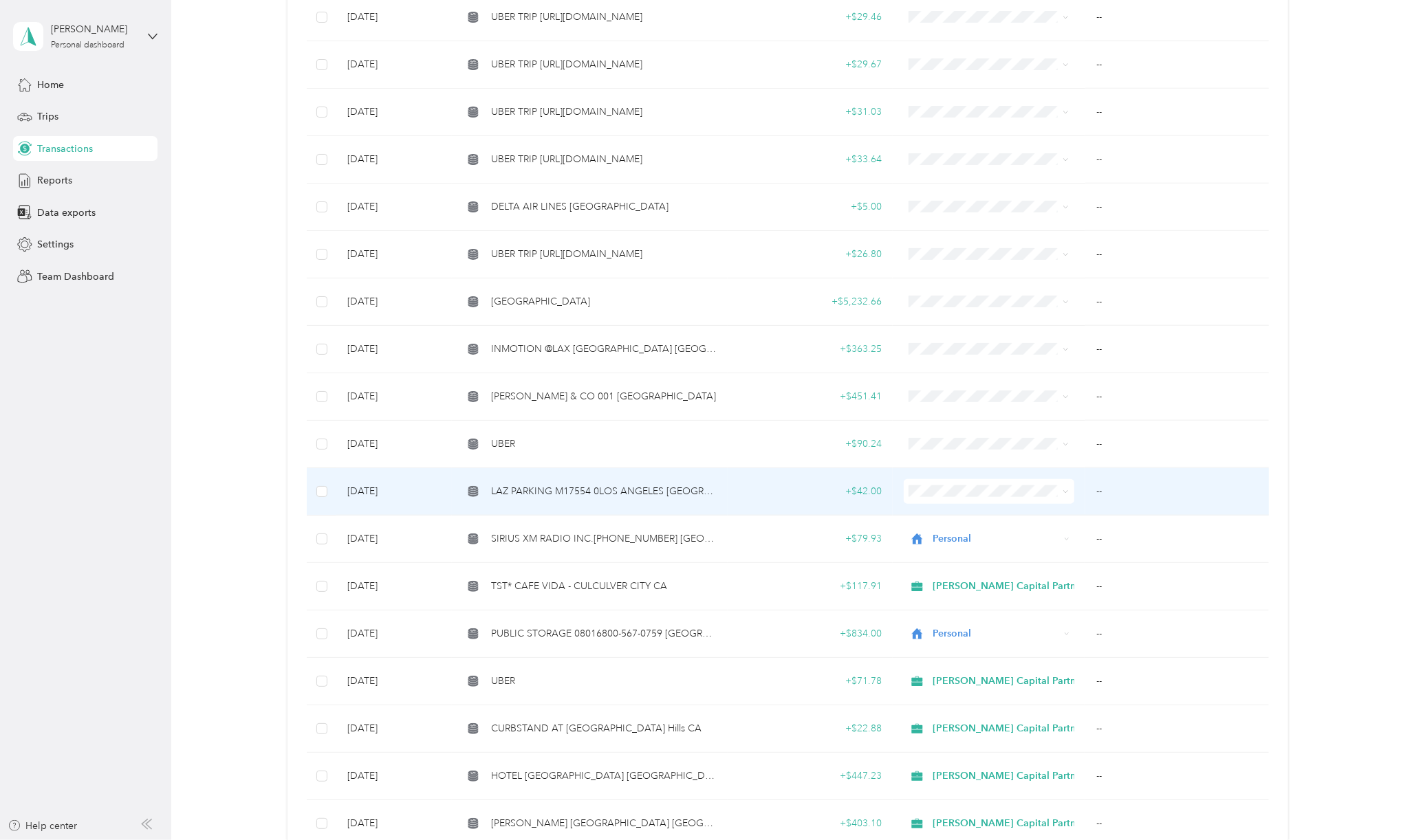
click at [601, 488] on span "LAZ PARKING M17554 0LOS ANGELES [GEOGRAPHIC_DATA]" at bounding box center [603, 491] width 225 height 15
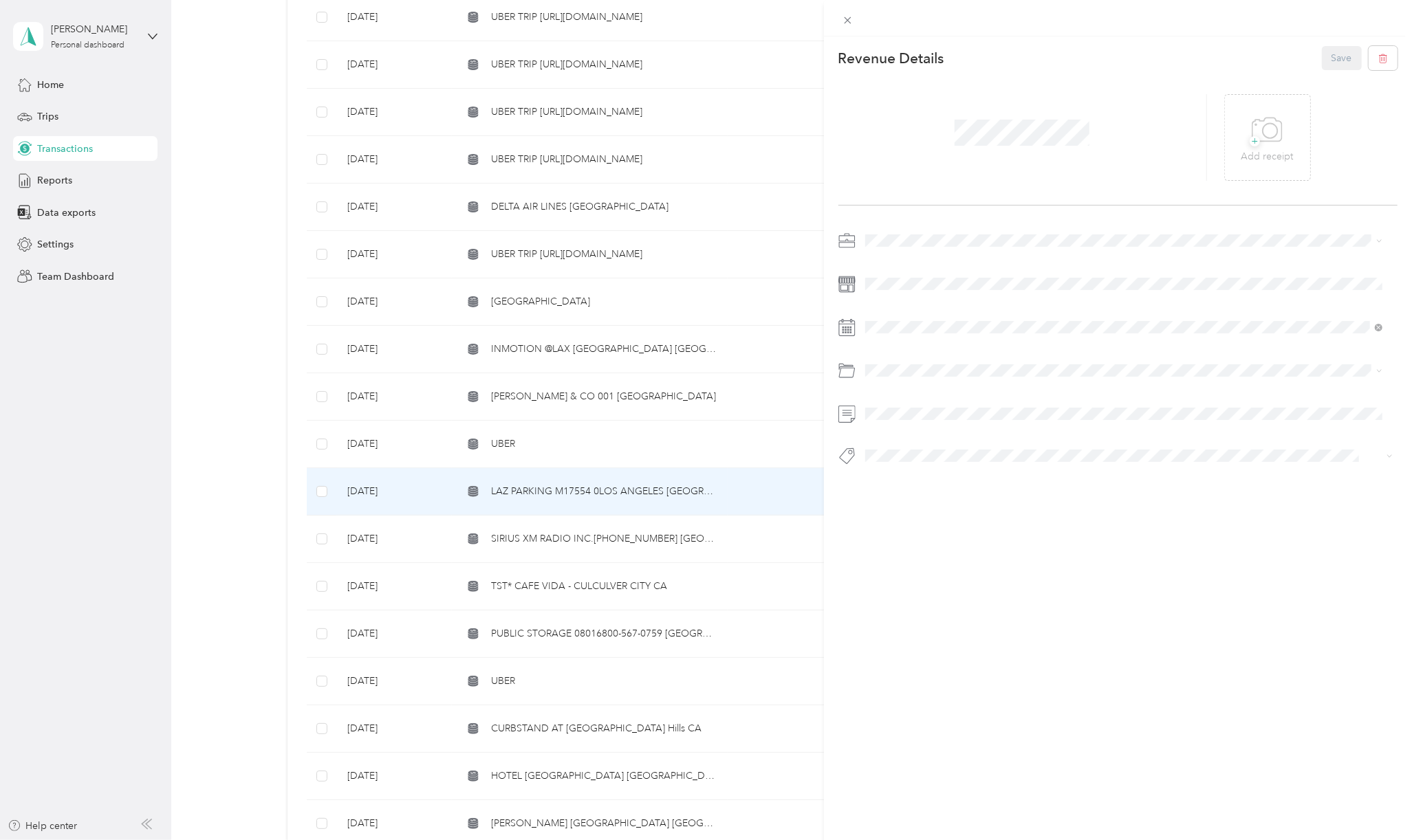
click at [931, 260] on span "[PERSON_NAME] Capital Partners" at bounding box center [943, 264] width 146 height 11
drag, startPoint x: 937, startPoint y: 476, endPoint x: 1019, endPoint y: 452, distance: 85.4
click at [937, 471] on span "Auto/tolls Parking" at bounding box center [939, 470] width 77 height 11
click at [892, 478] on button "Hcp 100" at bounding box center [896, 475] width 52 height 17
click at [1325, 60] on button "Save" at bounding box center [1342, 58] width 40 height 24
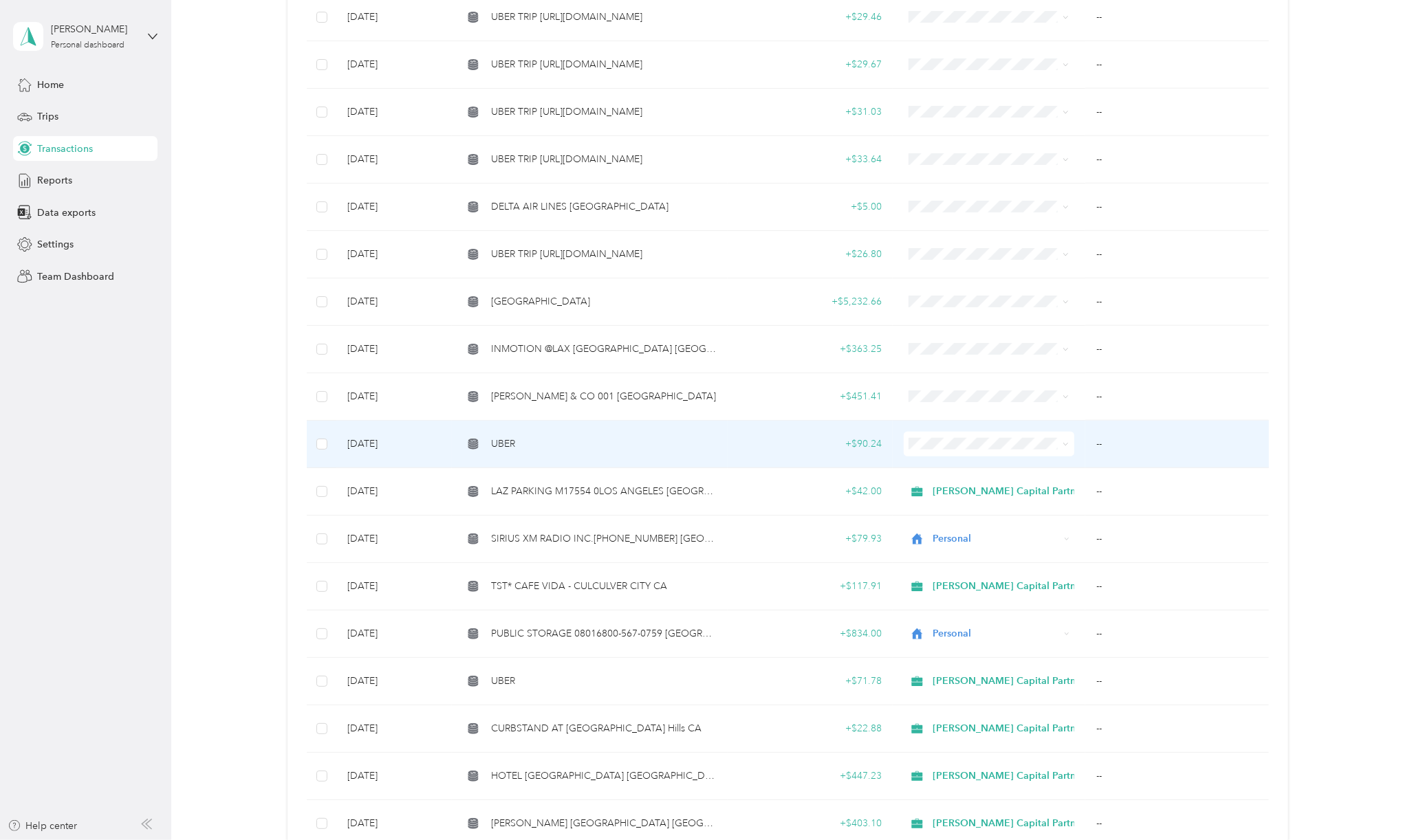
click at [571, 442] on div "UBER" at bounding box center [589, 444] width 253 height 15
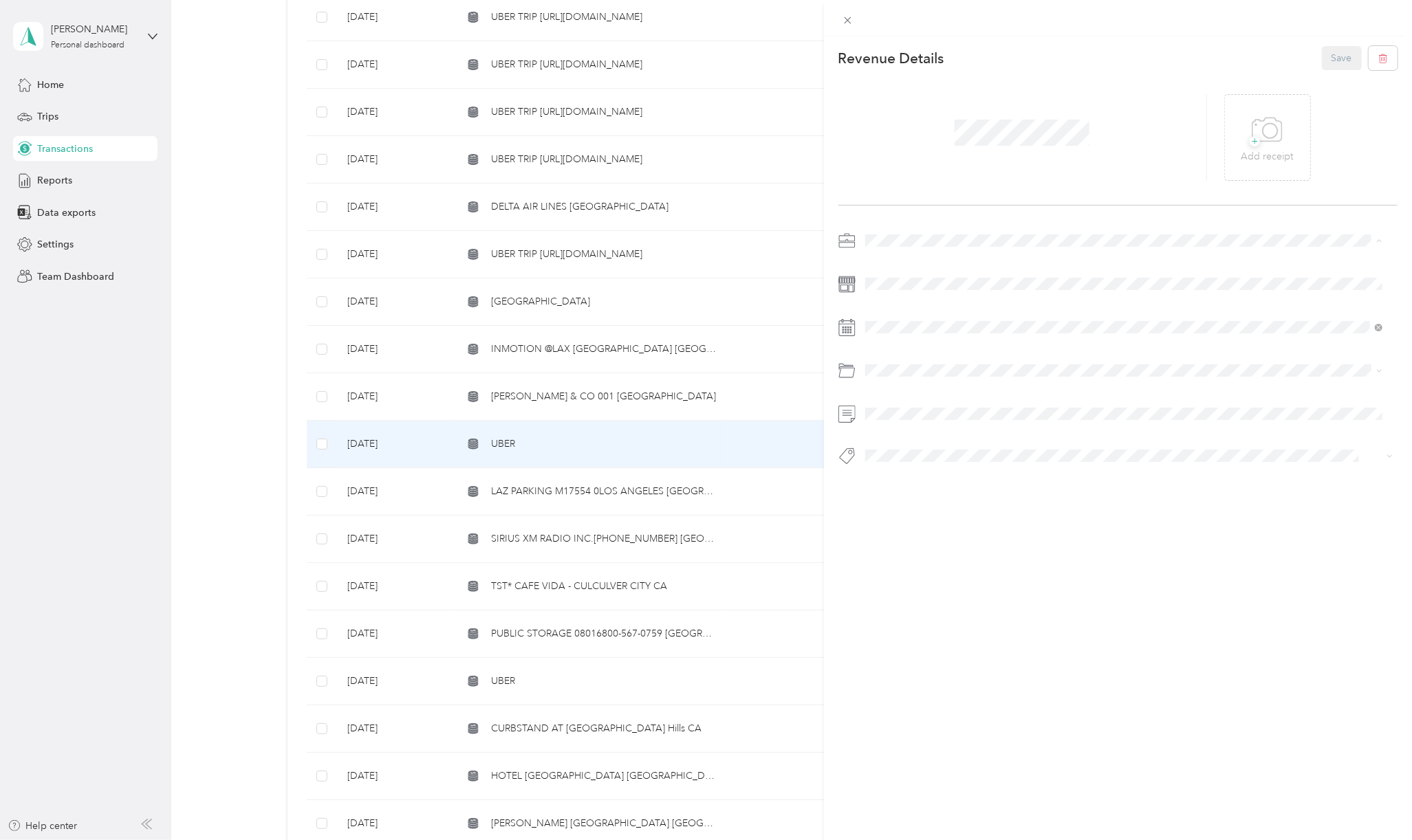
click at [902, 258] on div "[PERSON_NAME] Capital Partners" at bounding box center [1124, 265] width 508 height 14
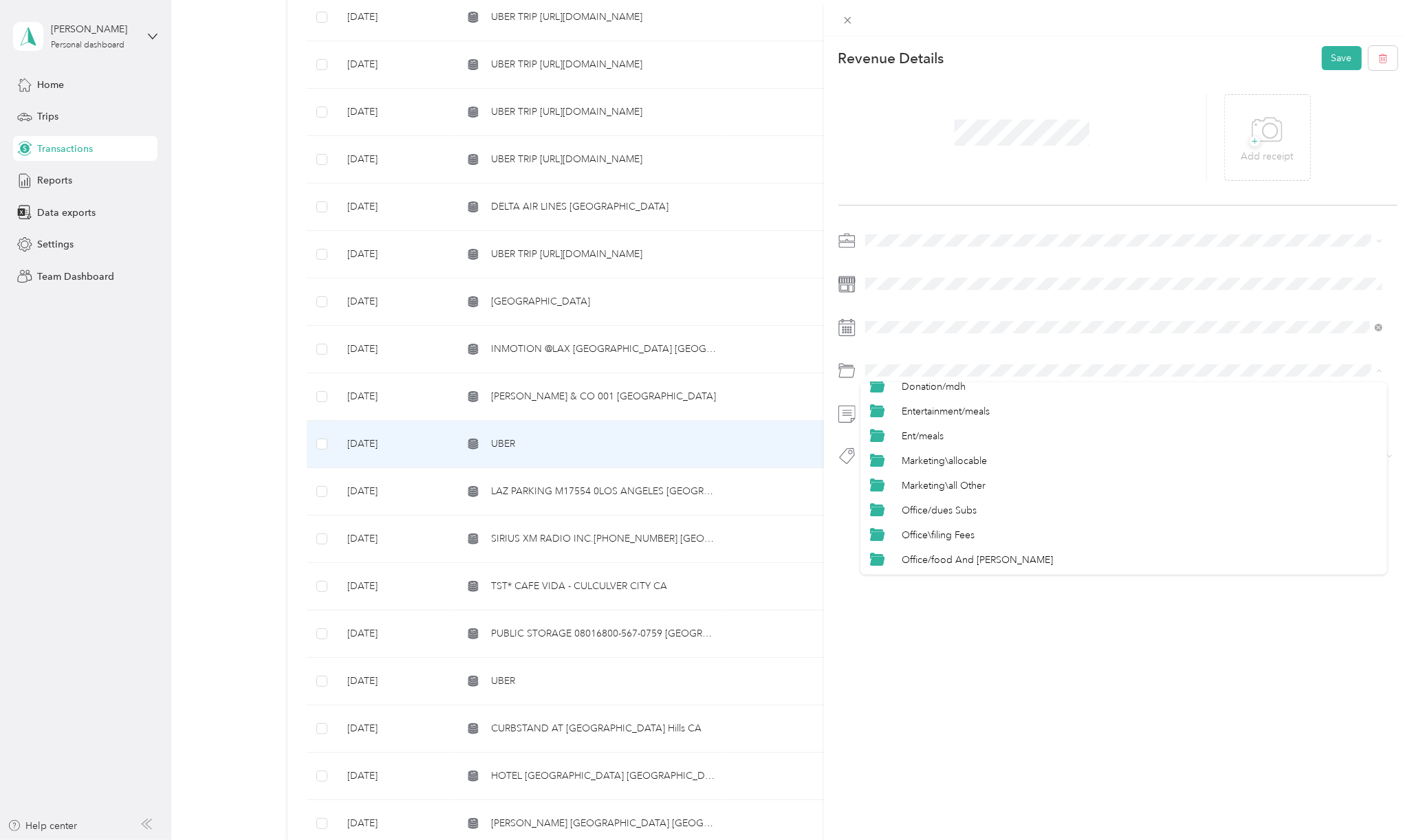
scroll to position [678, 0]
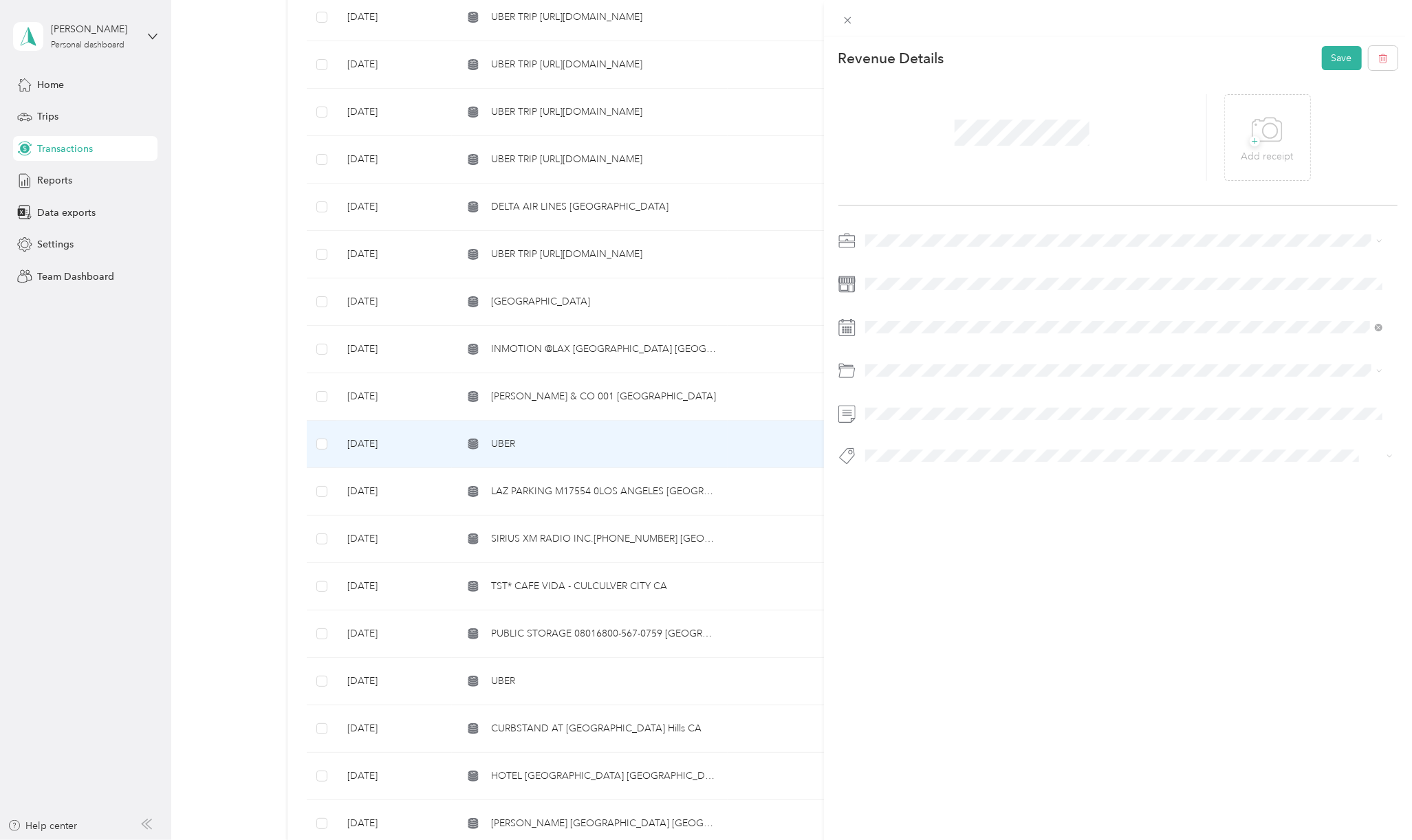
drag, startPoint x: 941, startPoint y: 568, endPoint x: 949, endPoint y: 562, distance: 10.0
click at [941, 567] on li "Travel/taxi" at bounding box center [1124, 558] width 526 height 25
drag, startPoint x: 914, startPoint y: 476, endPoint x: 948, endPoint y: 473, distance: 34.1
click at [913, 476] on span "Basin Media Hub" at bounding box center [913, 479] width 66 height 12
click at [1323, 54] on button "Save" at bounding box center [1342, 58] width 40 height 24
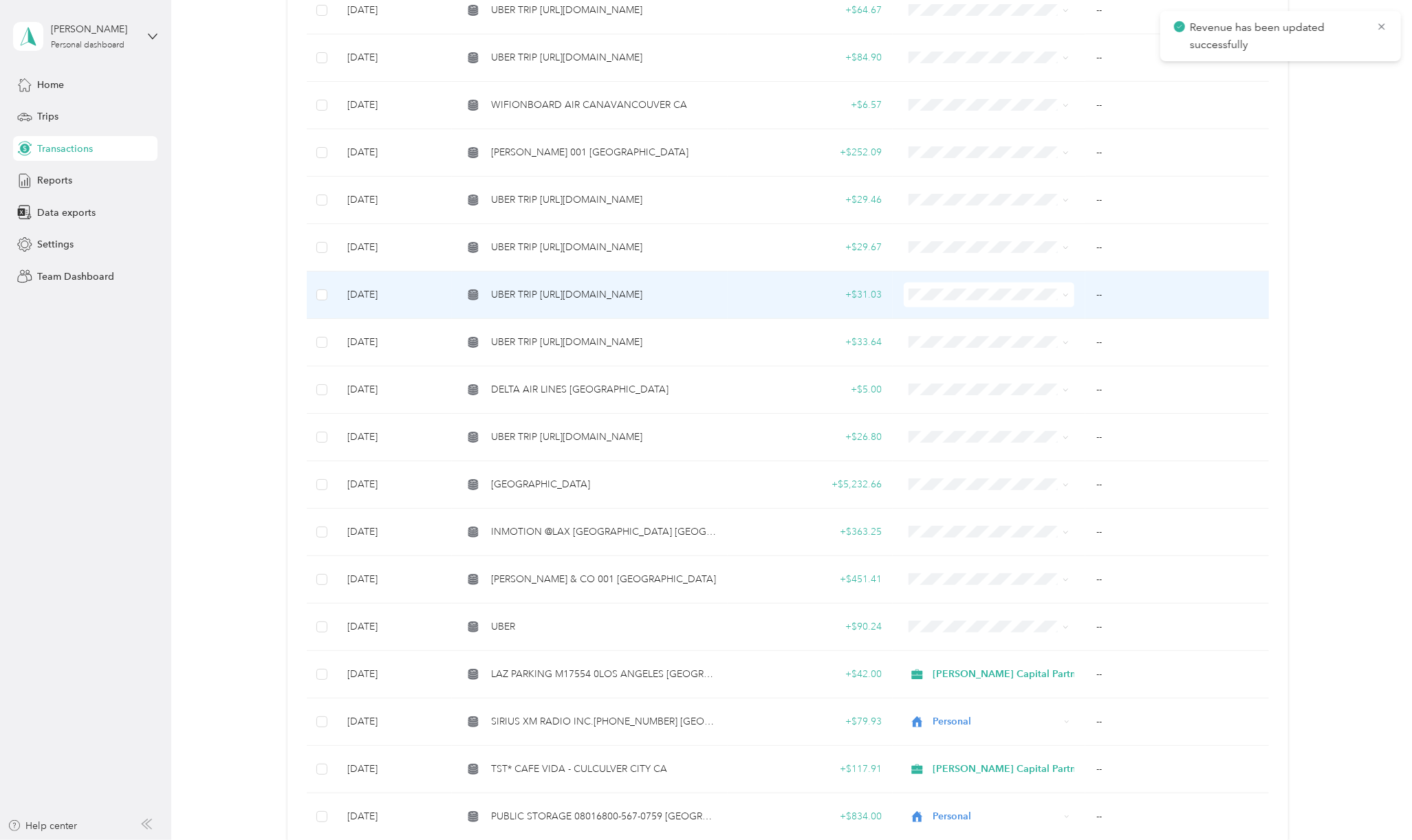
scroll to position [1007, 0]
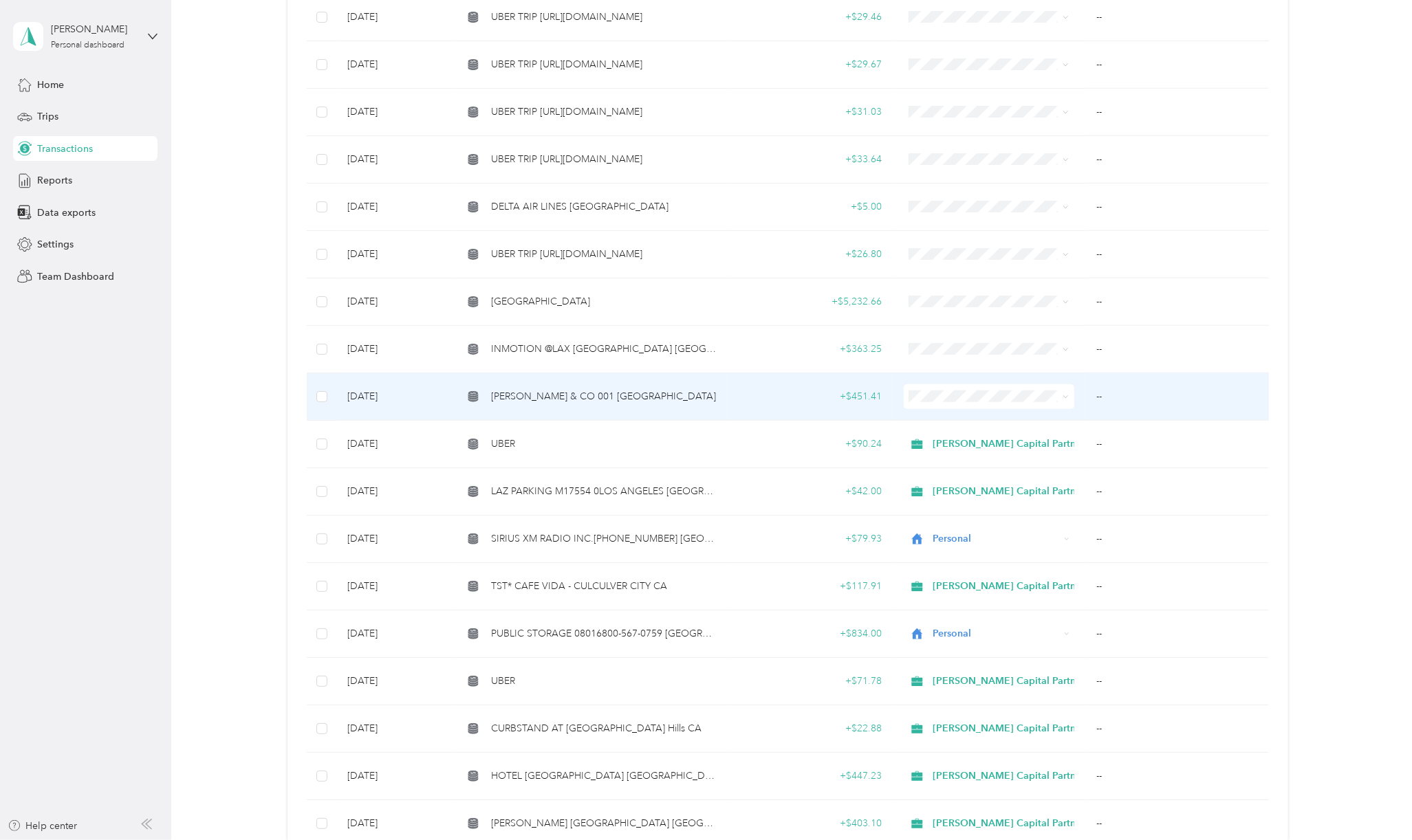
click at [589, 389] on span "[PERSON_NAME] & CO 001 [GEOGRAPHIC_DATA]" at bounding box center [603, 396] width 225 height 15
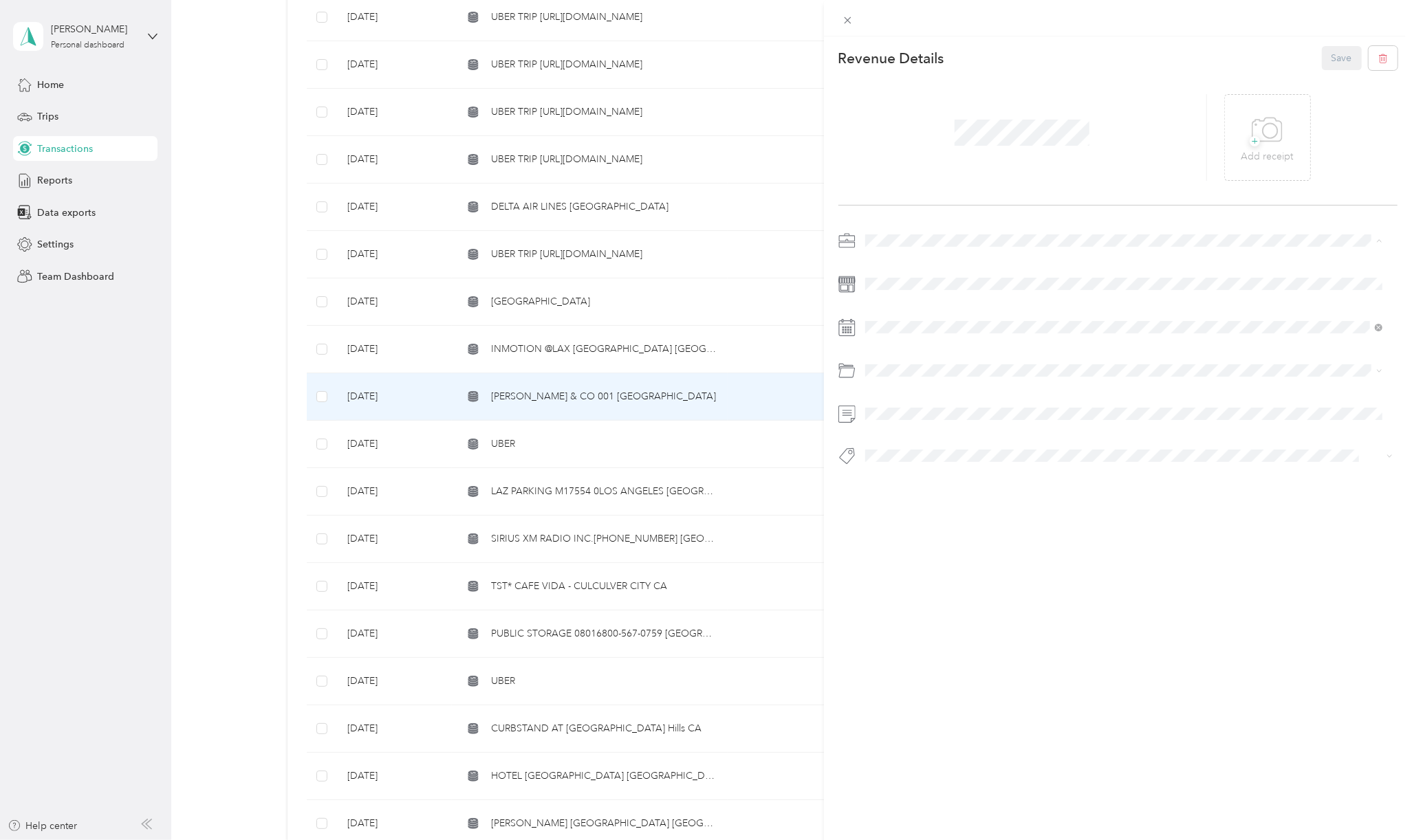
click at [964, 263] on span "[PERSON_NAME] Capital Partners" at bounding box center [943, 265] width 146 height 11
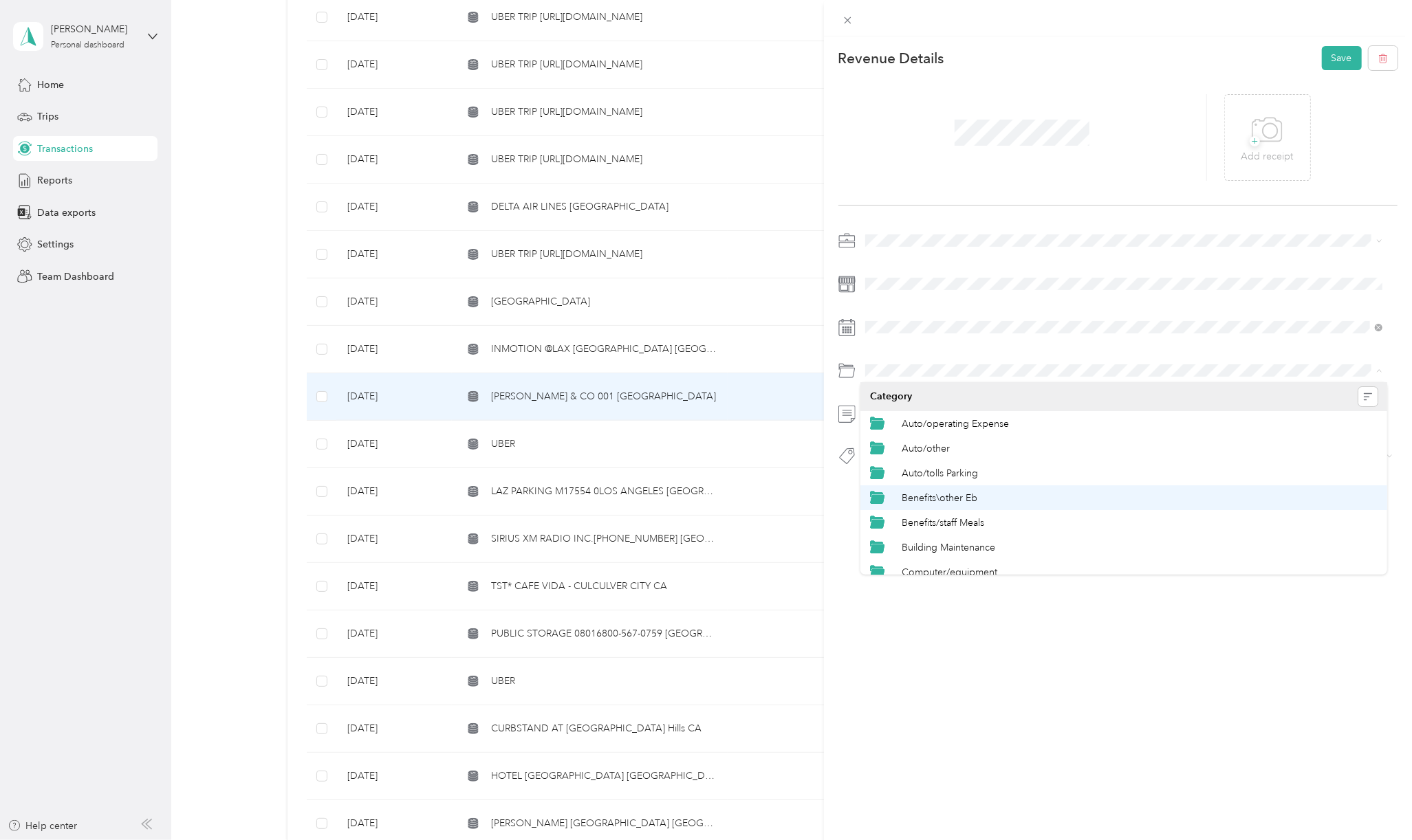
scroll to position [92, 0]
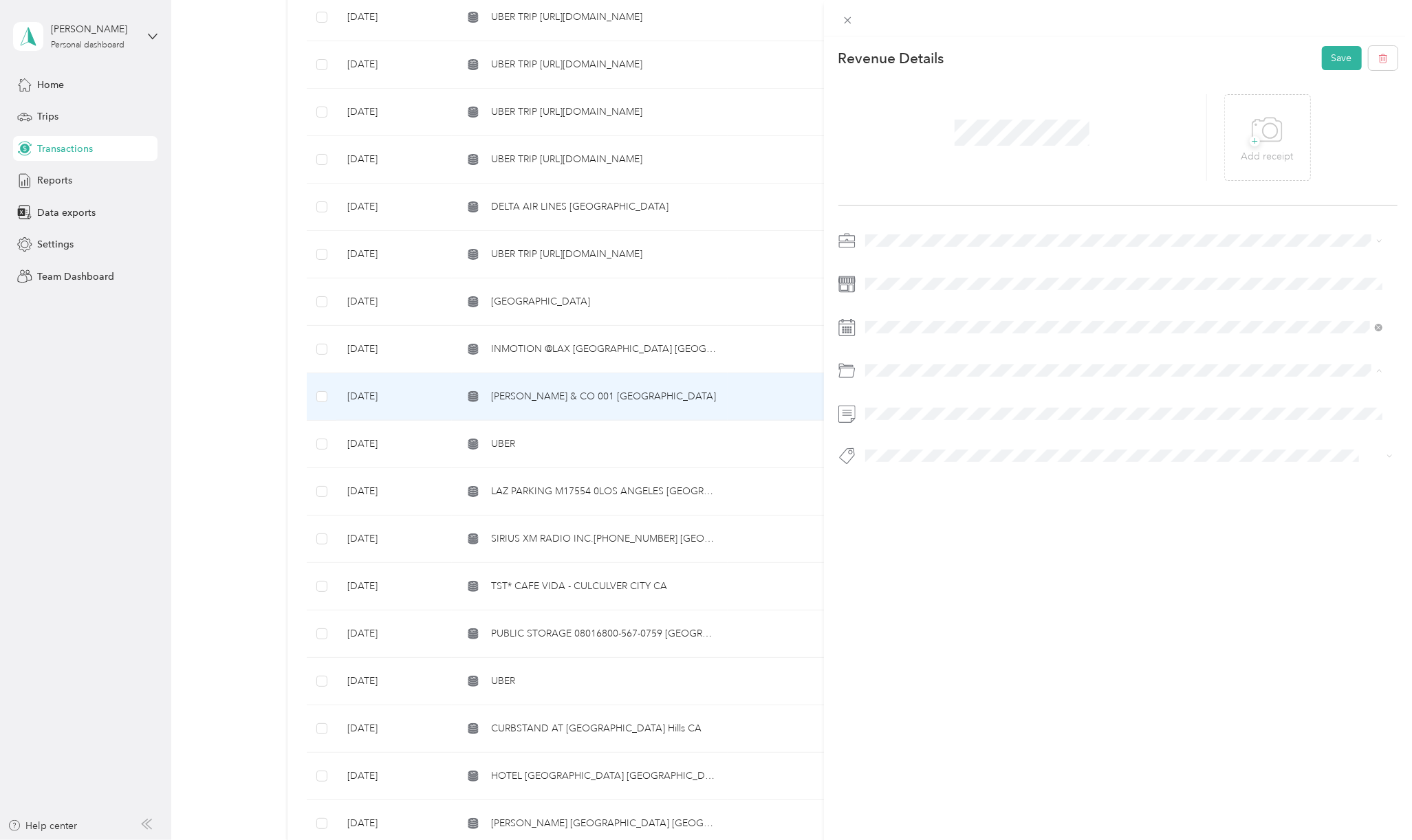
click at [961, 425] on span "Benefits/staff Meals" at bounding box center [942, 431] width 82 height 11
click at [894, 476] on span "Basin Media Hub" at bounding box center [913, 479] width 66 height 12
click at [1329, 61] on button "Save" at bounding box center [1342, 58] width 40 height 24
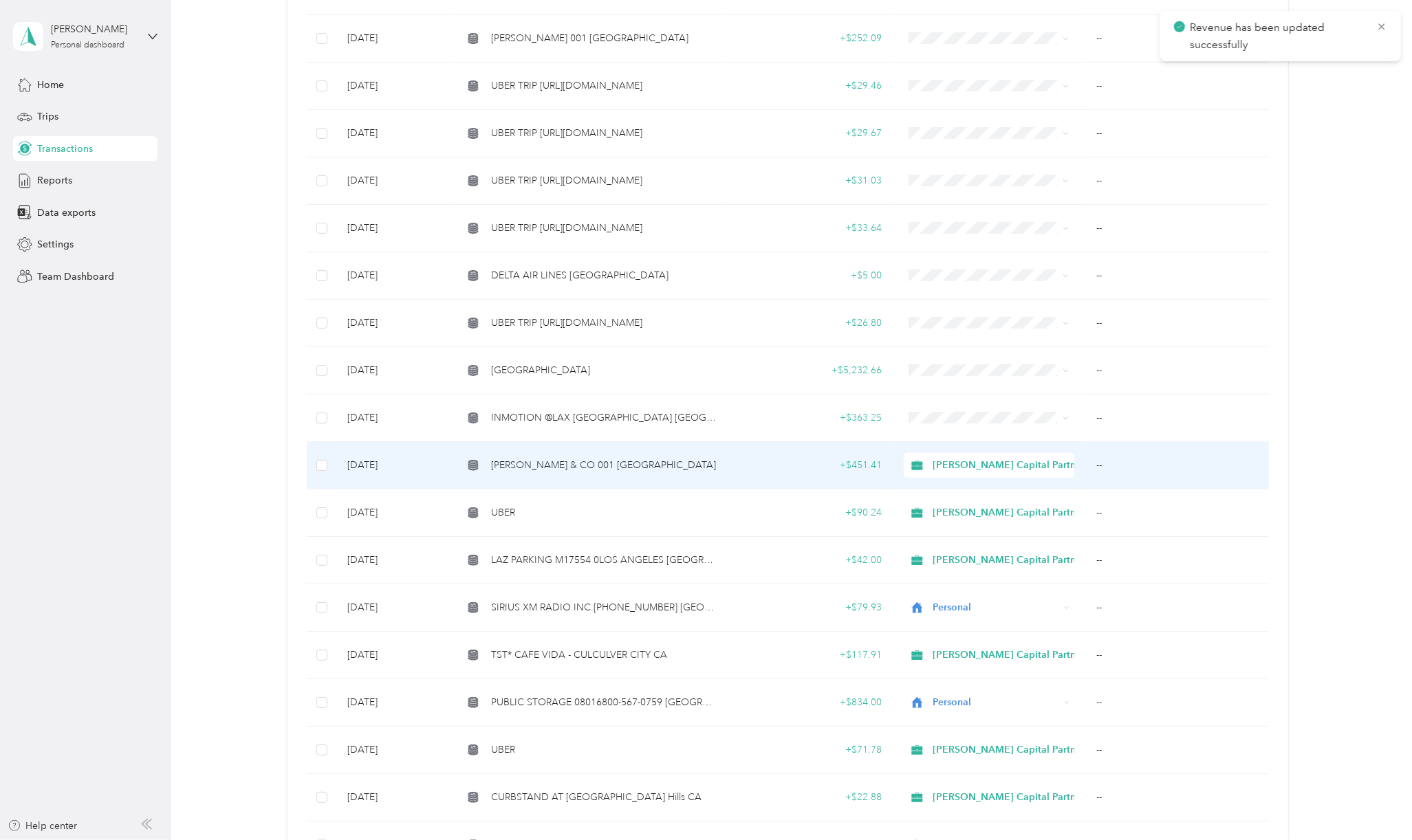
scroll to position [916, 0]
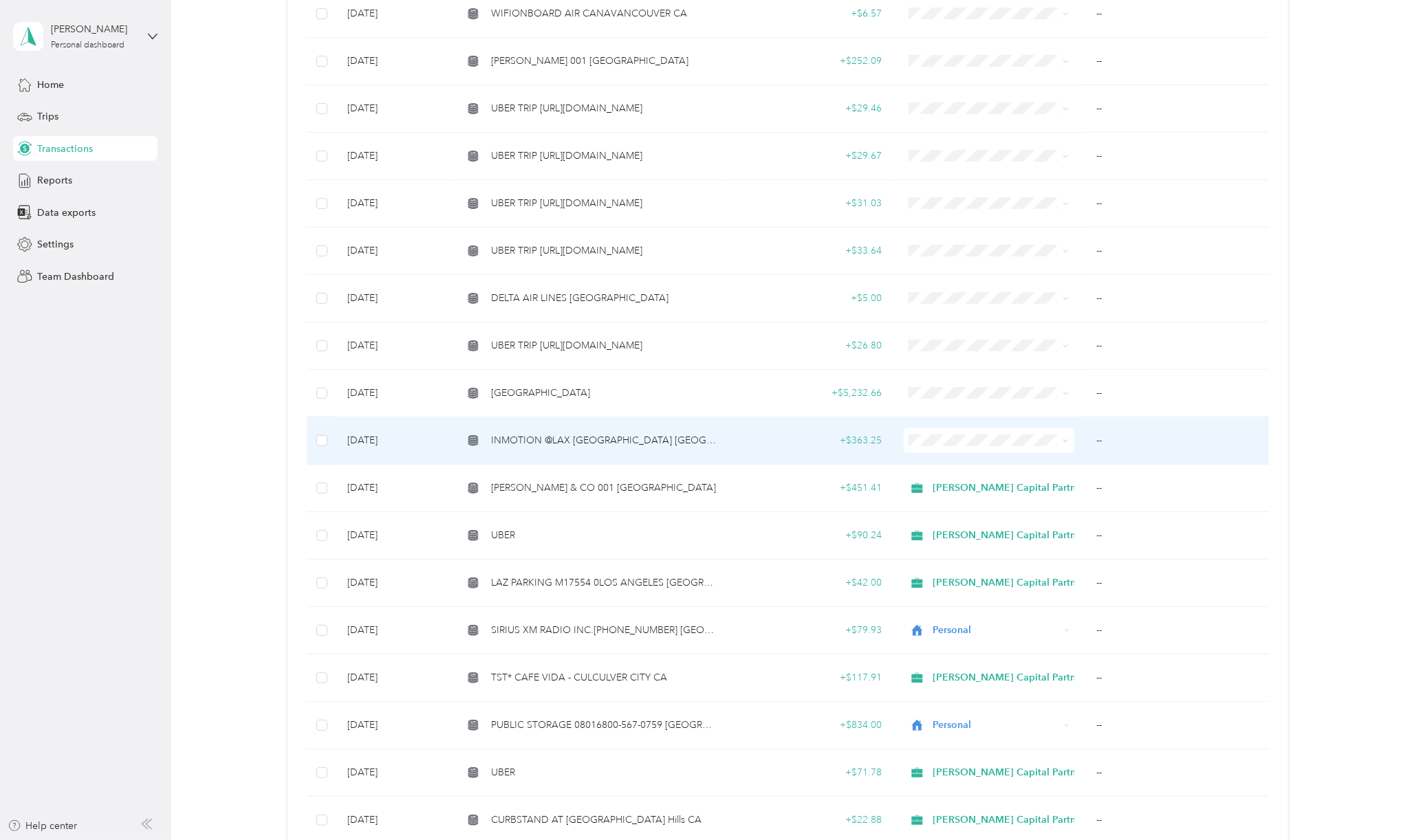
click at [622, 442] on span "INMOTION @LAX [GEOGRAPHIC_DATA] [GEOGRAPHIC_DATA]" at bounding box center [603, 440] width 225 height 15
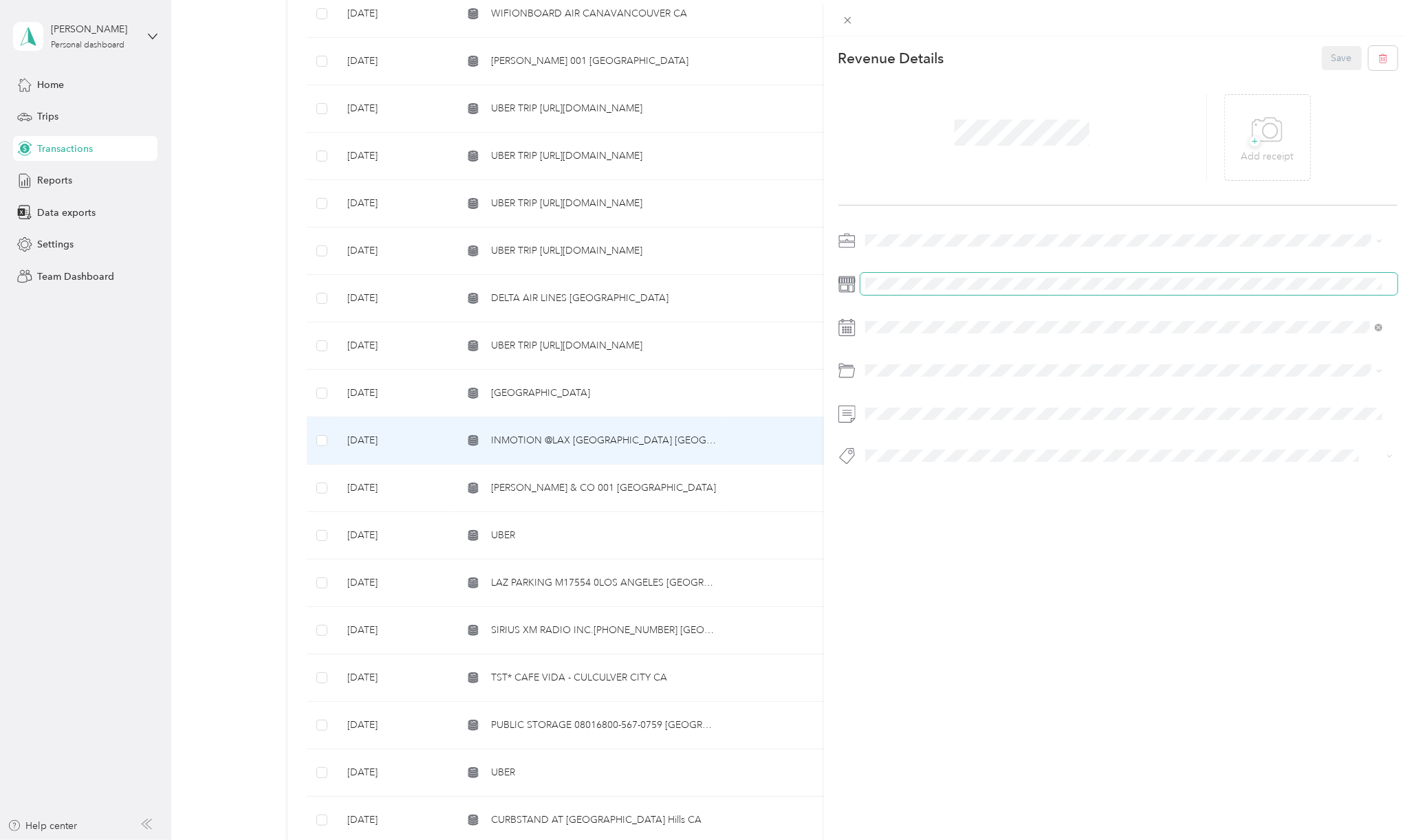
click at [943, 276] on span at bounding box center [1129, 284] width 537 height 22
click at [1137, 637] on div "This revenue cannot be edited because it is either under review, approved, or p…" at bounding box center [1118, 456] width 588 height 840
click at [921, 265] on span "[PERSON_NAME] Capital Partners" at bounding box center [943, 265] width 146 height 11
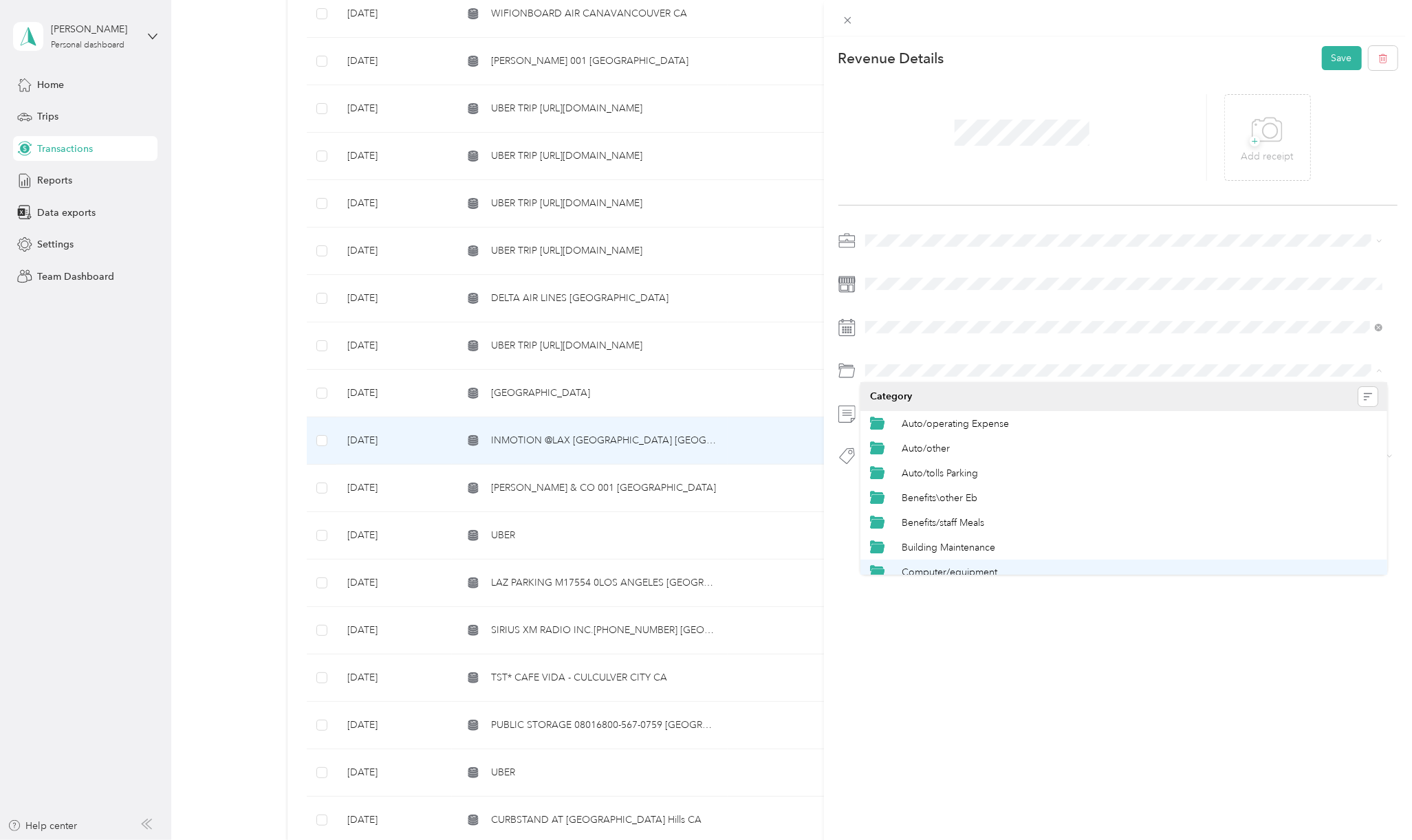
scroll to position [92, 0]
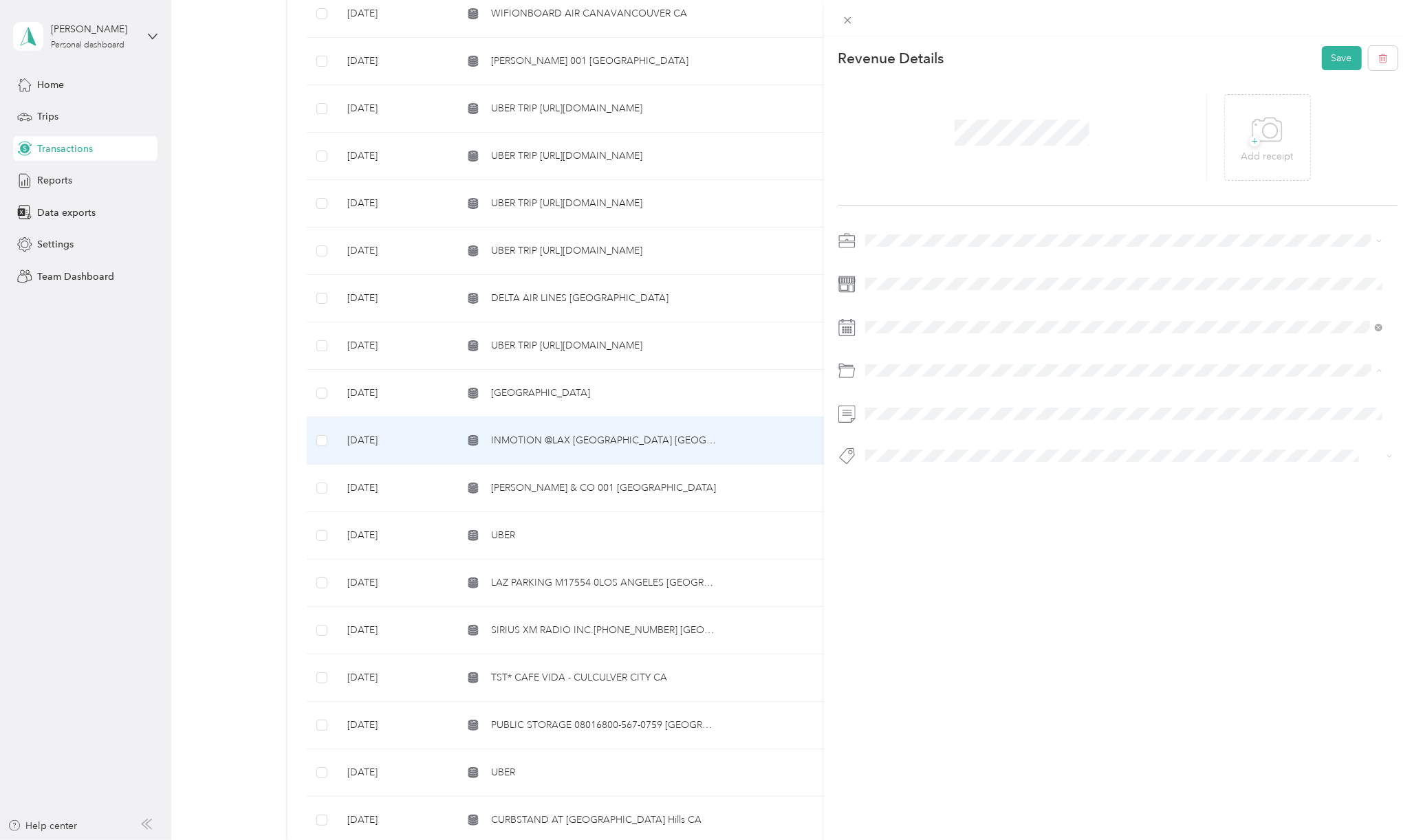
click at [941, 548] on div "Computer/supplies" at bounding box center [1139, 555] width 476 height 14
drag, startPoint x: 908, startPoint y: 480, endPoint x: 921, endPoint y: 475, distance: 13.9
click at [908, 479] on span "Hcp 100" at bounding box center [896, 479] width 32 height 12
click at [1333, 55] on button "Save" at bounding box center [1342, 58] width 40 height 24
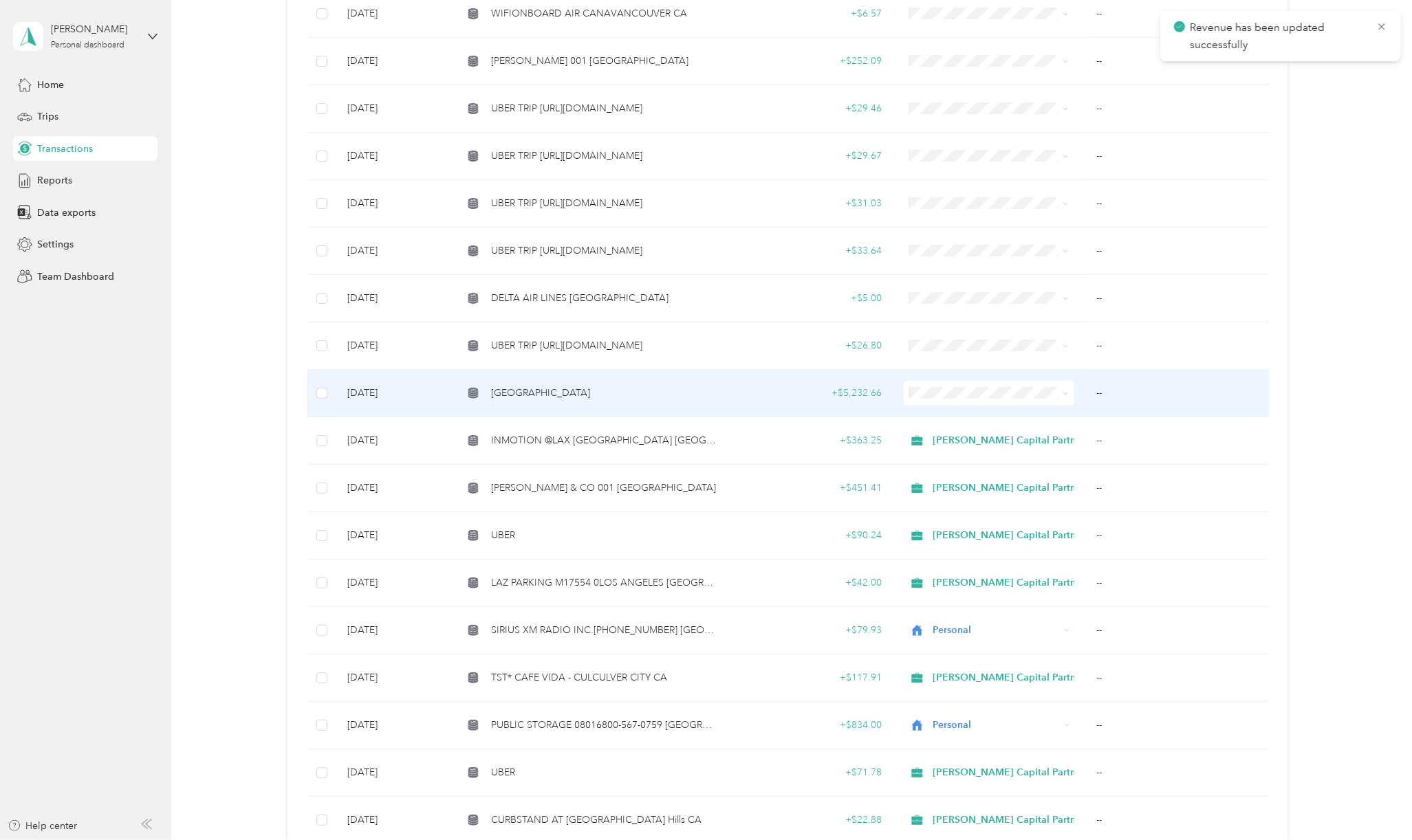
click at [590, 385] on span "[GEOGRAPHIC_DATA]" at bounding box center [540, 392] width 99 height 15
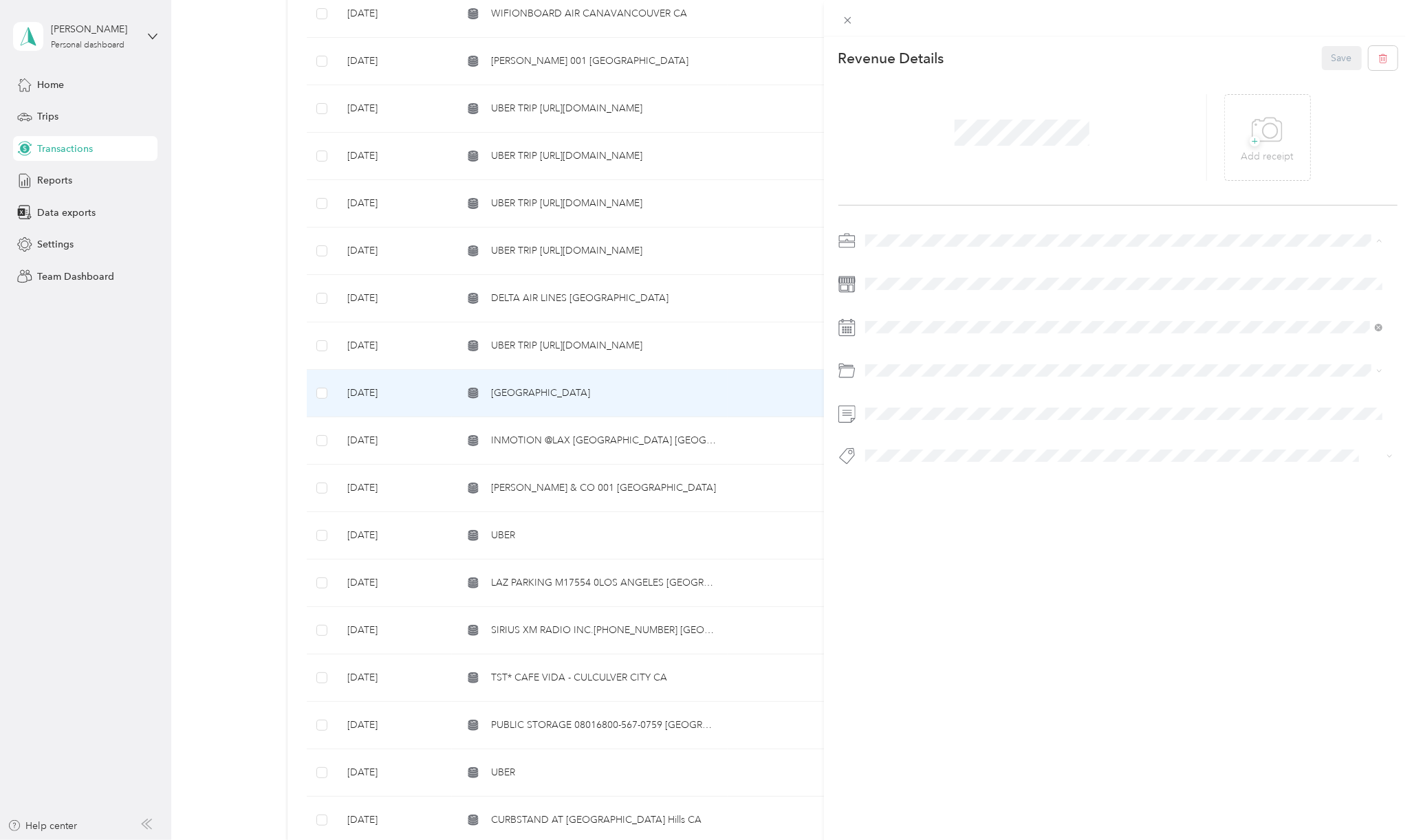
click at [896, 261] on span "[PERSON_NAME] Capital Partners" at bounding box center [943, 265] width 146 height 11
drag, startPoint x: 928, startPoint y: 516, endPoint x: 1113, endPoint y: 516, distance: 185.0
click at [928, 515] on div "Travel/lodging" at bounding box center [1139, 513] width 476 height 14
click at [911, 481] on button "Basin Media Hub" at bounding box center [912, 480] width 85 height 17
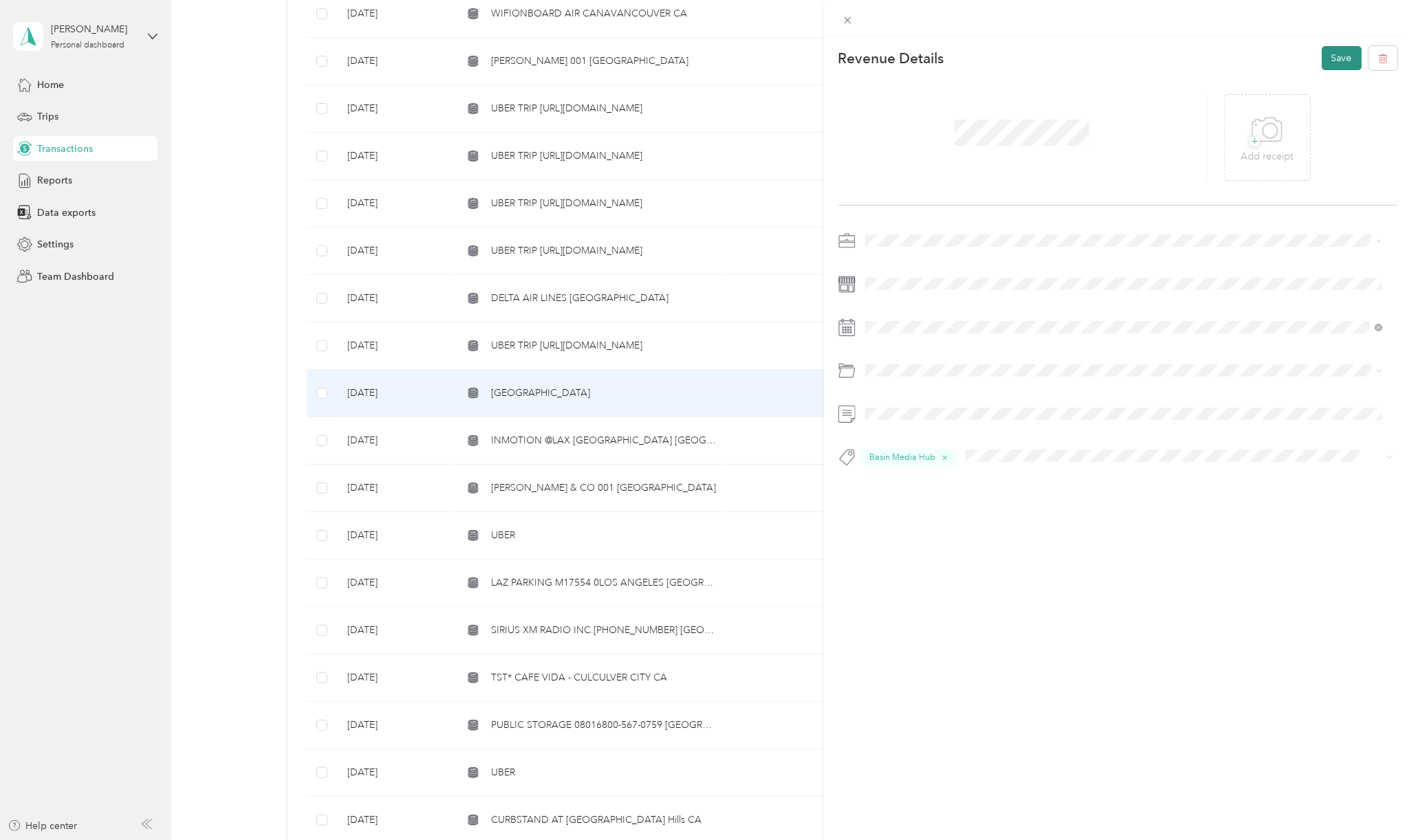
click at [1328, 54] on button "Save" at bounding box center [1342, 58] width 40 height 24
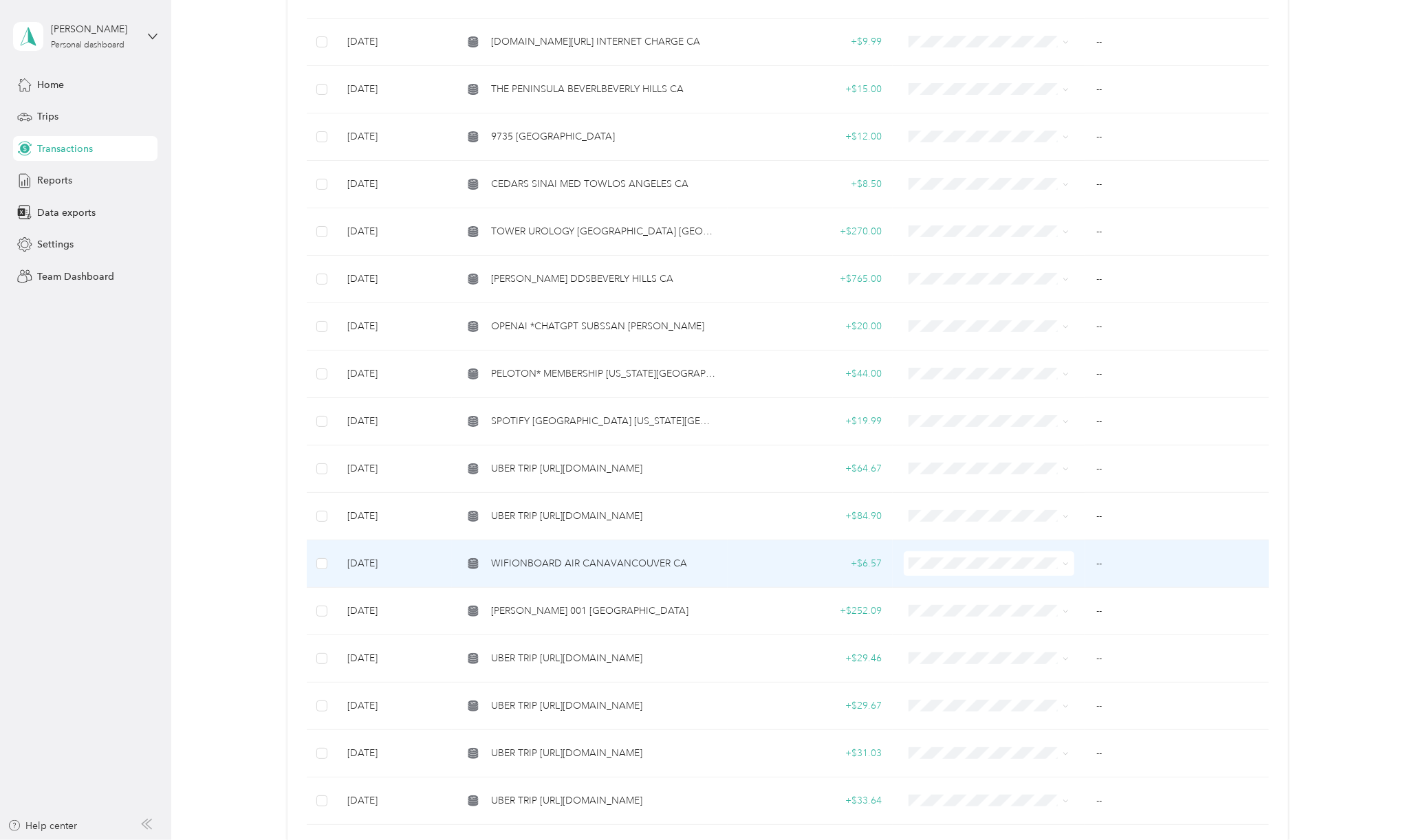
scroll to position [92, 0]
